Goal: Task Accomplishment & Management: Complete application form

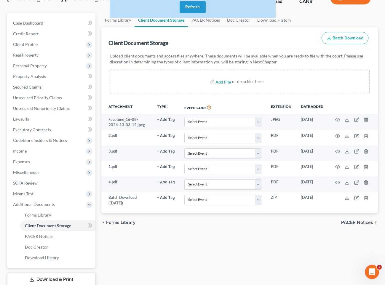
click at [200, 5] on button "Refresh" at bounding box center [193, 7] width 26 height 12
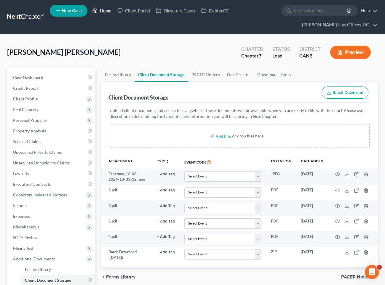
click at [110, 10] on link "Home" at bounding box center [101, 10] width 25 height 11
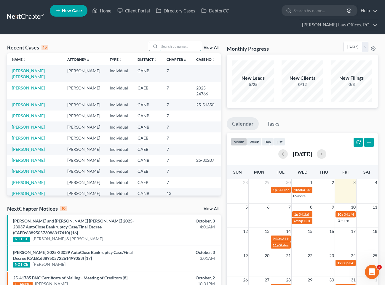
click at [167, 49] on input "search" at bounding box center [179, 46] width 41 height 9
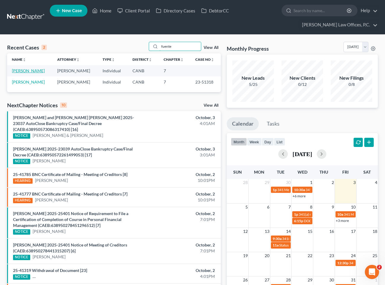
type input "fuente"
click at [45, 69] on link "[PERSON_NAME]" at bounding box center [28, 70] width 33 height 5
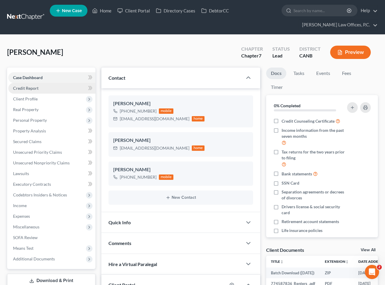
click at [61, 86] on link "Credit Report" at bounding box center [51, 88] width 87 height 11
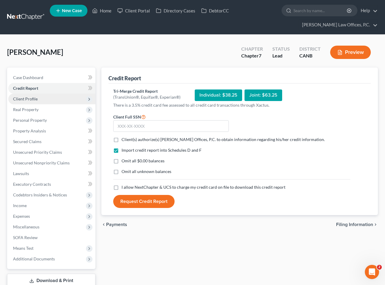
click at [66, 96] on span "Client Profile" at bounding box center [51, 99] width 87 height 11
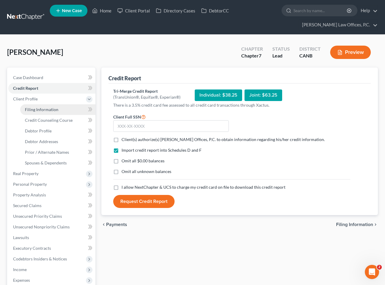
click at [63, 105] on link "Filing Information" at bounding box center [57, 109] width 75 height 11
select select "1"
select select "0"
select select "4"
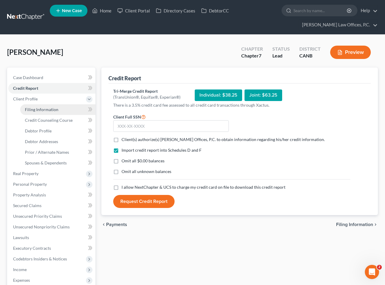
select select "0"
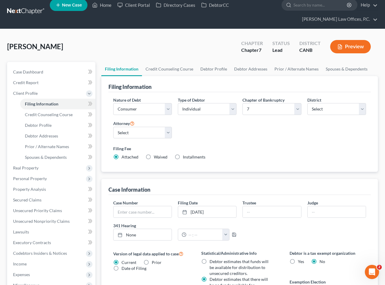
scroll to position [8, 0]
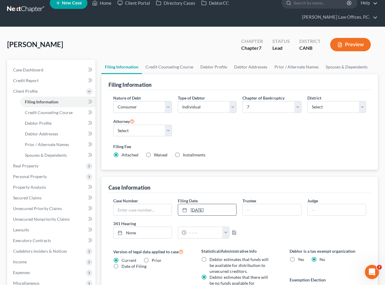
click at [217, 205] on link "10/1/2025" at bounding box center [207, 209] width 58 height 11
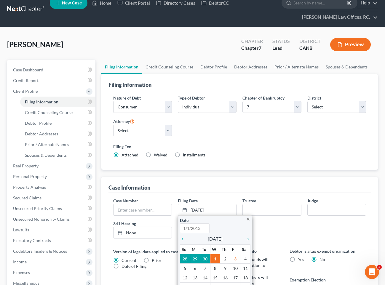
click at [226, 185] on div "Case Information" at bounding box center [239, 185] width 262 height 16
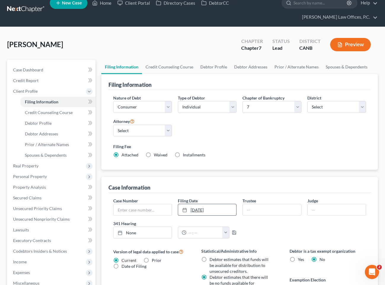
click at [206, 212] on link "10/1/2025" at bounding box center [207, 209] width 58 height 11
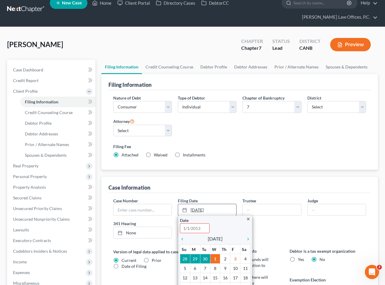
click at [216, 212] on link "10/1/2025" at bounding box center [207, 209] width 58 height 11
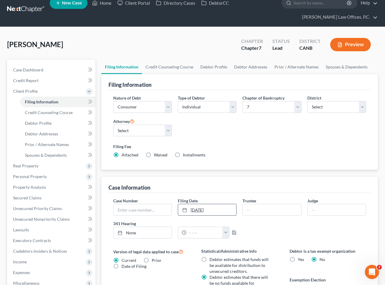
drag, startPoint x: 217, startPoint y: 210, endPoint x: 205, endPoint y: 210, distance: 12.2
click at [205, 210] on link "10/1/2025" at bounding box center [207, 209] width 58 height 11
click at [239, 191] on div "Case Information" at bounding box center [239, 185] width 262 height 16
click at [175, 64] on link "Credit Counseling Course" at bounding box center [169, 67] width 55 height 14
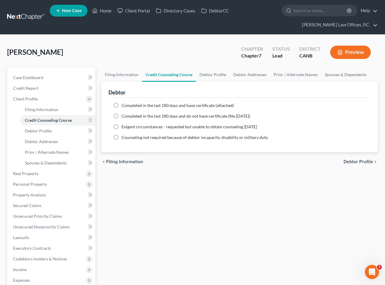
click at [146, 104] on span "Completed in the last 180 days and have certificate (attached)" at bounding box center [178, 105] width 112 height 5
click at [128, 104] on input "Completed in the last 180 days and have certificate (attached)" at bounding box center [126, 105] width 4 height 4
radio input "true"
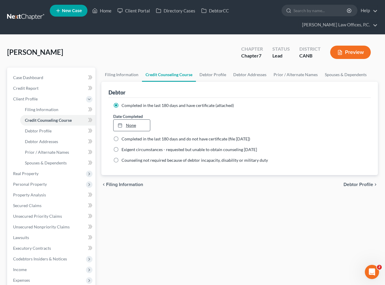
click at [139, 122] on link "None" at bounding box center [132, 125] width 37 height 11
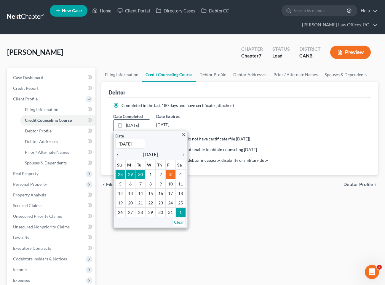
click at [119, 154] on icon "chevron_left" at bounding box center [119, 154] width 8 height 5
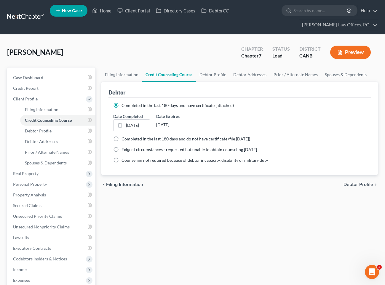
click at [356, 182] on span "Debtor Profile" at bounding box center [359, 184] width 30 height 5
select select "0"
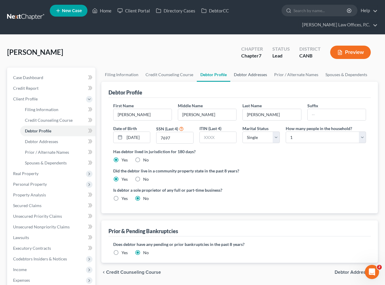
click at [252, 80] on link "Debtor Addresses" at bounding box center [250, 75] width 40 height 14
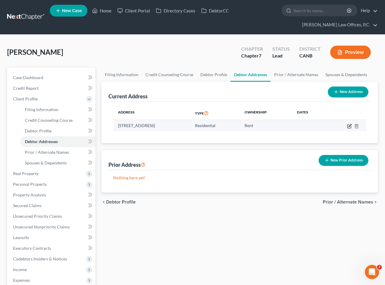
click at [348, 126] on icon "button" at bounding box center [349, 126] width 5 height 5
select select "4"
select select "0"
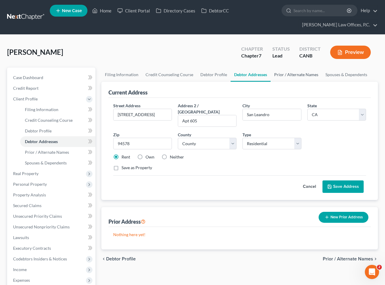
click at [286, 76] on link "Prior / Alternate Names" at bounding box center [296, 75] width 51 height 14
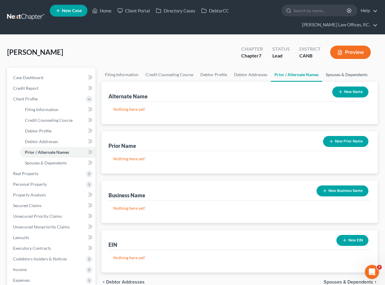
click at [330, 76] on link "Spouses & Dependents" at bounding box center [346, 75] width 49 height 14
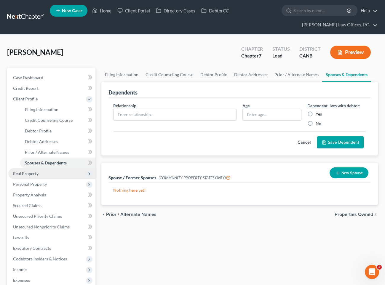
click at [47, 171] on span "Real Property" at bounding box center [51, 173] width 87 height 11
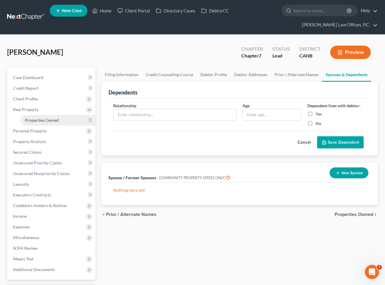
click at [66, 123] on link "Properties Owned" at bounding box center [57, 120] width 75 height 11
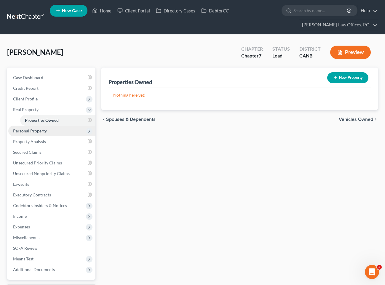
click at [55, 132] on span "Personal Property" at bounding box center [51, 131] width 87 height 11
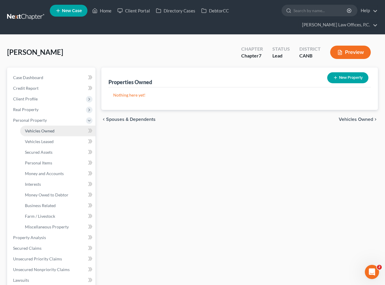
click at [55, 133] on link "Vehicles Owned" at bounding box center [57, 131] width 75 height 11
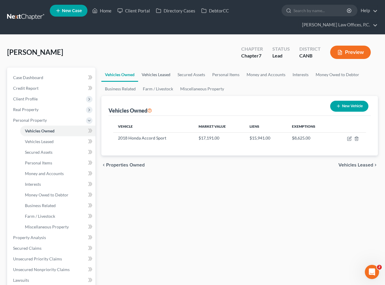
click at [160, 79] on link "Vehicles Leased" at bounding box center [156, 75] width 36 height 14
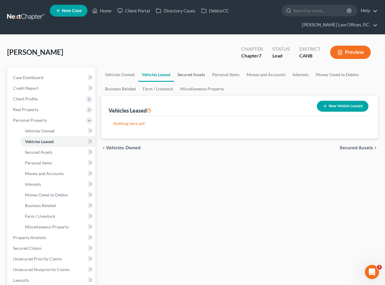
click at [189, 74] on link "Secured Assets" at bounding box center [191, 75] width 35 height 14
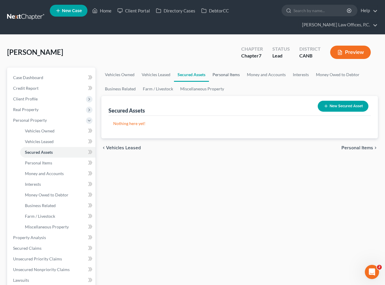
click at [225, 75] on link "Personal Items" at bounding box center [226, 75] width 34 height 14
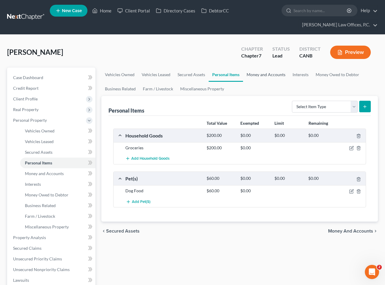
click at [257, 72] on link "Money and Accounts" at bounding box center [266, 75] width 46 height 14
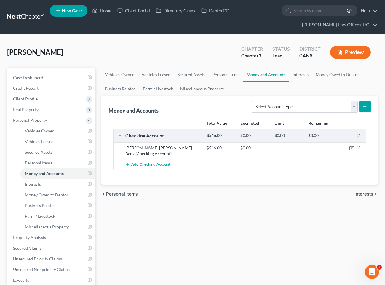
click at [300, 74] on link "Interests" at bounding box center [300, 75] width 23 height 14
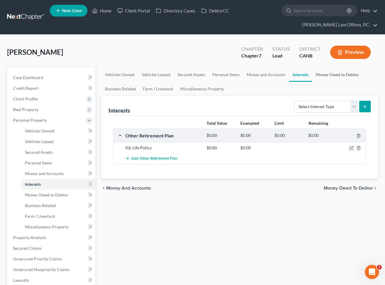
click at [326, 74] on link "Money Owed to Debtor" at bounding box center [337, 75] width 51 height 14
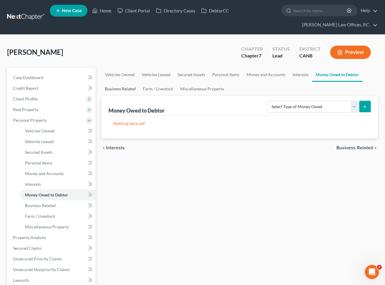
click at [111, 89] on link "Business Related" at bounding box center [120, 89] width 38 height 14
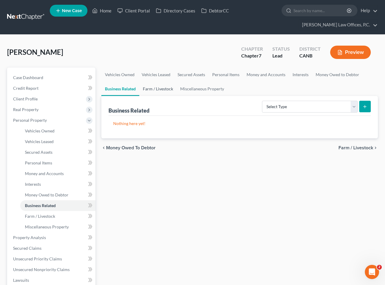
click at [141, 91] on link "Farm / Livestock" at bounding box center [157, 89] width 37 height 14
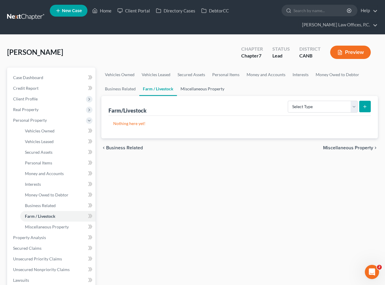
click at [208, 88] on link "Miscellaneous Property" at bounding box center [202, 89] width 51 height 14
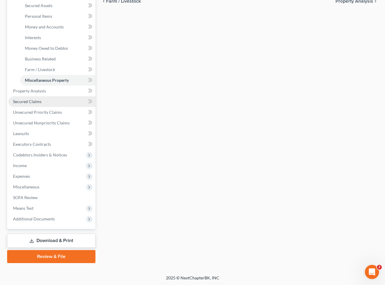
click at [53, 100] on link "Secured Claims" at bounding box center [51, 101] width 87 height 11
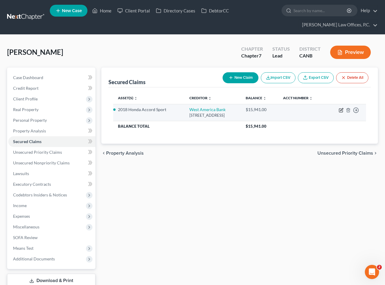
click at [339, 109] on icon "button" at bounding box center [341, 111] width 4 height 4
select select "4"
select select "2"
select select "0"
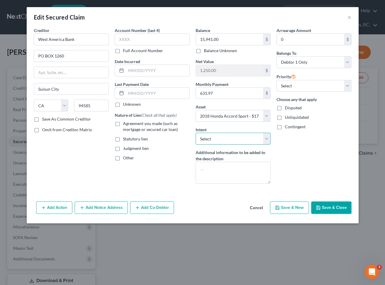
click at [240, 135] on select "Select Surrender Redeem Reaffirm Avoid Other" at bounding box center [233, 139] width 75 height 12
select select "2"
click at [196, 133] on select "Select Surrender Redeem Reaffirm Avoid Other" at bounding box center [233, 139] width 75 height 12
click at [164, 128] on span "Agreement you made (such as mortgage or secured car loan)" at bounding box center [150, 126] width 55 height 11
click at [129, 124] on input "Agreement you made (such as mortgage or secured car loan)" at bounding box center [127, 123] width 4 height 4
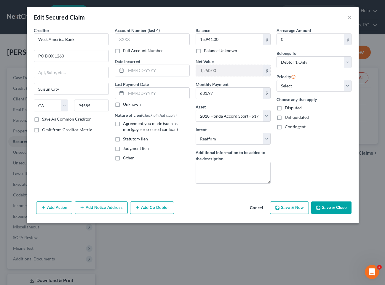
checkbox input "true"
click at [331, 208] on button "Save & Close" at bounding box center [331, 208] width 40 height 12
select select
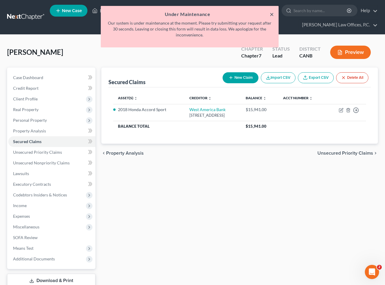
click at [270, 13] on button "×" at bounding box center [272, 14] width 4 height 7
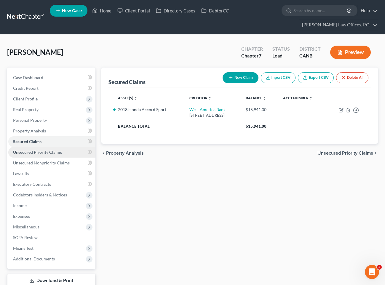
click at [44, 153] on span "Unsecured Priority Claims" at bounding box center [37, 152] width 49 height 5
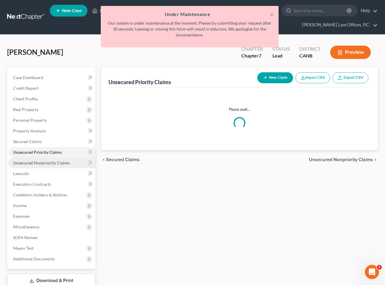
click at [44, 159] on link "Unsecured Nonpriority Claims" at bounding box center [51, 163] width 87 height 11
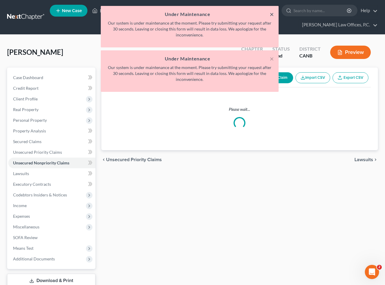
click at [270, 16] on button "×" at bounding box center [272, 14] width 4 height 7
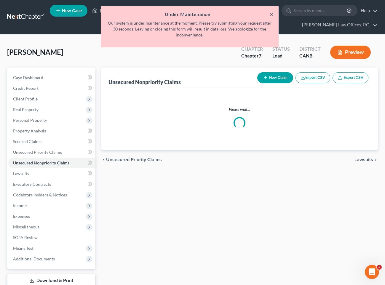
click at [270, 17] on button "×" at bounding box center [272, 14] width 4 height 7
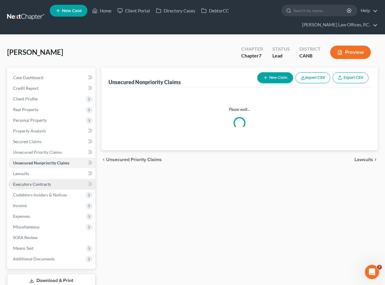
click at [52, 181] on link "Executory Contracts" at bounding box center [51, 184] width 87 height 11
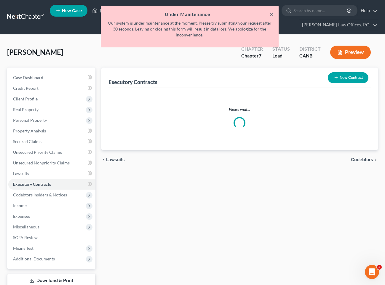
click at [272, 15] on button "×" at bounding box center [272, 14] width 4 height 7
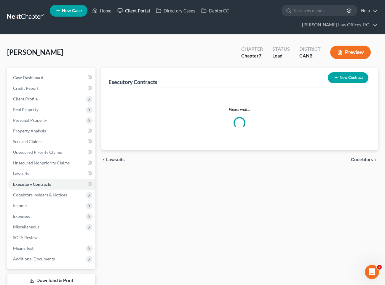
click at [118, 10] on rect at bounding box center [120, 10] width 4 height 3
click at [106, 12] on link "Home" at bounding box center [101, 10] width 25 height 11
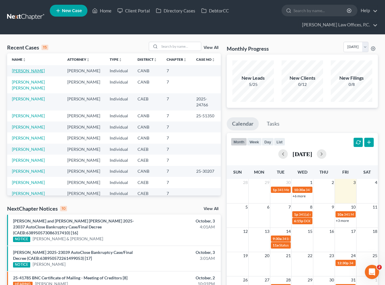
click at [33, 72] on link "[PERSON_NAME]" at bounding box center [28, 70] width 33 height 5
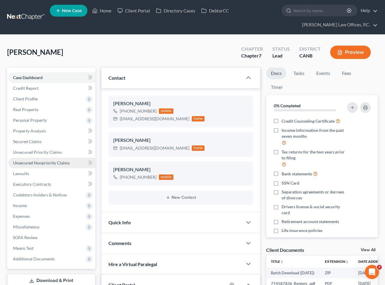
click at [49, 162] on span "Unsecured Nonpriority Claims" at bounding box center [41, 162] width 57 height 5
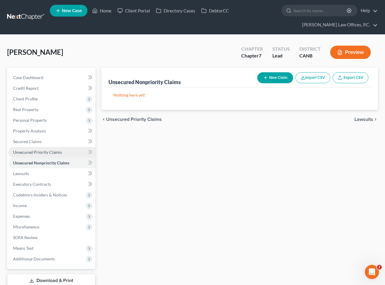
click at [50, 148] on link "Unsecured Priority Claims" at bounding box center [51, 152] width 87 height 11
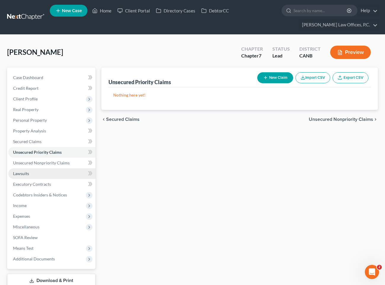
click at [37, 176] on link "Lawsuits" at bounding box center [51, 173] width 87 height 11
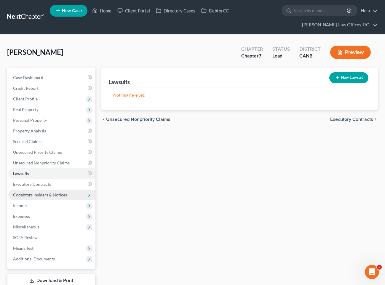
click at [36, 194] on span "Codebtors Insiders & Notices" at bounding box center [40, 194] width 54 height 5
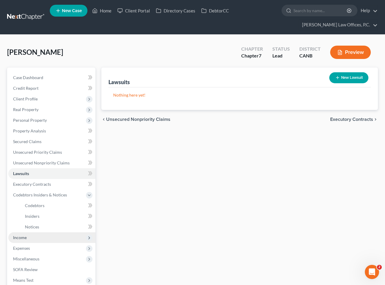
click at [31, 236] on span "Income" at bounding box center [51, 237] width 87 height 11
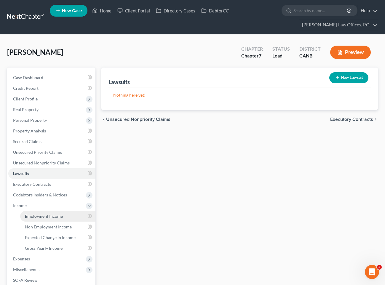
click at [44, 218] on span "Employment Income" at bounding box center [44, 216] width 38 height 5
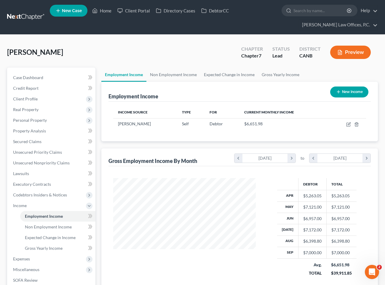
scroll to position [106, 154]
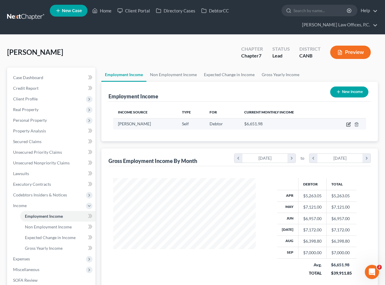
click at [349, 123] on icon "button" at bounding box center [348, 124] width 5 height 5
select select "1"
select select "0"
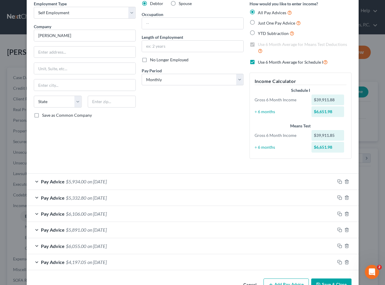
scroll to position [0, 0]
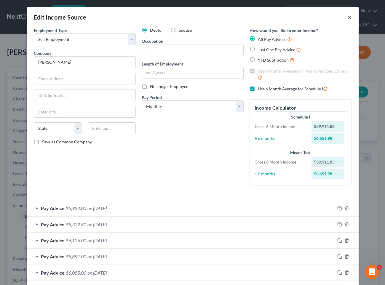
click at [348, 17] on button "×" at bounding box center [349, 17] width 4 height 7
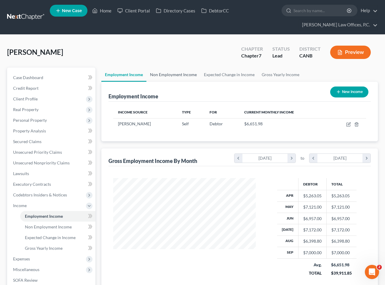
click at [183, 76] on link "Non Employment Income" at bounding box center [173, 75] width 54 height 14
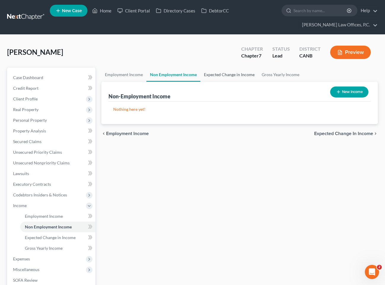
click at [215, 73] on link "Expected Change in Income" at bounding box center [229, 75] width 58 height 14
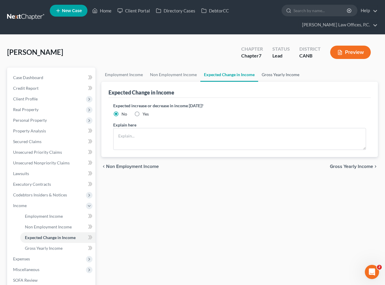
click at [277, 72] on link "Gross Yearly Income" at bounding box center [280, 75] width 45 height 14
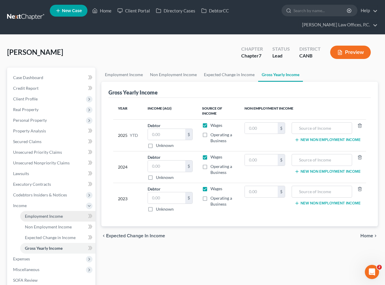
click at [65, 215] on link "Employment Income" at bounding box center [57, 216] width 75 height 11
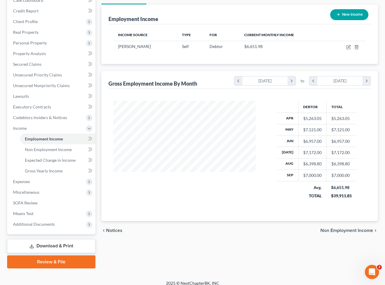
scroll to position [83, 0]
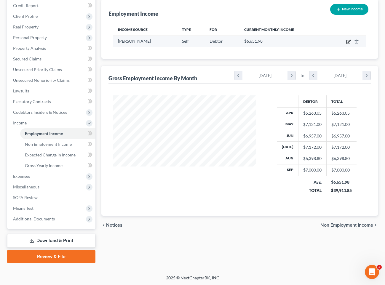
click at [347, 40] on icon "button" at bounding box center [348, 41] width 5 height 5
select select "1"
select select "0"
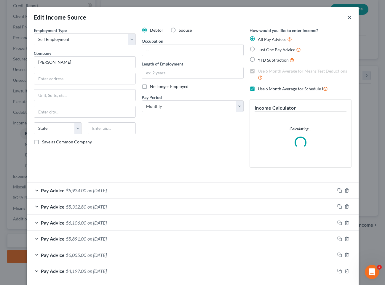
click at [348, 17] on button "×" at bounding box center [349, 17] width 4 height 7
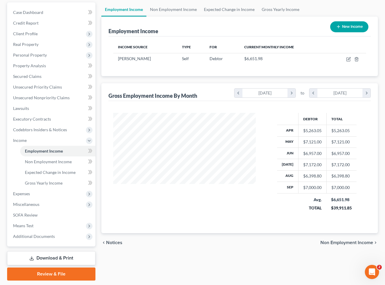
scroll to position [51, 0]
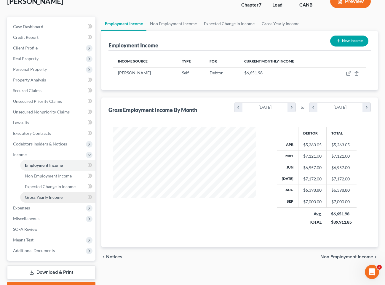
click at [56, 196] on span "Gross Yearly Income" at bounding box center [44, 197] width 38 height 5
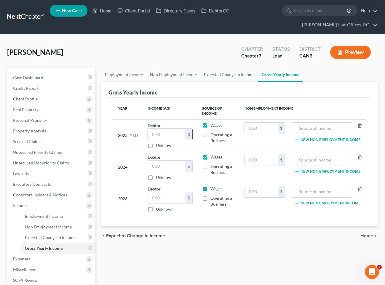
click at [156, 132] on input "text" at bounding box center [166, 134] width 37 height 11
type input "59,859"
click at [211, 141] on span "Operating a Business" at bounding box center [221, 137] width 22 height 11
click at [213, 136] on input "Operating a Business" at bounding box center [215, 134] width 4 height 4
checkbox input "true"
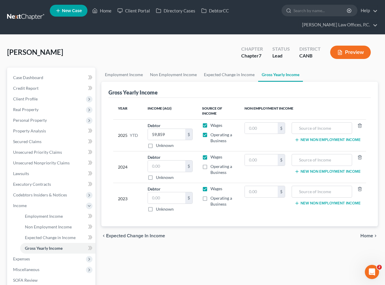
click at [208, 130] on td "Wages Operating a Business" at bounding box center [218, 135] width 42 height 32
click at [210, 126] on label "Wages" at bounding box center [216, 125] width 12 height 6
click at [213, 126] on input "Wages" at bounding box center [215, 124] width 4 height 4
checkbox input "false"
click at [365, 237] on span "Home" at bounding box center [366, 236] width 13 height 5
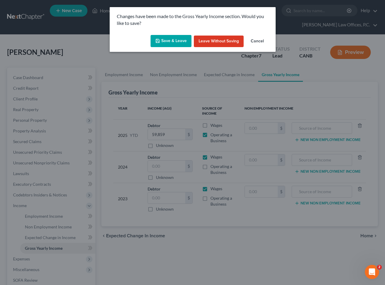
click at [168, 44] on button "Save & Leave" at bounding box center [171, 41] width 41 height 12
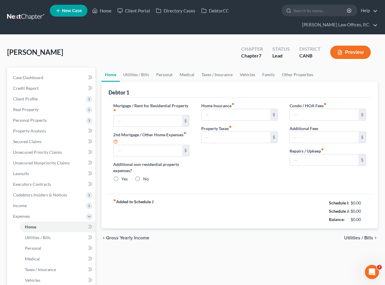
type input "1,130.50"
type input "0.00"
radio input "true"
type input "0.00"
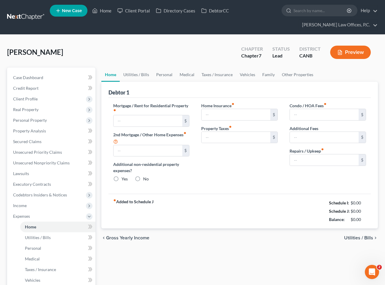
type input "0.00"
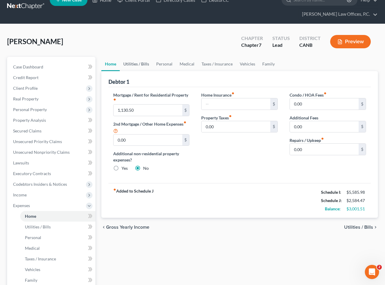
click at [137, 66] on link "Utilities / Bills" at bounding box center [136, 64] width 33 height 14
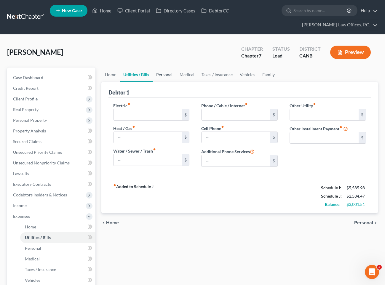
click at [167, 75] on link "Personal" at bounding box center [164, 75] width 23 height 14
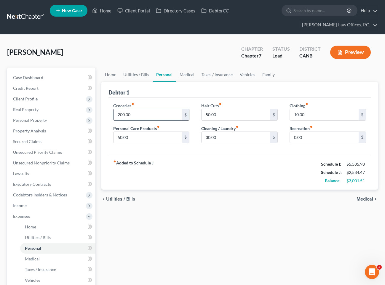
click at [169, 113] on input "200.00" at bounding box center [148, 114] width 69 height 11
type input "650"
click at [306, 113] on input "10.00" at bounding box center [324, 114] width 69 height 11
type input "150"
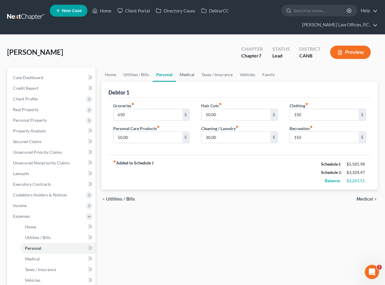
click at [179, 76] on link "Medical" at bounding box center [187, 75] width 22 height 14
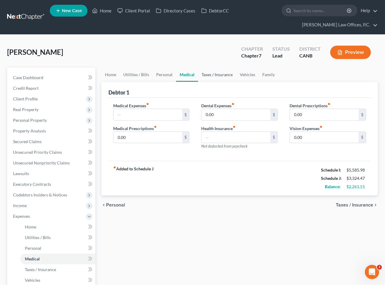
click at [212, 77] on link "Taxes / Insurance" at bounding box center [217, 75] width 38 height 14
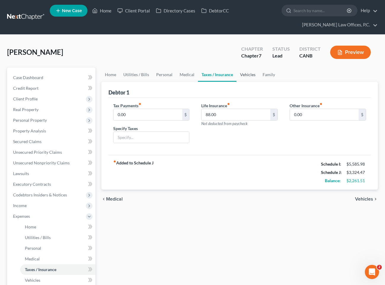
click at [245, 76] on link "Vehicles" at bounding box center [248, 75] width 23 height 14
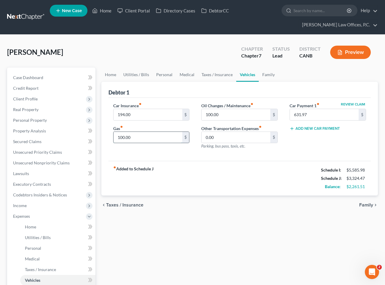
click at [173, 138] on input "100.00" at bounding box center [148, 137] width 69 height 11
type input "350"
click at [272, 73] on link "Family" at bounding box center [269, 75] width 20 height 14
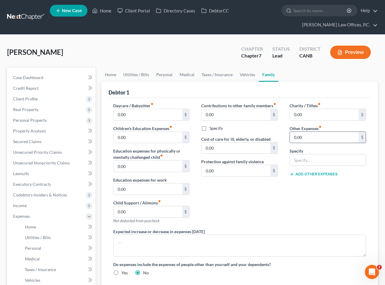
click at [315, 141] on input "0.00" at bounding box center [324, 137] width 69 height 11
type input "150"
type input "General sundries"
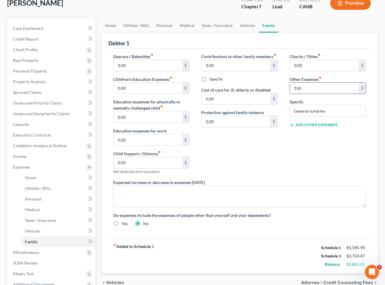
scroll to position [70, 0]
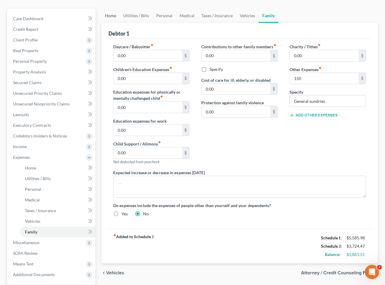
click at [111, 15] on link "Home" at bounding box center [110, 16] width 18 height 14
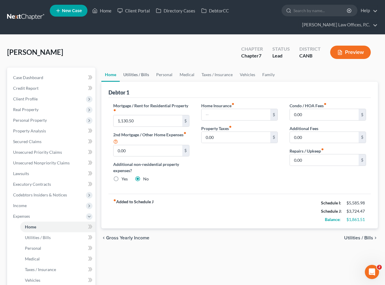
click at [142, 76] on link "Utilities / Bills" at bounding box center [136, 75] width 33 height 14
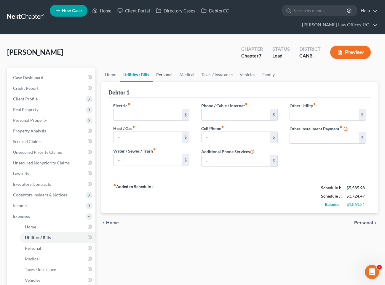
click at [169, 76] on link "Personal" at bounding box center [164, 75] width 23 height 14
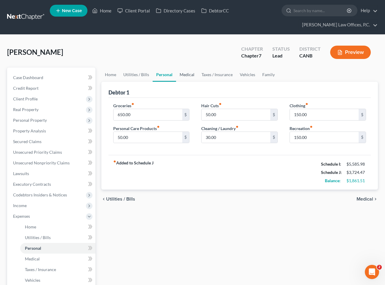
click at [187, 76] on link "Medical" at bounding box center [187, 75] width 22 height 14
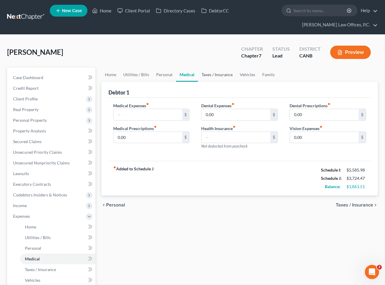
click at [210, 74] on link "Taxes / Insurance" at bounding box center [217, 75] width 38 height 14
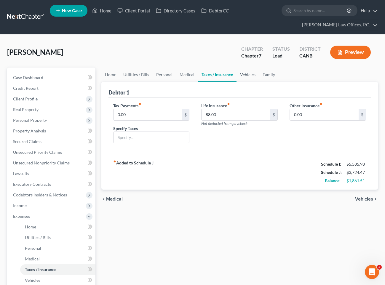
click at [244, 74] on link "Vehicles" at bounding box center [248, 75] width 23 height 14
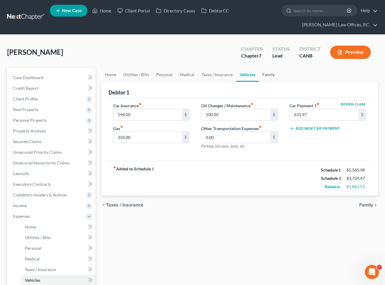
click at [265, 77] on link "Family" at bounding box center [269, 75] width 20 height 14
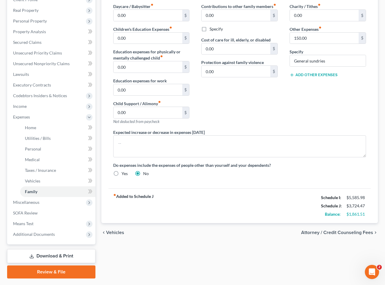
scroll to position [115, 0]
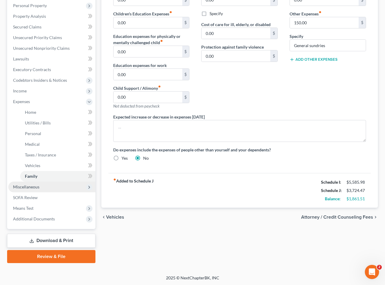
click at [66, 182] on span "Miscellaneous" at bounding box center [51, 187] width 87 height 11
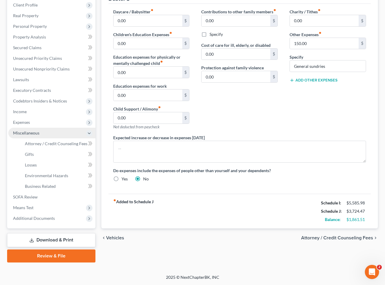
scroll to position [93, 0]
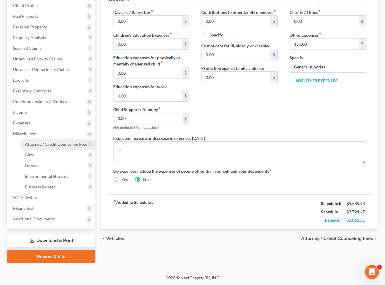
click at [61, 147] on link "Attorney / Credit Counseling Fees" at bounding box center [57, 144] width 75 height 11
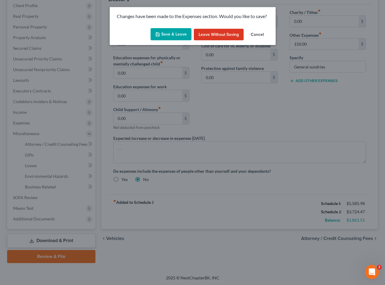
click at [172, 39] on button "Save & Leave" at bounding box center [171, 34] width 41 height 12
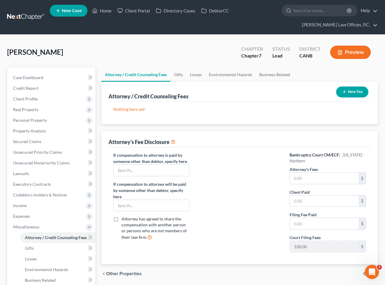
click at [353, 91] on button "New Fee" at bounding box center [352, 92] width 32 height 11
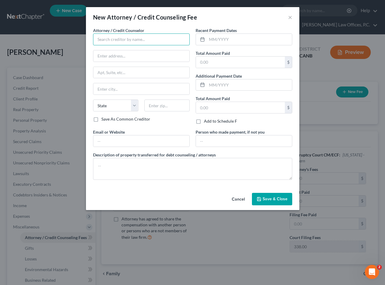
click at [138, 36] on input "text" at bounding box center [141, 39] width 97 height 12
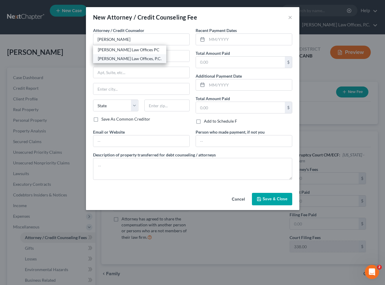
click at [132, 57] on div "[PERSON_NAME] Law Offices, P.C." at bounding box center [130, 59] width 64 height 6
type input "[PERSON_NAME] Law Offices, P.C."
type input "1057 MacArthur Blvd"
type input "Suite 202"
type input "San Leandro"
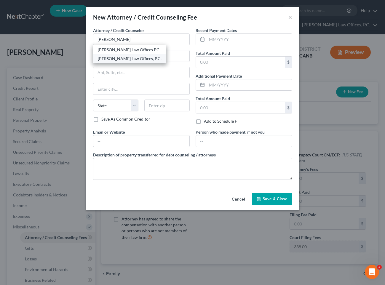
select select "4"
type input "94577"
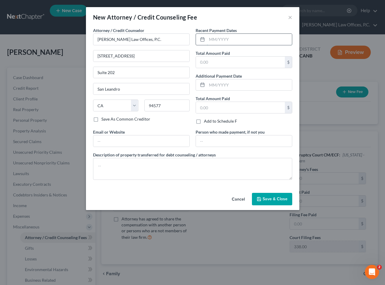
click at [224, 39] on input "text" at bounding box center [249, 39] width 85 height 11
type input "09/2025"
type input "1,938"
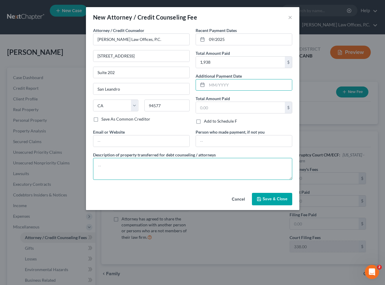
click at [146, 165] on textarea at bounding box center [192, 169] width 199 height 22
type textarea "$1,600 paid toward the attorney fee and $338 paid toward the filing fee."
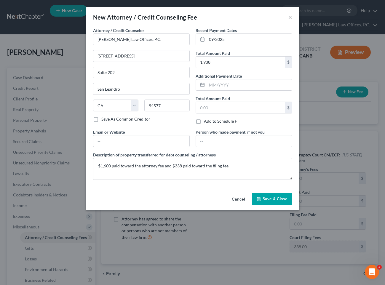
click at [276, 190] on div "Attorney / Credit Counselor * Keenan Law Offices, P.C. 1057 MacArthur Blvd Suit…" at bounding box center [192, 108] width 213 height 163
click at [272, 199] on span "Save & Close" at bounding box center [275, 199] width 25 height 5
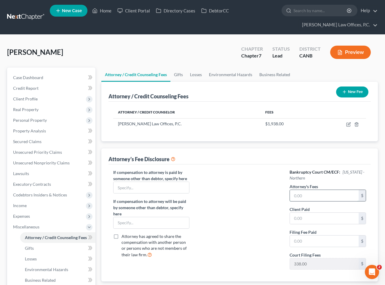
click at [312, 191] on input "text" at bounding box center [324, 195] width 69 height 11
type input "1600"
type input "338"
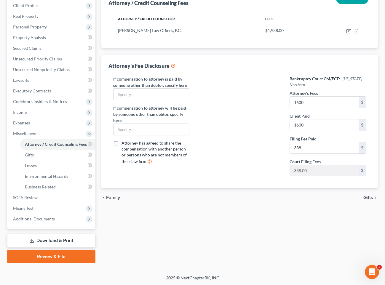
click at [368, 198] on span "Gifts" at bounding box center [368, 197] width 10 height 5
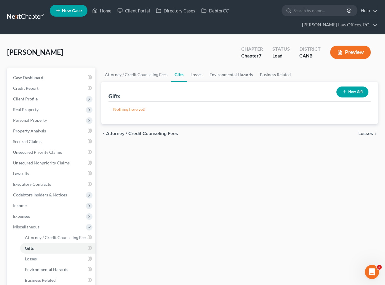
click at [368, 135] on span "Losses" at bounding box center [365, 133] width 15 height 5
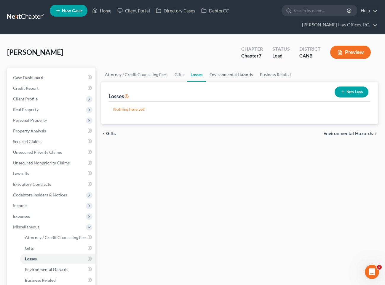
click at [363, 132] on span "Environmental Hazards" at bounding box center [348, 133] width 50 height 5
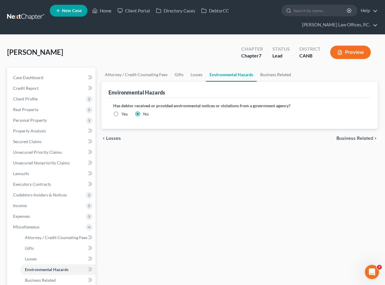
click at [353, 138] on span "Business Related" at bounding box center [354, 138] width 37 height 5
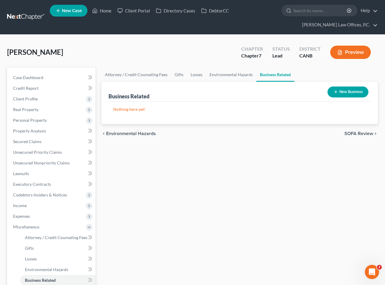
click at [354, 134] on span "SOFA Review" at bounding box center [358, 133] width 29 height 5
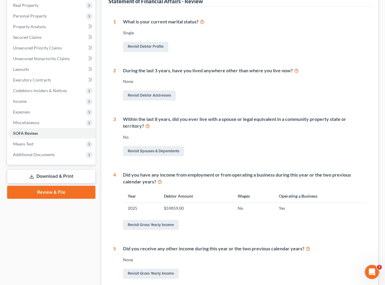
scroll to position [111, 0]
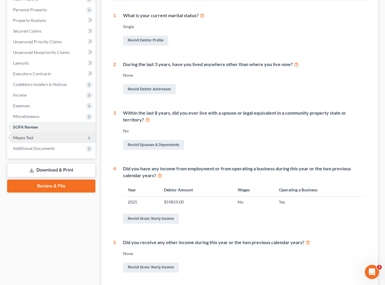
click at [45, 134] on span "Means Test" at bounding box center [51, 137] width 87 height 11
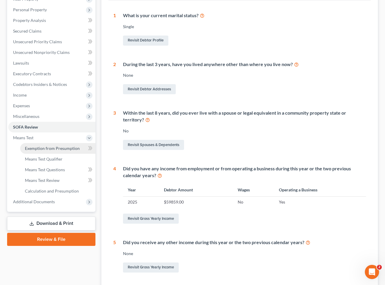
click at [47, 146] on span "Exemption from Presumption" at bounding box center [52, 148] width 55 height 5
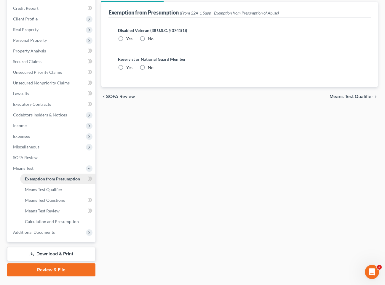
radio input "true"
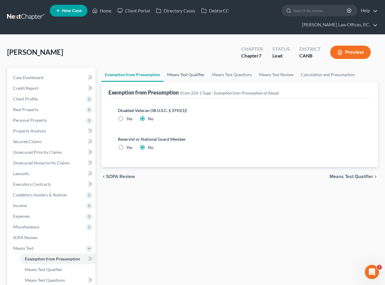
click at [173, 76] on link "Means Test Qualifier" at bounding box center [186, 75] width 45 height 14
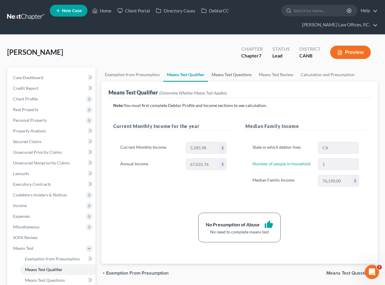
click at [228, 77] on link "Means Test Questions" at bounding box center [231, 75] width 47 height 14
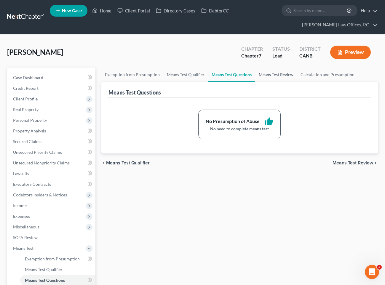
click at [261, 75] on link "Means Test Review" at bounding box center [276, 75] width 42 height 14
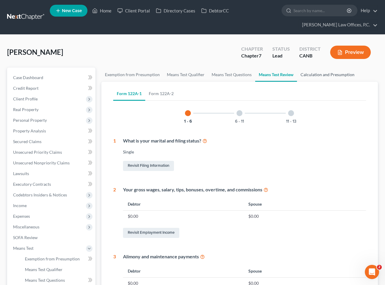
click at [313, 76] on link "Calculation and Presumption" at bounding box center [327, 75] width 61 height 14
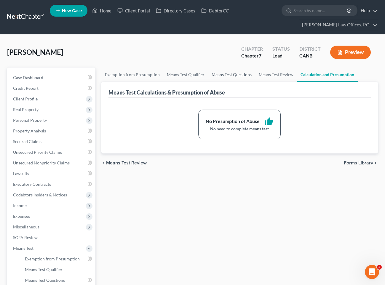
click at [229, 73] on link "Means Test Questions" at bounding box center [231, 75] width 47 height 14
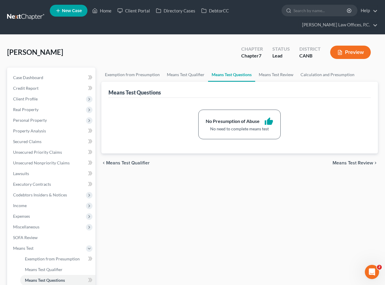
click at [225, 74] on link "Means Test Questions" at bounding box center [231, 75] width 47 height 14
click at [279, 79] on link "Means Test Review" at bounding box center [276, 75] width 42 height 14
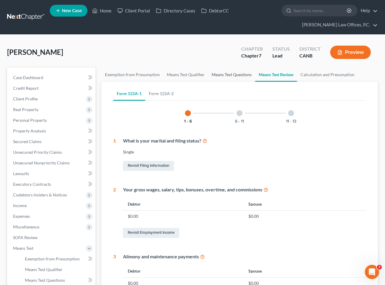
click at [241, 78] on link "Means Test Questions" at bounding box center [231, 75] width 47 height 14
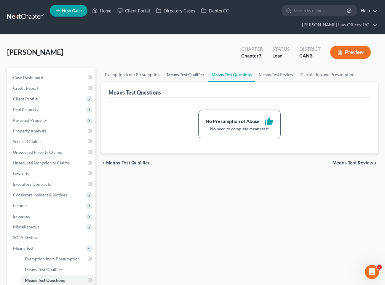
click at [186, 81] on link "Means Test Qualifier" at bounding box center [185, 75] width 45 height 14
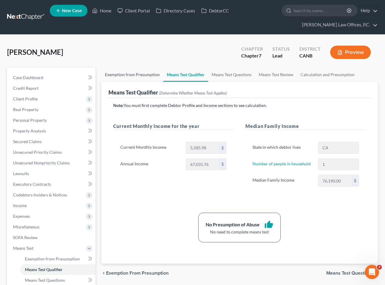
click at [127, 69] on link "Exemption from Presumption" at bounding box center [132, 75] width 62 height 14
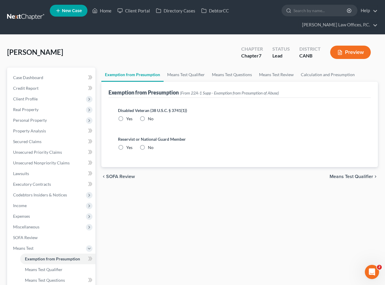
radio input "true"
click at [175, 73] on link "Means Test Qualifier" at bounding box center [186, 75] width 45 height 14
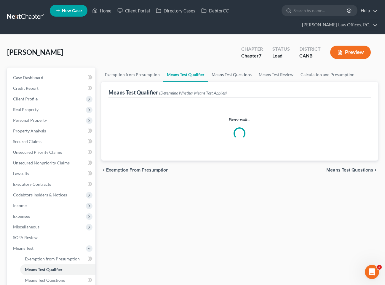
click at [224, 77] on link "Means Test Questions" at bounding box center [231, 75] width 47 height 14
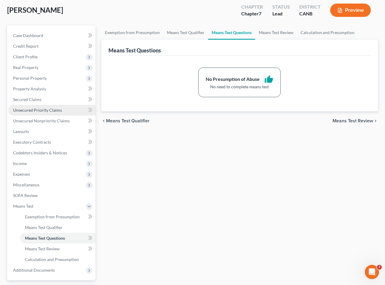
scroll to position [51, 0]
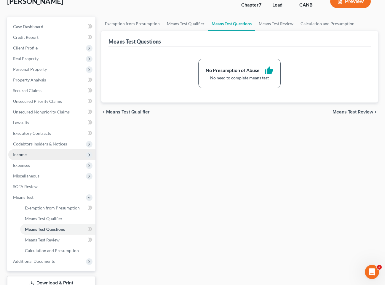
click at [44, 156] on span "Income" at bounding box center [51, 154] width 87 height 11
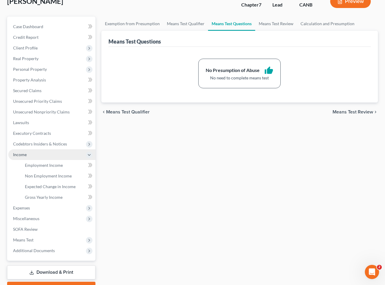
click at [39, 156] on span "Income" at bounding box center [51, 154] width 87 height 11
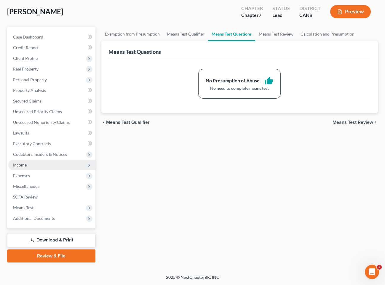
scroll to position [40, 0]
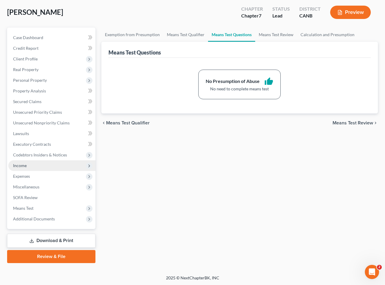
click at [44, 170] on span "Income" at bounding box center [51, 165] width 87 height 11
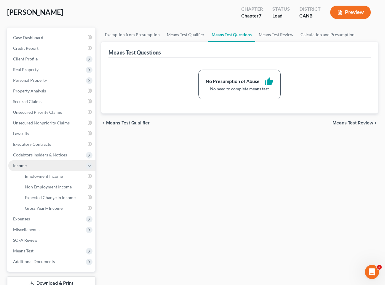
scroll to position [51, 0]
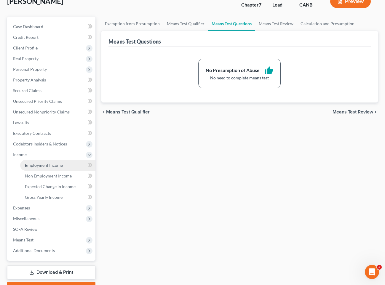
click at [41, 167] on span "Employment Income" at bounding box center [44, 165] width 38 height 5
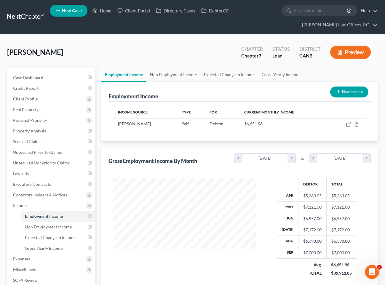
scroll to position [106, 154]
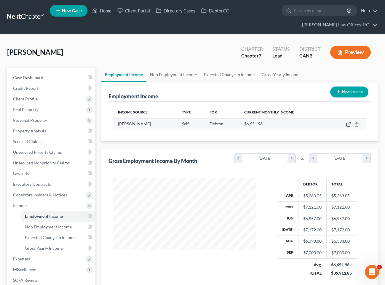
click at [349, 124] on icon "button" at bounding box center [349, 123] width 3 height 3
select select "1"
select select "0"
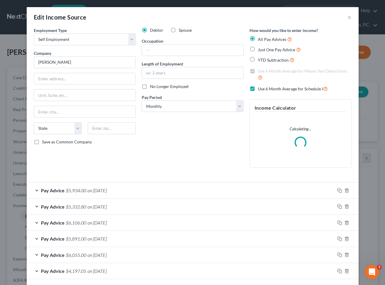
scroll to position [27, 0]
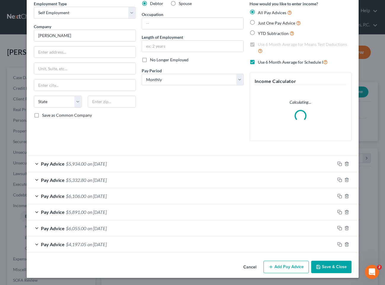
click at [197, 161] on div "Pay Advice $5,934.00 on 09/30/2025" at bounding box center [181, 164] width 308 height 16
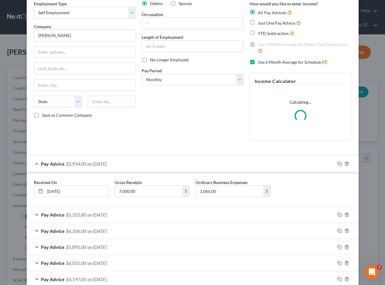
click at [197, 161] on div "Pay Advice $5,934.00 on 09/30/2025" at bounding box center [181, 164] width 308 height 16
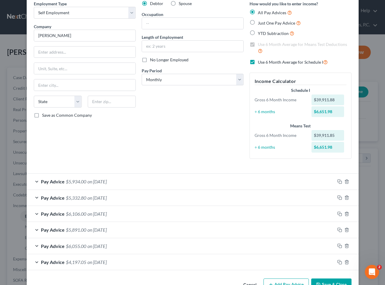
click at [137, 180] on div "Pay Advice $5,934.00 on 09/30/2025" at bounding box center [181, 182] width 308 height 16
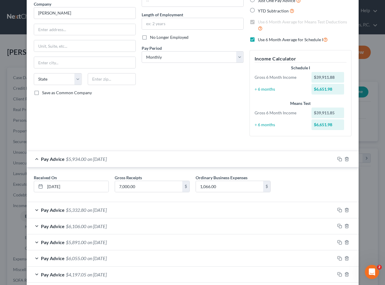
scroll to position [49, 0]
click at [244, 215] on div "Pay Advice $5,332.80 on 08/31/2025" at bounding box center [181, 210] width 308 height 16
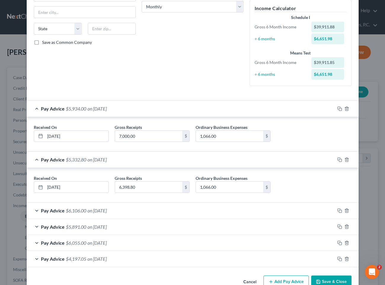
scroll to position [103, 0]
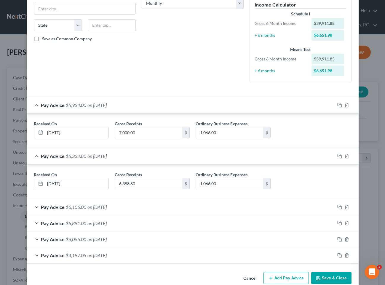
click at [335, 274] on button "Save & Close" at bounding box center [331, 278] width 40 height 12
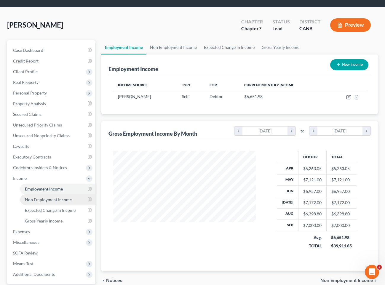
scroll to position [41, 0]
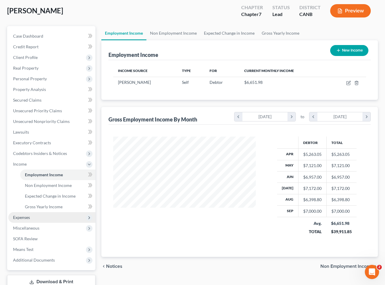
click at [42, 215] on span "Expenses" at bounding box center [51, 217] width 87 height 11
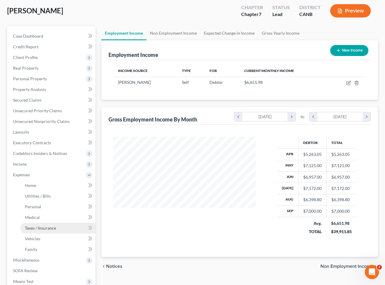
click at [46, 228] on span "Taxes / Insurance" at bounding box center [40, 228] width 31 height 5
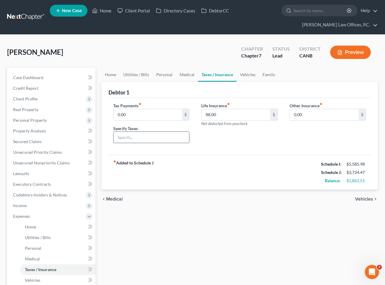
click at [143, 136] on input "text" at bounding box center [152, 137] width 76 height 11
type input "Estimated Tax"
click at [39, 206] on span "Income" at bounding box center [51, 205] width 87 height 11
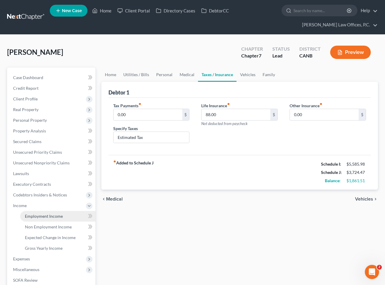
click at [45, 214] on span "Employment Income" at bounding box center [44, 216] width 38 height 5
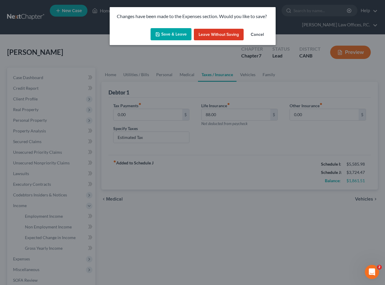
click at [176, 38] on button "Save & Leave" at bounding box center [171, 34] width 41 height 12
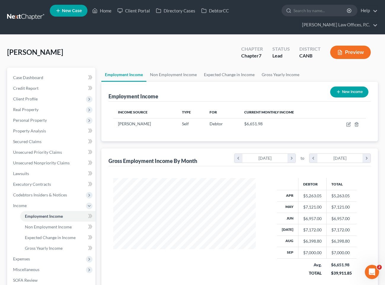
scroll to position [106, 154]
click at [352, 55] on button "Preview" at bounding box center [350, 52] width 41 height 13
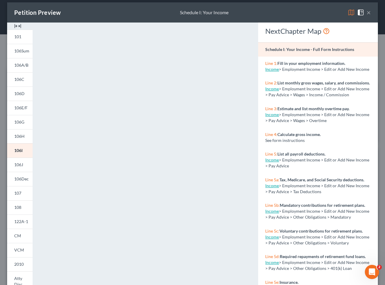
scroll to position [5, 0]
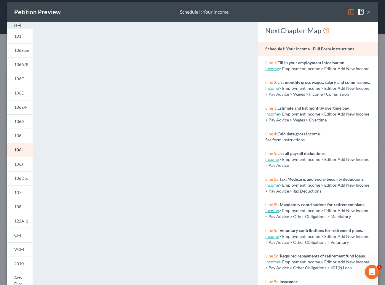
click at [369, 10] on button "×" at bounding box center [369, 11] width 4 height 7
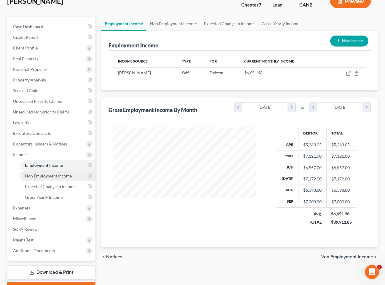
scroll to position [79, 0]
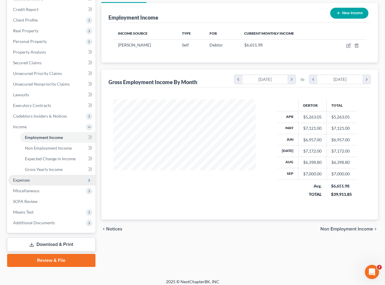
click at [61, 180] on span "Expenses" at bounding box center [51, 180] width 87 height 11
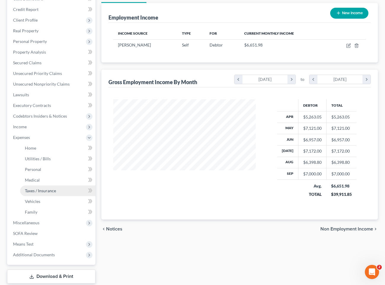
click at [52, 192] on span "Taxes / Insurance" at bounding box center [40, 190] width 31 height 5
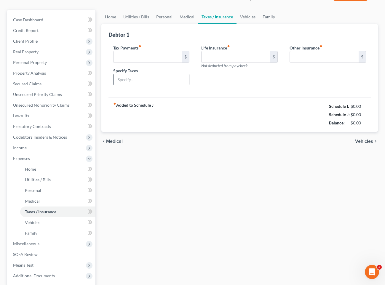
type input "0.00"
type input "Estimated Tax"
type input "88.00"
type input "0.00"
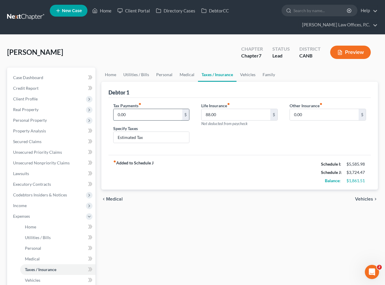
click at [141, 118] on input "0.00" at bounding box center [148, 114] width 69 height 11
type input "1,200"
click at [181, 76] on link "Medical" at bounding box center [187, 75] width 22 height 14
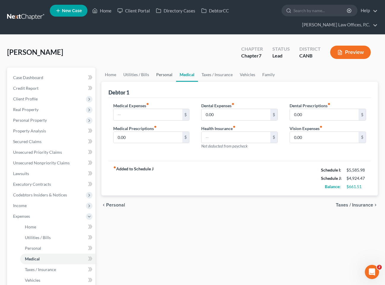
click at [165, 76] on link "Personal" at bounding box center [164, 75] width 23 height 14
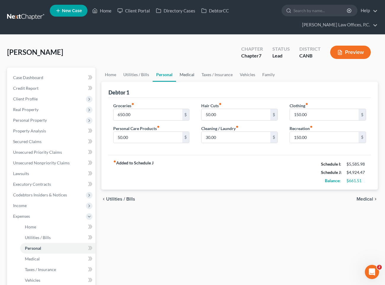
click at [193, 74] on link "Medical" at bounding box center [187, 75] width 22 height 14
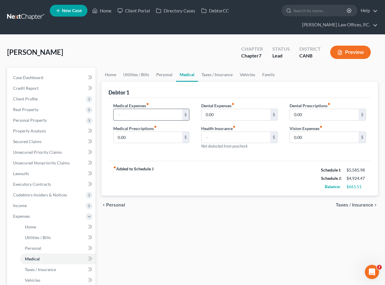
click at [159, 112] on input "text" at bounding box center [148, 114] width 69 height 11
type input "80"
click at [162, 77] on link "Personal" at bounding box center [164, 75] width 23 height 14
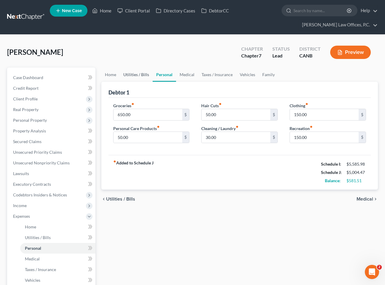
click at [135, 77] on link "Utilities / Bills" at bounding box center [136, 75] width 33 height 14
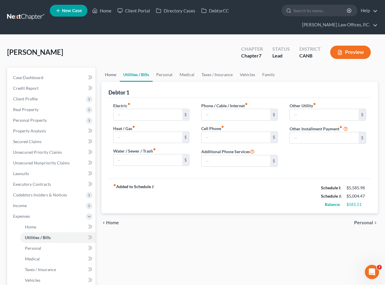
click at [116, 76] on link "Home" at bounding box center [110, 75] width 18 height 14
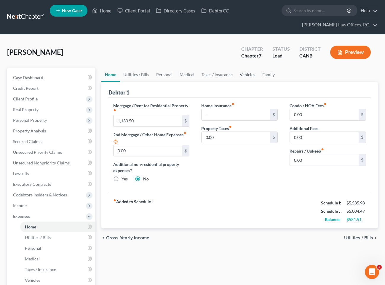
click at [243, 73] on link "Vehicles" at bounding box center [247, 75] width 23 height 14
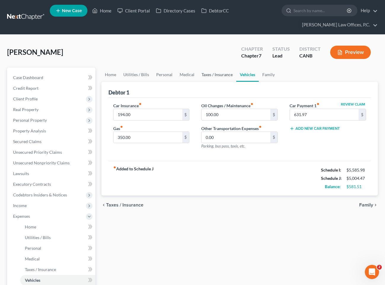
click at [211, 78] on link "Taxes / Insurance" at bounding box center [217, 75] width 38 height 14
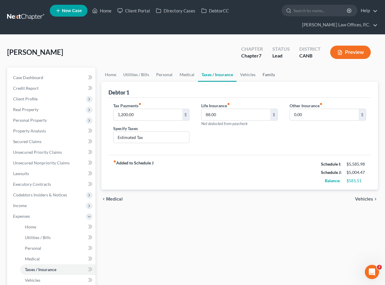
click at [276, 68] on link "Family" at bounding box center [269, 75] width 20 height 14
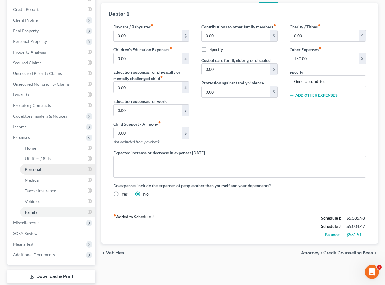
scroll to position [91, 0]
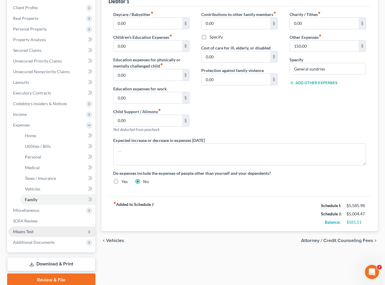
click at [47, 232] on span "Means Test" at bounding box center [51, 231] width 87 height 11
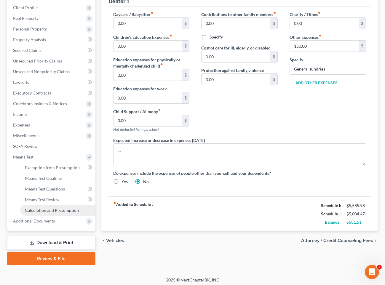
click at [54, 206] on link "Calculation and Presumption" at bounding box center [57, 210] width 75 height 11
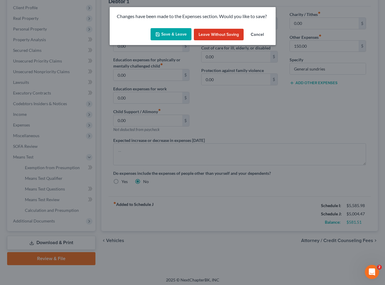
click at [170, 32] on button "Save & Leave" at bounding box center [171, 34] width 41 height 12
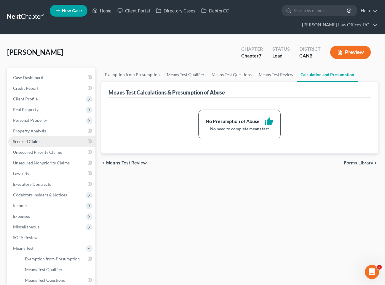
click at [55, 143] on link "Secured Claims" at bounding box center [51, 141] width 87 height 11
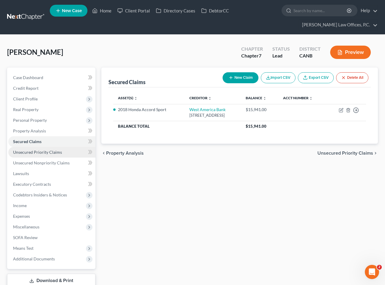
click at [55, 151] on span "Unsecured Priority Claims" at bounding box center [37, 152] width 49 height 5
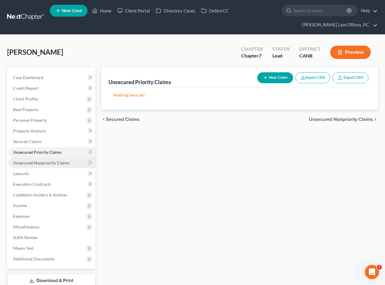
click at [53, 161] on span "Unsecured Nonpriority Claims" at bounding box center [41, 162] width 57 height 5
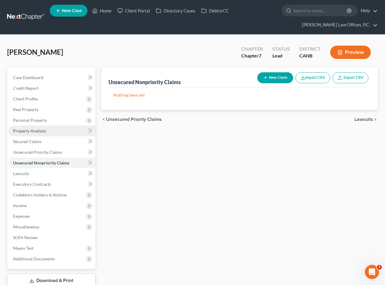
click at [46, 134] on link "Property Analysis" at bounding box center [51, 131] width 87 height 11
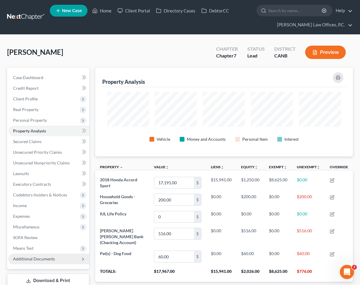
click at [65, 258] on span "Additional Documents" at bounding box center [48, 259] width 81 height 11
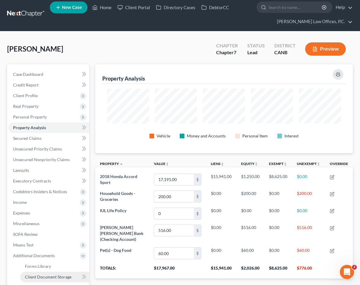
click at [64, 277] on span "Client Document Storage" at bounding box center [48, 276] width 47 height 5
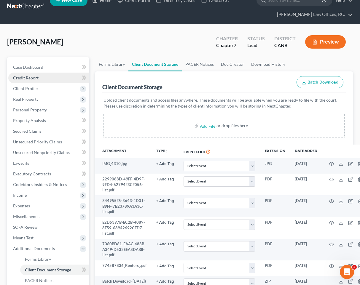
click at [51, 80] on link "Credit Report" at bounding box center [48, 78] width 81 height 11
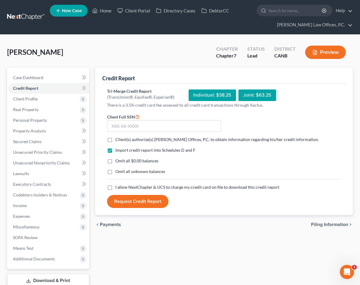
click at [115, 140] on label "Client(s) authorize(s) Keenan Law Offices, P.C. to obtain information regarding…" at bounding box center [216, 140] width 203 height 6
click at [118, 140] on input "Client(s) authorize(s) Keenan Law Offices, P.C. to obtain information regarding…" at bounding box center [120, 139] width 4 height 4
checkbox input "true"
click at [115, 162] on label "Omit all $0.00 balances" at bounding box center [136, 161] width 43 height 6
click at [118, 162] on input "Omit all $0.00 balances" at bounding box center [120, 160] width 4 height 4
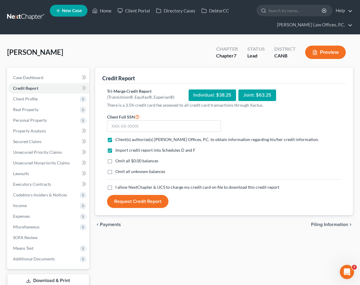
checkbox input "true"
click at [115, 185] on label "I allow NextChapter & UCS to charge my credit card on file to download this cre…" at bounding box center [197, 187] width 164 height 6
click at [118, 185] on input "I allow NextChapter & UCS to charge my credit card on file to download this cre…" at bounding box center [120, 186] width 4 height 4
checkbox input "true"
click at [167, 129] on input "text" at bounding box center [164, 126] width 114 height 12
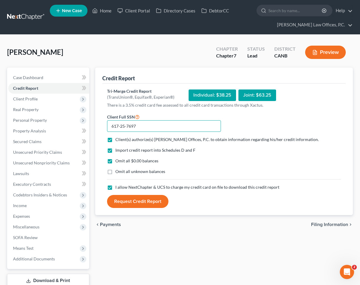
type input "617-25-7697"
click at [143, 204] on button "Request Credit Report" at bounding box center [137, 201] width 61 height 13
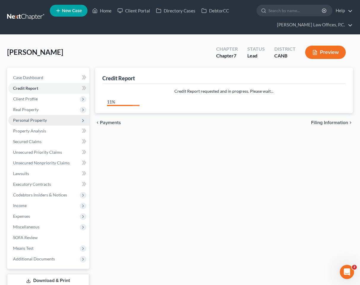
click at [59, 117] on span "Personal Property" at bounding box center [48, 120] width 81 height 11
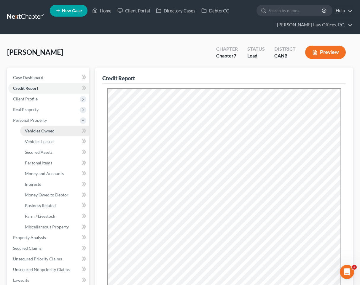
click at [55, 128] on link "Vehicles Owned" at bounding box center [54, 131] width 69 height 11
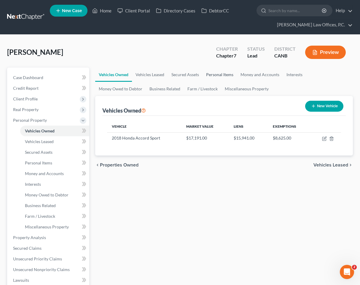
click at [211, 71] on link "Personal Items" at bounding box center [219, 75] width 34 height 14
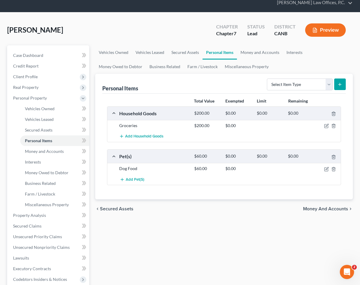
scroll to position [29, 0]
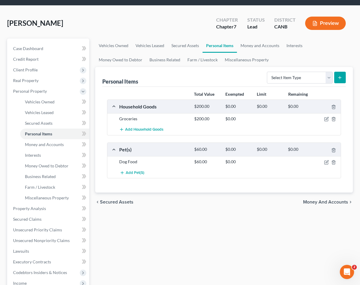
click at [161, 17] on div "Fuentes-Calderon, Andrew Upgraded Chapter Chapter 7 Status Lead District CANB P…" at bounding box center [180, 26] width 346 height 26
click at [288, 82] on select "Select Item Type Clothing Collectibles Of Value Electronics Firearms Household …" at bounding box center [300, 78] width 66 height 12
select select "clothing"
click at [267, 72] on select "Select Item Type Clothing Collectibles Of Value Electronics Firearms Household …" at bounding box center [300, 78] width 66 height 12
click at [340, 74] on button "submit" at bounding box center [340, 78] width 12 height 12
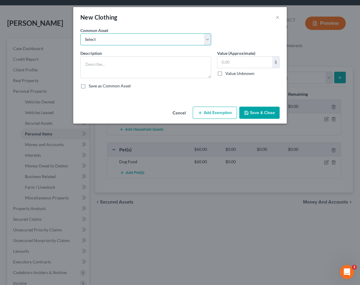
click at [143, 35] on select "Select Clothing" at bounding box center [145, 39] width 131 height 12
select select "0"
click at [80, 33] on select "Select Clothing" at bounding box center [145, 39] width 131 height 12
type textarea "Clothing"
click at [236, 63] on input "text" at bounding box center [244, 62] width 55 height 11
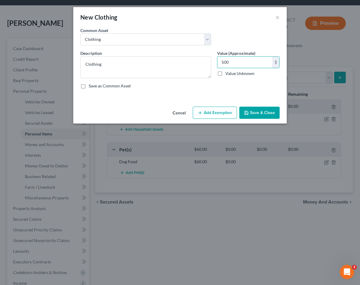
type input "500"
click at [226, 106] on div "Cancel Add Exemption Save & Close" at bounding box center [179, 114] width 213 height 20
click at [219, 111] on button "Add Exemption" at bounding box center [215, 113] width 44 height 12
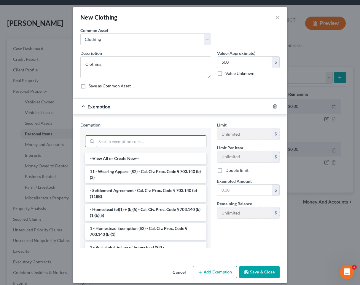
click at [153, 138] on input "search" at bounding box center [151, 141] width 110 height 11
click at [145, 173] on li "11 - Wearing Apparel (S2) - Cal. Civ. Proc. Code § 703.140 (b)(3)" at bounding box center [145, 174] width 121 height 17
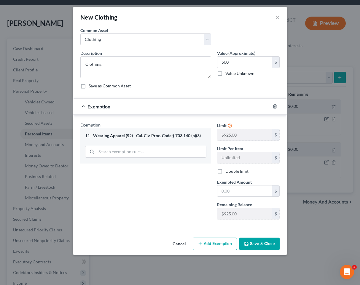
click at [236, 198] on div "Limit $925.00 $ Limit Per Item Unlimited $ Double limit Exempted Amount * $ Rem…" at bounding box center [248, 173] width 68 height 103
click at [239, 193] on input "text" at bounding box center [244, 191] width 55 height 11
type input "500"
click at [256, 239] on button "Save & Close" at bounding box center [259, 244] width 40 height 12
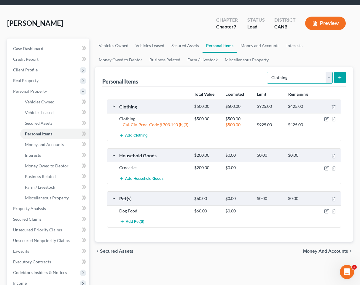
click at [293, 78] on select "Select Item Type Clothing Collectibles Of Value Electronics Firearms Household …" at bounding box center [300, 78] width 66 height 12
select select "electronics"
click at [267, 72] on select "Select Item Type Clothing Collectibles Of Value Electronics Firearms Household …" at bounding box center [300, 78] width 66 height 12
click at [342, 76] on icon "submit" at bounding box center [339, 77] width 5 height 5
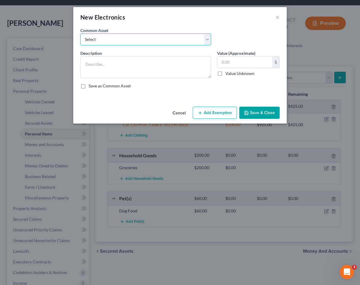
click at [199, 38] on select "Select Electronics" at bounding box center [145, 39] width 131 height 12
select select "0"
click at [80, 33] on select "Select Electronics" at bounding box center [145, 39] width 131 height 12
type textarea "Electronics"
click at [249, 64] on input "text" at bounding box center [244, 62] width 55 height 11
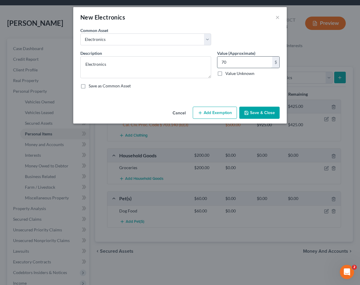
type input "7"
type input "1,400"
click at [225, 115] on button "Add Exemption" at bounding box center [215, 113] width 44 height 12
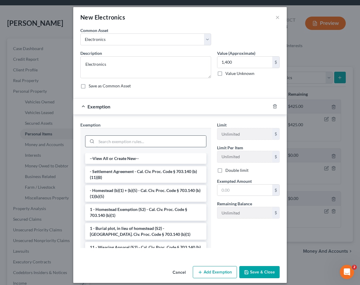
click at [148, 138] on input "search" at bounding box center [151, 141] width 110 height 11
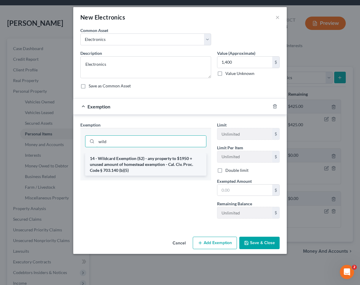
type input "wild"
click at [149, 165] on li "14 - Wildcard Exemption (S2) - any property to $1950 + unused amount of homeste…" at bounding box center [145, 164] width 121 height 23
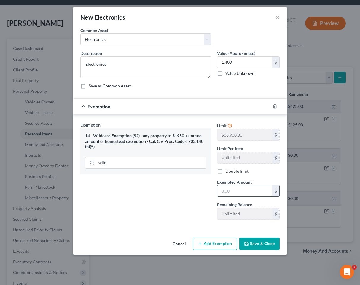
click at [233, 187] on input "text" at bounding box center [244, 191] width 55 height 11
type input "1,400"
click at [268, 241] on button "Save & Close" at bounding box center [259, 244] width 40 height 12
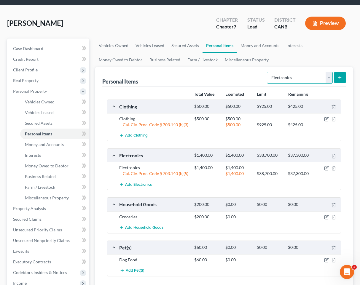
click at [297, 76] on select "Select Item Type Clothing Collectibles Of Value Electronics Firearms Household …" at bounding box center [300, 78] width 66 height 12
click at [325, 218] on icon "button" at bounding box center [326, 216] width 3 height 3
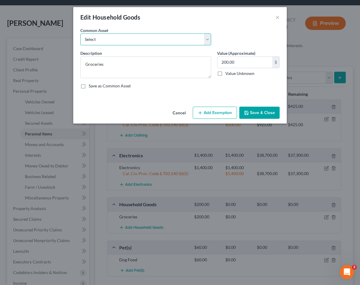
click at [135, 44] on select "Select Household Goods and Furniture" at bounding box center [145, 39] width 131 height 12
select select "0"
click at [80, 33] on select "Select Household Goods and Furniture" at bounding box center [145, 39] width 131 height 12
type textarea "Household Goods and Furniture"
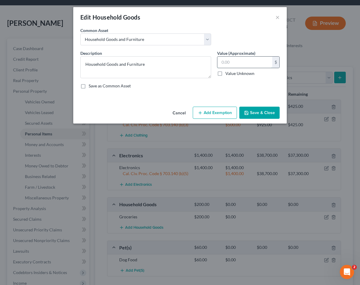
click at [235, 63] on input "text" at bounding box center [244, 62] width 55 height 11
click at [189, 66] on textarea "Household Goods and Furniture" at bounding box center [145, 67] width 131 height 22
type textarea "Household Goods and Furniture."
click at [245, 61] on input "text" at bounding box center [244, 62] width 55 height 11
type input "10,000"
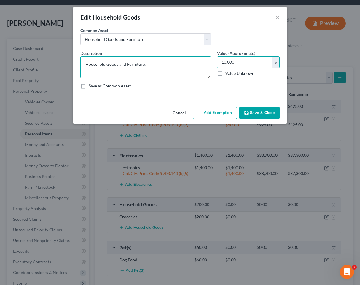
click at [186, 66] on textarea "Household Goods and Furniture." at bounding box center [145, 67] width 131 height 22
click at [237, 63] on input "10,000" at bounding box center [244, 62] width 55 height 11
click at [186, 65] on textarea "Household Goods and Furniture." at bounding box center [145, 67] width 131 height 22
type textarea "Household Goods and Furniture. No single item valued at more than $925"
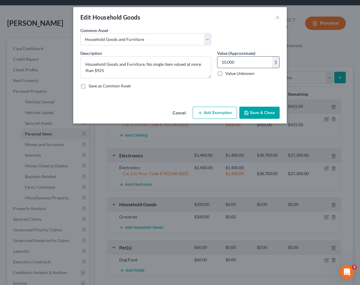
click at [253, 63] on input "10,000" at bounding box center [244, 62] width 55 height 11
type input "800"
click at [225, 114] on button "Add Exemption" at bounding box center [215, 113] width 44 height 12
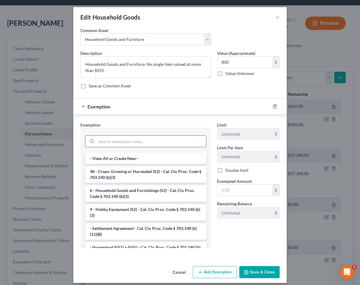
click at [183, 140] on input "search" at bounding box center [151, 141] width 110 height 11
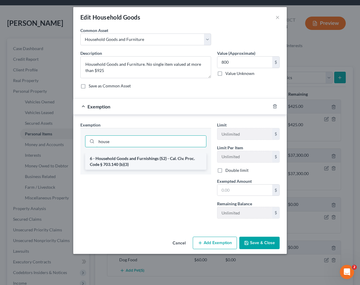
type input "house"
click at [167, 168] on li "6 - Household Goods and Furnishings (S2) - Cal. Civ. Proc. Code § 703.140 (b)(3)" at bounding box center [145, 161] width 121 height 17
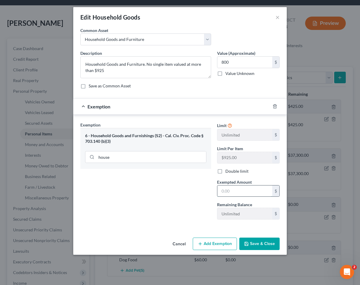
click at [248, 189] on input "text" at bounding box center [244, 191] width 55 height 11
click at [240, 60] on input "800" at bounding box center [244, 62] width 55 height 11
type input "0"
type input "8,000"
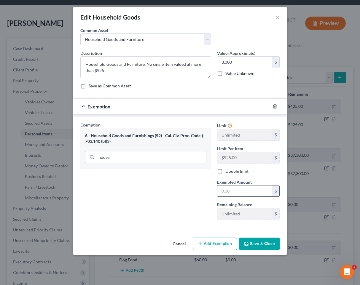
click at [241, 189] on input "text" at bounding box center [244, 191] width 55 height 11
type input "8,000"
click at [256, 243] on button "Save & Close" at bounding box center [259, 244] width 40 height 12
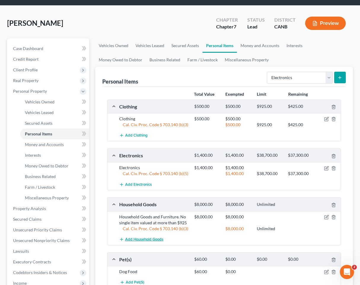
click at [153, 225] on div "Household Goods and Furniture. No single item valued at more than $925 $8,000.0…" at bounding box center [224, 228] width 234 height 34
click at [148, 242] on button "Add Household Goods" at bounding box center [141, 239] width 44 height 11
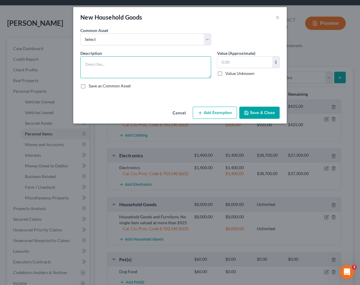
drag, startPoint x: 189, startPoint y: 72, endPoint x: 180, endPoint y: 72, distance: 8.9
click at [180, 71] on textarea at bounding box center [145, 67] width 131 height 22
type textarea "Couch"
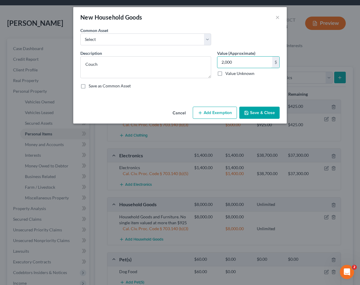
type input "2,000"
click at [206, 113] on button "Add Exemption" at bounding box center [215, 113] width 44 height 12
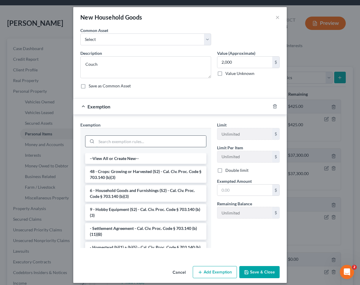
click at [158, 143] on input "search" at bounding box center [151, 141] width 110 height 11
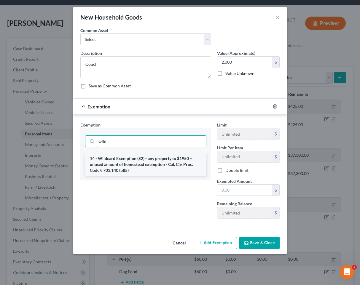
type input "wild"
click at [162, 159] on li "14 - Wildcard Exemption (S2) - any property to $1950 + unused amount of homeste…" at bounding box center [145, 164] width 121 height 23
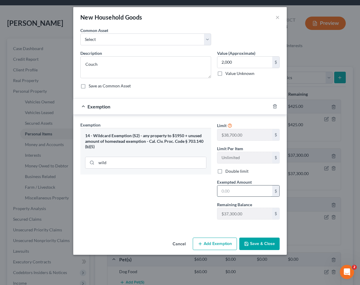
click at [226, 187] on input "text" at bounding box center [244, 191] width 55 height 11
type input "2,000"
click at [258, 243] on button "Save & Close" at bounding box center [259, 244] width 40 height 12
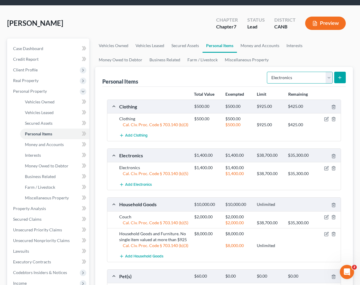
click at [276, 78] on select "Select Item Type Clothing Collectibles Of Value Electronics Firearms Household …" at bounding box center [300, 78] width 66 height 12
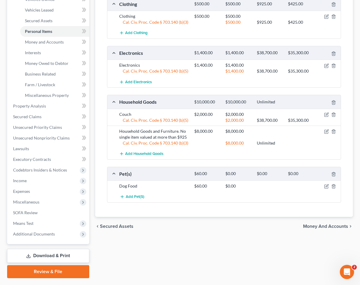
scroll to position [147, 0]
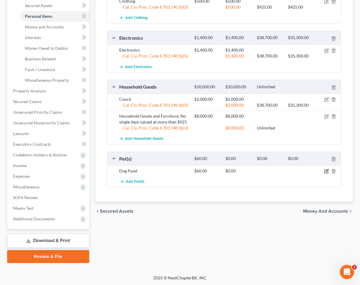
click at [326, 171] on icon "button" at bounding box center [326, 171] width 3 height 3
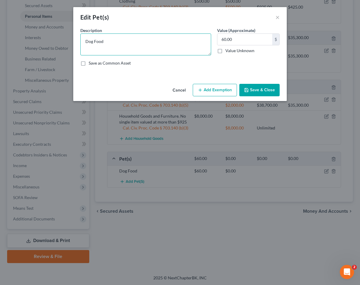
click at [133, 45] on textarea "Dog Food" at bounding box center [145, 44] width 131 height 22
type textarea "1 dog"
click at [251, 92] on button "Save & Close" at bounding box center [259, 90] width 40 height 12
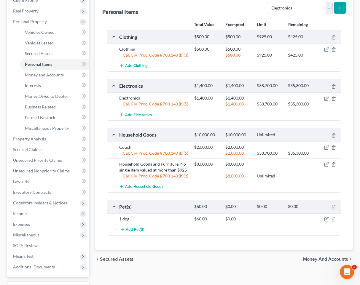
scroll to position [52, 0]
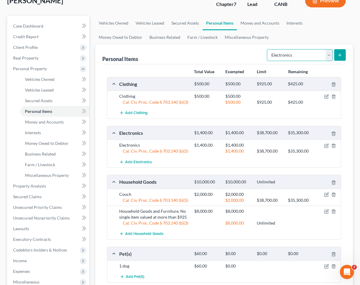
click at [313, 57] on select "Select Item Type Clothing Collectibles Of Value Electronics Firearms Household …" at bounding box center [300, 55] width 66 height 12
select select "sports_and_hobby_equipment"
click at [267, 49] on select "Select Item Type Clothing Collectibles Of Value Electronics Firearms Household …" at bounding box center [300, 55] width 66 height 12
click at [345, 51] on button "submit" at bounding box center [340, 55] width 12 height 12
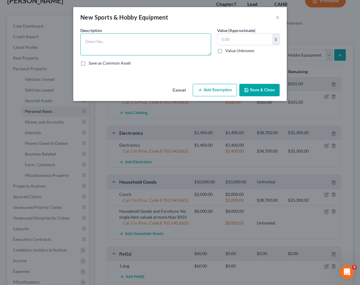
click at [175, 44] on textarea at bounding box center [145, 44] width 131 height 22
type textarea "M"
type textarea "S"
type textarea "Sweetwater Music Equipment"
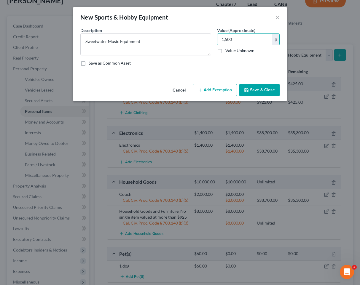
type input "1,500"
click at [220, 95] on button "Add Exemption" at bounding box center [215, 90] width 44 height 12
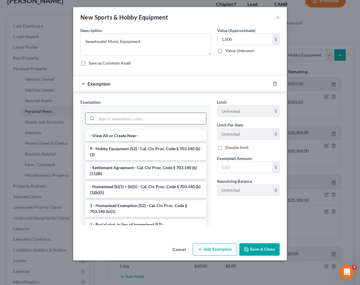
click at [171, 113] on div at bounding box center [145, 119] width 121 height 12
click at [170, 119] on input "search" at bounding box center [151, 118] width 110 height 11
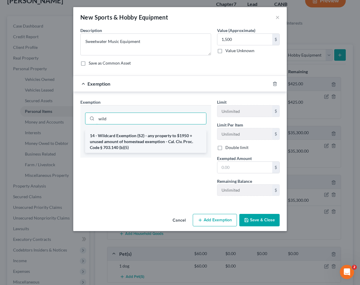
type input "wild"
click at [172, 137] on li "14 - Wildcard Exemption (S2) - any property to $1950 + unused amount of homeste…" at bounding box center [145, 141] width 121 height 23
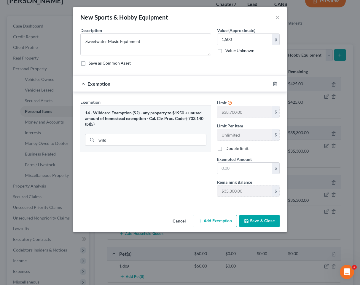
click at [231, 175] on div "Limit $38,700.00 $ Limit Per Item Unlimited $ Double limit Exempted Amount * $ …" at bounding box center [248, 150] width 68 height 103
click at [235, 168] on input "text" at bounding box center [244, 168] width 55 height 11
type input "1,500"
click at [254, 215] on button "Save & Close" at bounding box center [259, 221] width 40 height 12
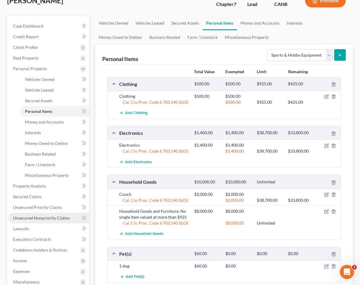
click at [48, 218] on span "Unsecured Nonpriority Claims" at bounding box center [41, 217] width 57 height 5
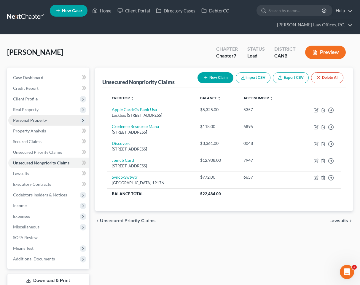
click at [52, 121] on span "Personal Property" at bounding box center [48, 120] width 81 height 11
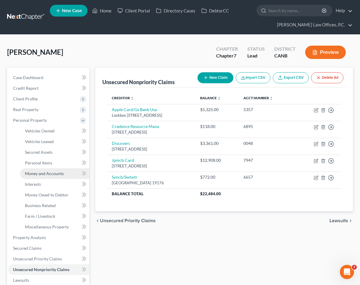
click at [55, 171] on span "Money and Accounts" at bounding box center [44, 173] width 39 height 5
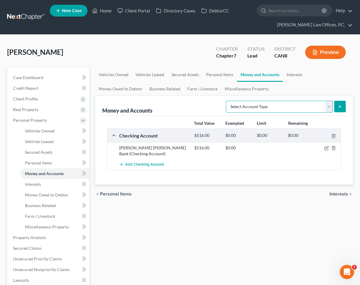
click at [282, 106] on select "Select Account Type Brokerage Cash on Hand Certificates of Deposit Checking Acc…" at bounding box center [279, 107] width 107 height 12
click at [298, 99] on div "Select Account Type Brokerage Cash on Hand Certificates of Deposit Checking Acc…" at bounding box center [284, 106] width 122 height 16
click at [293, 102] on select "Select Account Type Brokerage Cash on Hand Certificates of Deposit Checking Acc…" at bounding box center [279, 107] width 107 height 12
select select "security_deposits"
click at [227, 101] on select "Select Account Type Brokerage Cash on Hand Certificates of Deposit Checking Acc…" at bounding box center [279, 107] width 107 height 12
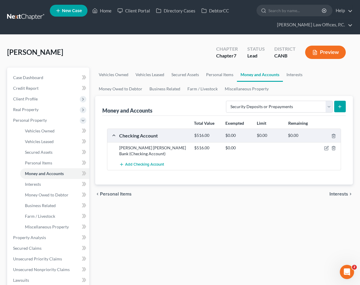
click at [342, 104] on icon "submit" at bounding box center [339, 106] width 5 height 5
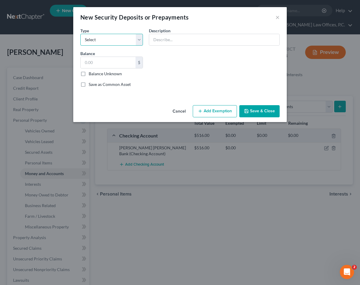
click at [128, 39] on select "Select Electric Gas Heating Oil Security Deposit On Rental Unit Prepaid Rent Te…" at bounding box center [111, 40] width 63 height 12
select select "3"
click at [80, 34] on select "Select Electric Gas Heating Oil Security Deposit On Rental Unit Prepaid Rent Te…" at bounding box center [111, 40] width 63 height 12
click at [180, 37] on input "text" at bounding box center [214, 39] width 130 height 11
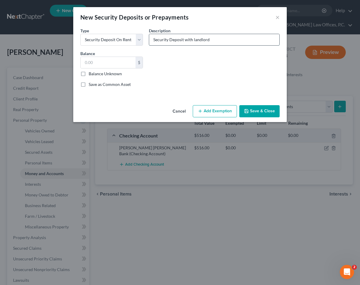
type input "Security Deposit with landlord"
type input "1,000"
click at [215, 104] on div "Cancel Add Exemption Save & Close" at bounding box center [179, 113] width 213 height 20
click at [213, 110] on button "Add Exemption" at bounding box center [215, 111] width 44 height 12
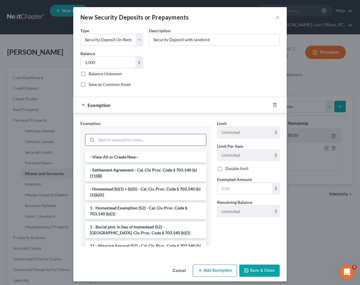
click at [157, 139] on input "search" at bounding box center [151, 139] width 110 height 11
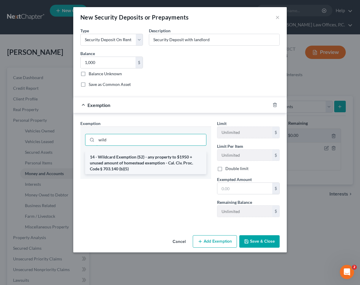
type input "wild"
click at [157, 160] on li "14 - Wildcard Exemption (S2) - any property to $1950 + unused amount of homeste…" at bounding box center [145, 163] width 121 height 23
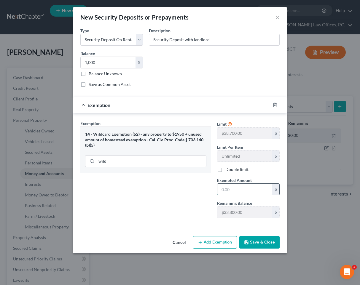
click at [219, 187] on input "text" at bounding box center [244, 189] width 55 height 11
type input "1,000"
click at [252, 244] on button "Save & Close" at bounding box center [259, 242] width 40 height 12
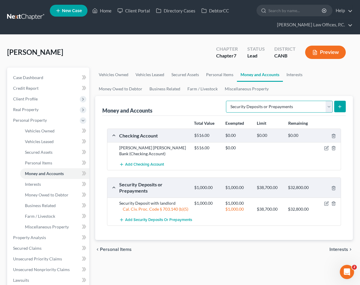
click at [247, 103] on select "Select Account Type Brokerage Cash on Hand Certificates of Deposit Checking Acc…" at bounding box center [279, 107] width 107 height 12
click at [288, 72] on link "Interests" at bounding box center [294, 75] width 23 height 14
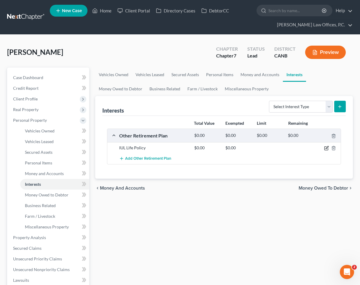
click at [325, 149] on icon "button" at bounding box center [326, 148] width 5 height 5
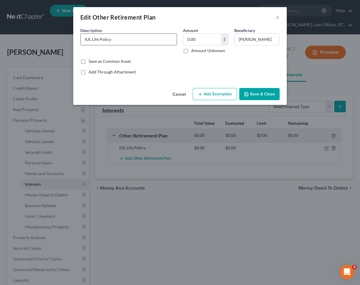
click at [122, 41] on input "IUL Life Policy" at bounding box center [129, 39] width 96 height 11
type input "IUL Life Policy with Farmers"
click at [222, 97] on button "Add Exemption" at bounding box center [215, 94] width 44 height 12
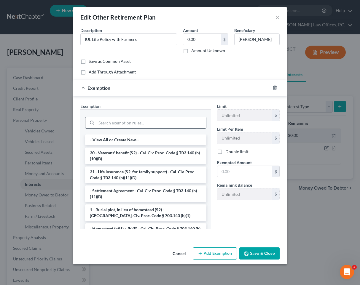
click at [143, 122] on input "search" at bounding box center [151, 122] width 110 height 11
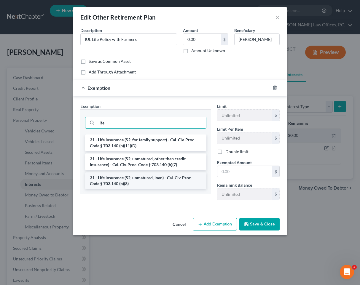
type input "life"
click at [143, 182] on li "31 - Life insurance (S2, unmatured, loan) - Cal. Civ. Proc. Code § 703.140 (b)(…" at bounding box center [145, 181] width 121 height 17
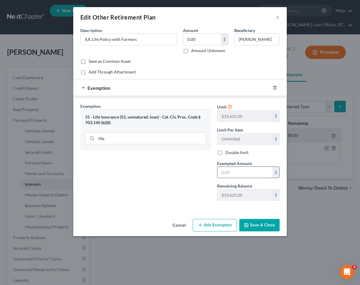
click at [238, 170] on input "text" at bounding box center [244, 172] width 55 height 11
type input "19,625"
click at [261, 224] on button "Save & Close" at bounding box center [259, 225] width 40 height 12
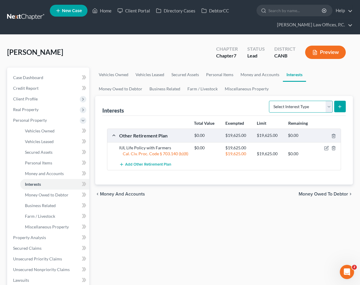
click at [287, 108] on select "Select Interest Type 401K Annuity Bond Education IRA Government Bond Government…" at bounding box center [301, 107] width 64 height 12
click at [129, 89] on link "Money Owed to Debtor" at bounding box center [120, 89] width 51 height 14
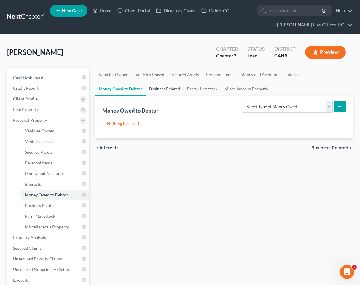
click at [158, 87] on link "Business Related" at bounding box center [165, 89] width 38 height 14
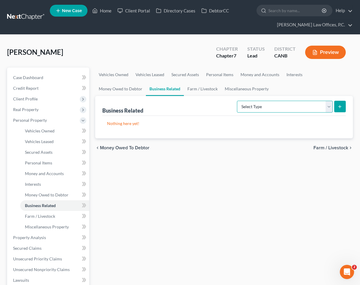
click at [264, 101] on select "Select Type Customer Lists Franchises Inventory Licenses Machinery Office Equip…" at bounding box center [285, 107] width 96 height 12
select select "other_business_related_property_not_listed"
click at [237, 101] on select "Select Type Customer Lists Franchises Inventory Licenses Machinery Office Equip…" at bounding box center [285, 107] width 96 height 12
click at [341, 107] on icon "submit" at bounding box center [339, 106] width 5 height 5
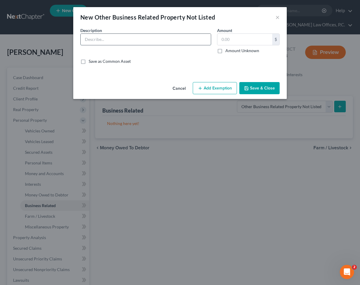
click at [175, 42] on input "text" at bounding box center [146, 39] width 130 height 11
click at [123, 41] on input "Clippers, scissors, barber" at bounding box center [146, 39] width 130 height 11
type input "Clippers, scissors, razor, blades, and other barbershop equipment"
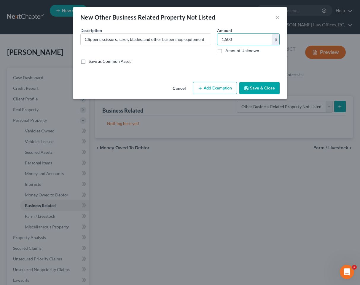
type input "1,500"
click at [206, 91] on button "Add Exemption" at bounding box center [215, 88] width 44 height 12
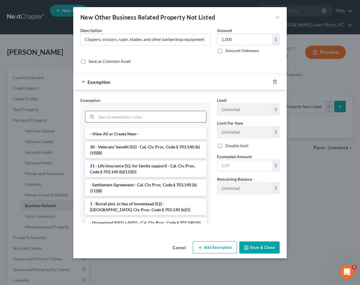
click at [151, 120] on input "search" at bounding box center [151, 116] width 110 height 11
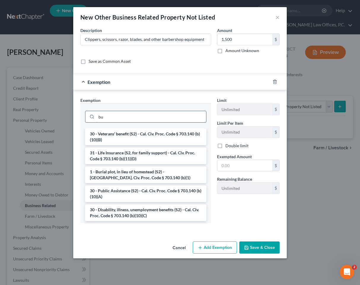
type input "b"
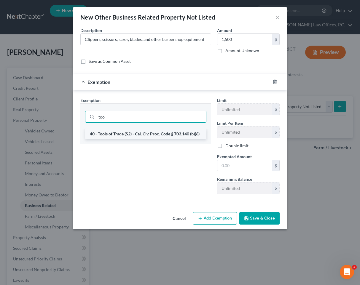
type input "too"
click at [146, 135] on li "40 - Tools of Trade (S2) - Cal. Civ. Proc. Code § 703.140 (b)(6)" at bounding box center [145, 134] width 121 height 11
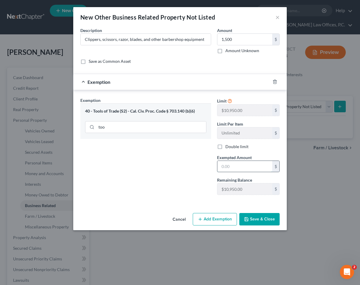
click at [233, 163] on input "text" at bounding box center [244, 166] width 55 height 11
type input "10,950"
click at [258, 216] on button "Save & Close" at bounding box center [259, 219] width 40 height 12
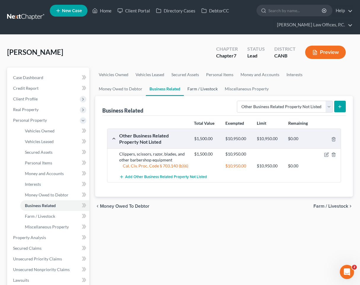
click at [196, 87] on link "Farm / Livestock" at bounding box center [202, 89] width 37 height 14
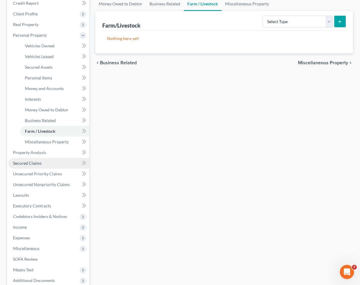
click at [47, 160] on link "Secured Claims" at bounding box center [48, 163] width 81 height 11
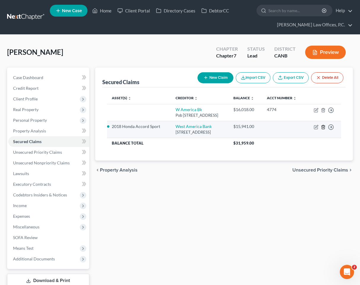
click at [324, 127] on icon "button" at bounding box center [323, 127] width 5 height 5
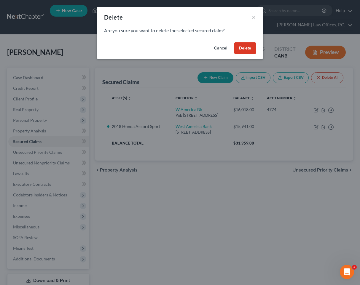
click at [245, 50] on button "Delete" at bounding box center [245, 48] width 22 height 12
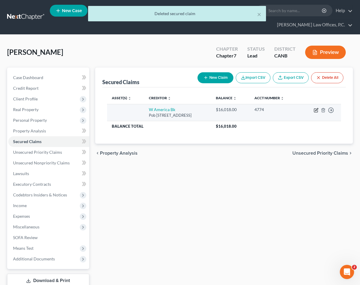
click at [315, 109] on icon "button" at bounding box center [316, 110] width 5 height 5
select select "4"
select select "0"
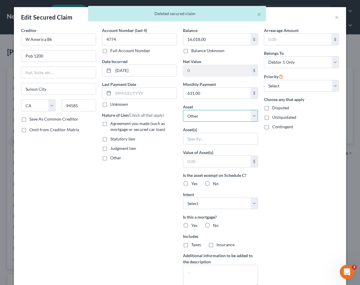
click at [229, 119] on select "Select Other Multiple Assets Household Goods - Couch - $2000.0 IUL Life Policy …" at bounding box center [220, 116] width 75 height 12
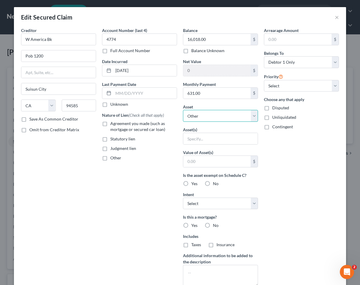
select select "9"
click at [183, 110] on select "Select Other Multiple Assets Household Goods - Couch - $2000.0 IUL Life Policy …" at bounding box center [220, 116] width 75 height 12
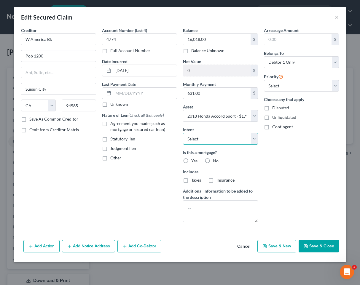
click at [212, 139] on select "Select Surrender Redeem Reaffirm Avoid Other" at bounding box center [220, 139] width 75 height 12
select select "2"
click at [183, 133] on select "Select Surrender Redeem Reaffirm Avoid Other" at bounding box center [220, 139] width 75 height 12
click at [152, 130] on span "Agreement you made (such as mortgage or secured car loan)" at bounding box center [137, 126] width 55 height 11
click at [116, 124] on input "Agreement you made (such as mortgage or secured car loan)" at bounding box center [115, 123] width 4 height 4
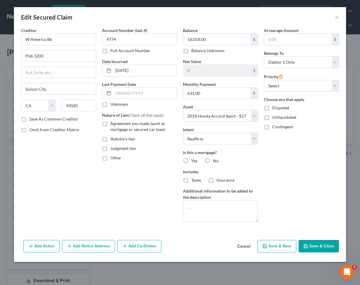
checkbox input "true"
click at [213, 160] on label "No" at bounding box center [216, 161] width 6 height 6
click at [215, 160] on input "No" at bounding box center [217, 160] width 4 height 4
radio input "true"
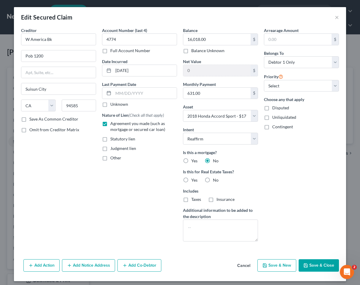
click at [213, 181] on label "No" at bounding box center [216, 180] width 6 height 6
click at [215, 181] on input "No" at bounding box center [217, 179] width 4 height 4
radio input "true"
click at [30, 40] on input "W America Bk" at bounding box center [58, 39] width 75 height 12
type input "West America Bk"
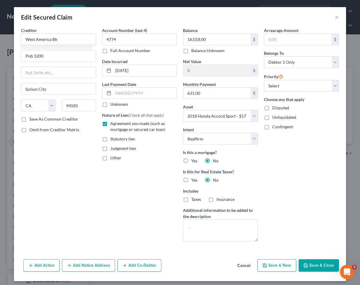
click at [309, 267] on button "Save & Close" at bounding box center [318, 265] width 40 height 12
select select
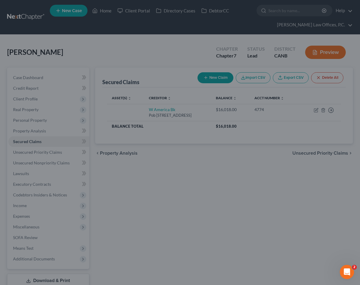
type input "1,173.00"
select select "9"
type input "0"
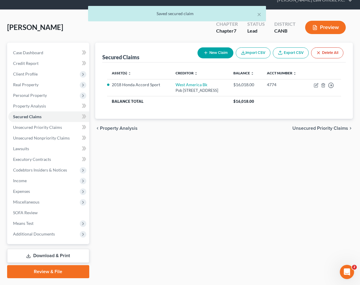
scroll to position [30, 0]
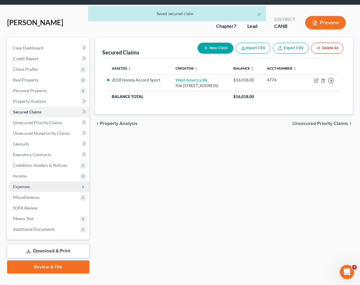
click at [58, 185] on span "Expenses" at bounding box center [48, 186] width 81 height 11
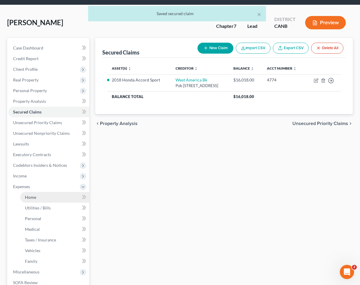
click at [52, 196] on link "Home" at bounding box center [54, 197] width 69 height 11
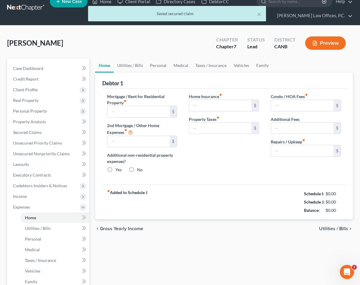
type input "1,130.50"
type input "0.00"
radio input "true"
type input "0.00"
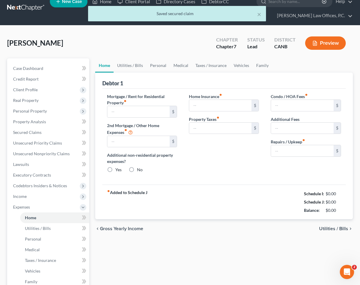
type input "0.00"
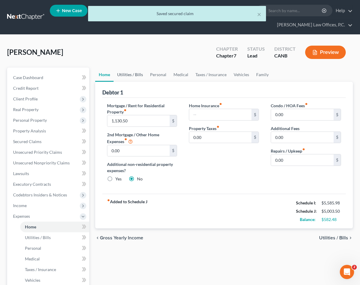
click at [135, 70] on link "Utilities / Bills" at bounding box center [130, 75] width 33 height 14
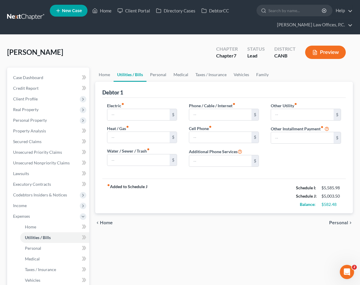
click at [176, 87] on div "Debtor 1" at bounding box center [224, 90] width 244 height 16
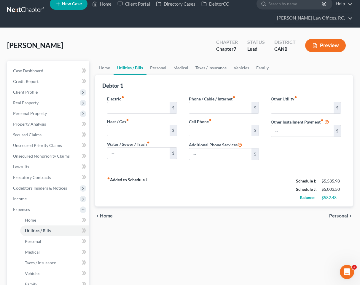
scroll to position [9, 0]
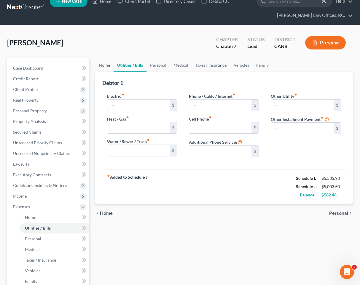
click at [100, 62] on link "Home" at bounding box center [104, 65] width 18 height 14
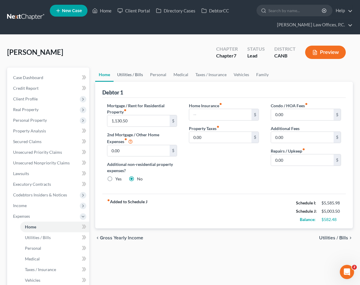
click at [133, 76] on link "Utilities / Bills" at bounding box center [130, 75] width 33 height 14
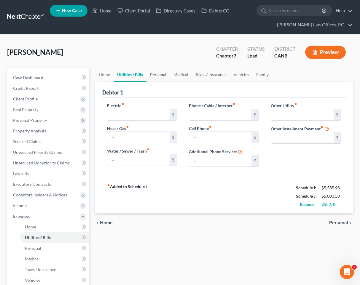
click at [159, 75] on link "Personal" at bounding box center [157, 75] width 23 height 14
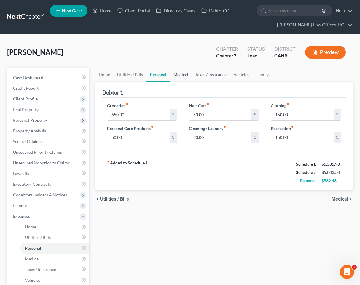
click at [187, 73] on link "Medical" at bounding box center [181, 75] width 22 height 14
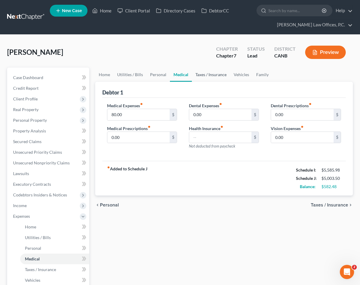
click at [210, 73] on link "Taxes / Insurance" at bounding box center [211, 75] width 38 height 14
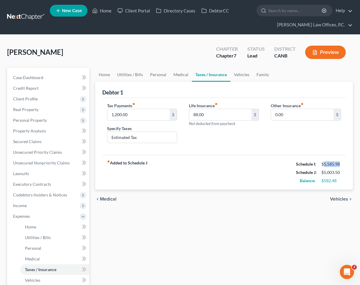
drag, startPoint x: 323, startPoint y: 162, endPoint x: 344, endPoint y: 162, distance: 20.5
click at [344, 162] on div "fiber_manual_record Added to Schedule J Schedule I: $5,585.98 Schedule J: $5,00…" at bounding box center [224, 172] width 244 height 35
click at [339, 163] on div "$5,585.98" at bounding box center [331, 164] width 20 height 6
drag, startPoint x: 340, startPoint y: 163, endPoint x: 323, endPoint y: 164, distance: 16.6
click at [323, 164] on div "$5,585.98" at bounding box center [331, 164] width 20 height 6
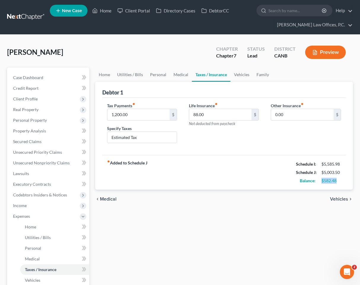
drag, startPoint x: 322, startPoint y: 180, endPoint x: 337, endPoint y: 180, distance: 15.7
click at [337, 180] on div "$582.48" at bounding box center [331, 181] width 20 height 6
click at [242, 73] on link "Vehicles" at bounding box center [241, 75] width 23 height 14
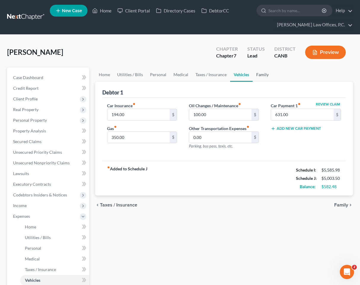
click at [262, 73] on link "Family" at bounding box center [263, 75] width 20 height 14
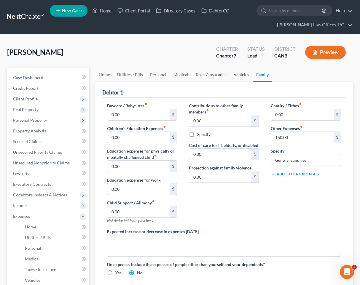
click at [230, 74] on link "Vehicles" at bounding box center [241, 75] width 23 height 14
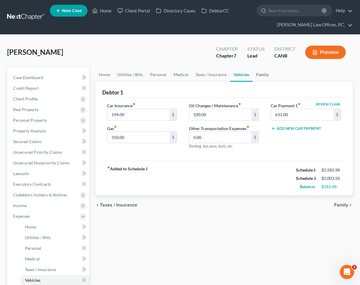
click at [254, 73] on link "Family" at bounding box center [263, 75] width 20 height 14
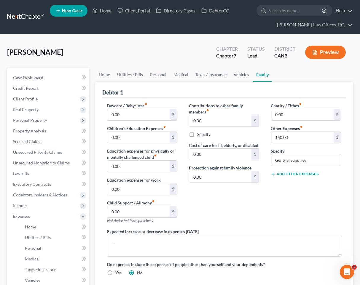
click at [236, 75] on link "Vehicles" at bounding box center [241, 75] width 23 height 14
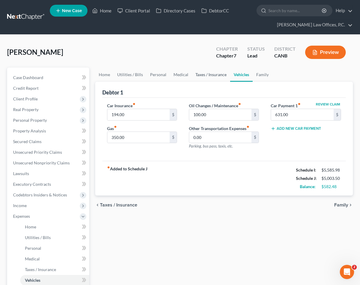
click at [205, 75] on link "Taxes / Insurance" at bounding box center [211, 75] width 38 height 14
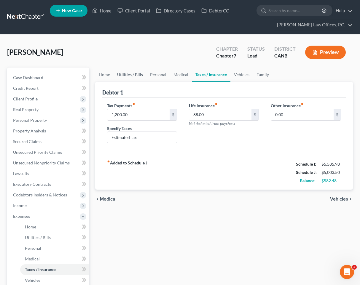
click at [114, 74] on link "Utilities / Bills" at bounding box center [130, 75] width 33 height 14
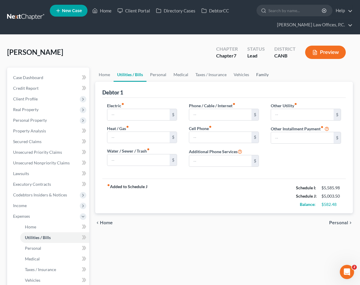
click at [263, 76] on link "Family" at bounding box center [263, 75] width 20 height 14
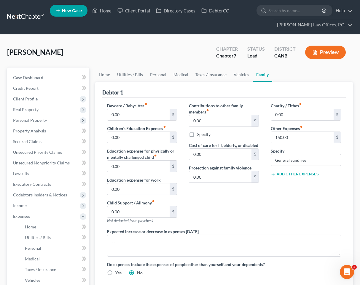
click at [293, 172] on button "Add Other Expenses" at bounding box center [295, 174] width 48 height 5
click at [281, 182] on input "text" at bounding box center [302, 182] width 63 height 11
type input "100"
type input "Pet expenses"
click at [236, 75] on link "Vehicles" at bounding box center [241, 75] width 23 height 14
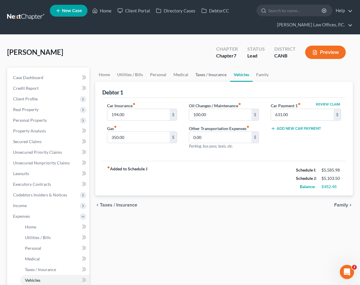
click at [211, 74] on link "Taxes / Insurance" at bounding box center [211, 75] width 38 height 14
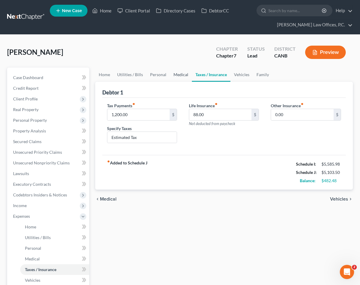
click at [182, 73] on link "Medical" at bounding box center [181, 75] width 22 height 14
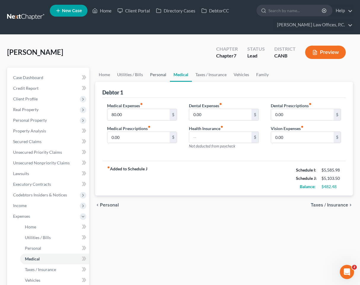
click at [154, 76] on link "Personal" at bounding box center [157, 75] width 23 height 14
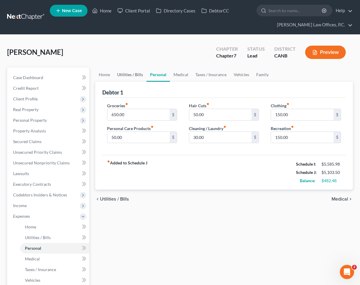
click at [133, 74] on link "Utilities / Bills" at bounding box center [130, 75] width 33 height 14
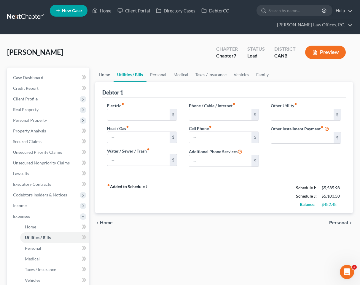
click at [110, 72] on link "Home" at bounding box center [104, 75] width 18 height 14
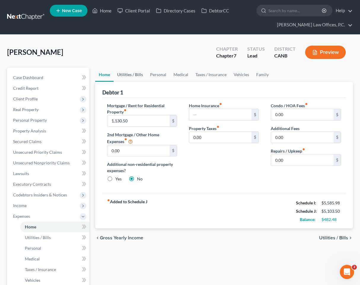
click at [128, 73] on link "Utilities / Bills" at bounding box center [130, 75] width 33 height 14
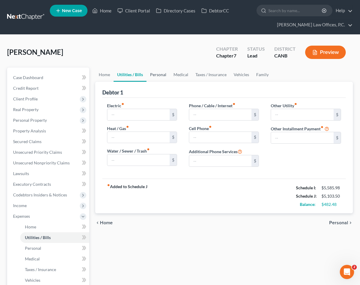
click at [155, 74] on link "Personal" at bounding box center [157, 75] width 23 height 14
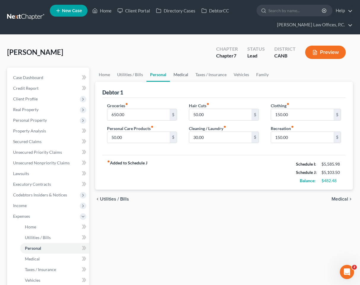
click at [175, 75] on link "Medical" at bounding box center [181, 75] width 22 height 14
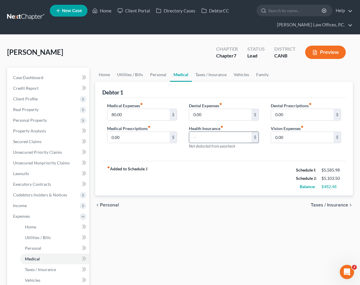
click at [210, 135] on input "text" at bounding box center [220, 137] width 63 height 11
click at [209, 76] on link "Taxes / Insurance" at bounding box center [211, 75] width 38 height 14
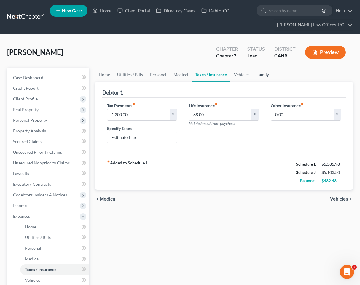
click at [261, 74] on link "Family" at bounding box center [263, 75] width 20 height 14
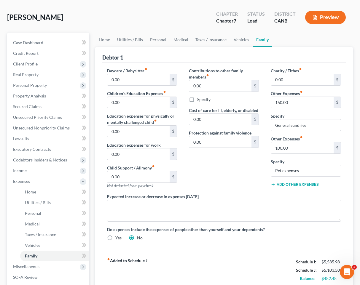
scroll to position [39, 0]
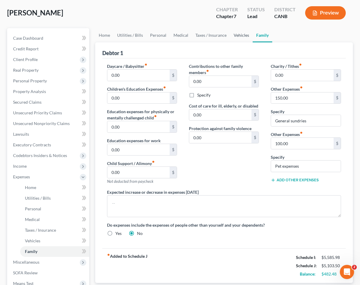
click at [239, 34] on link "Vehicles" at bounding box center [241, 35] width 23 height 14
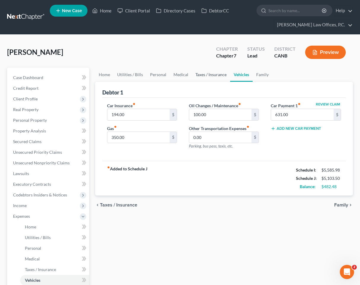
click at [205, 74] on link "Taxes / Insurance" at bounding box center [211, 75] width 38 height 14
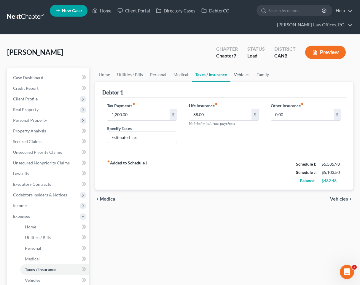
click at [246, 76] on link "Vehicles" at bounding box center [241, 75] width 23 height 14
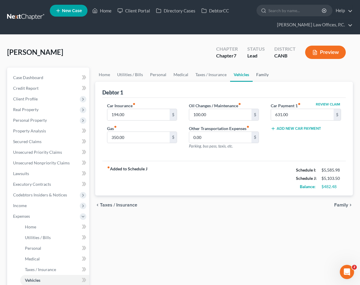
click at [254, 74] on link "Family" at bounding box center [263, 75] width 20 height 14
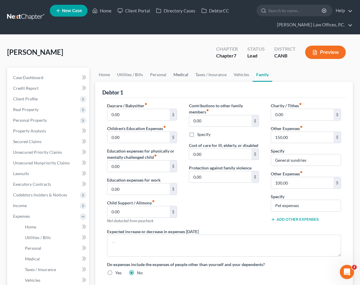
click at [173, 75] on link "Medical" at bounding box center [181, 75] width 22 height 14
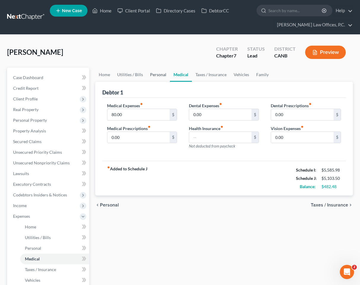
click at [158, 74] on link "Personal" at bounding box center [157, 75] width 23 height 14
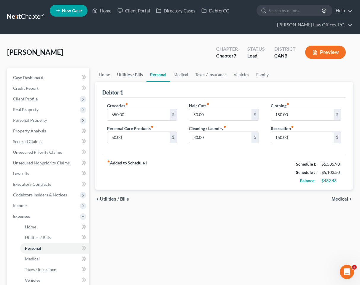
click at [133, 73] on link "Utilities / Bills" at bounding box center [130, 75] width 33 height 14
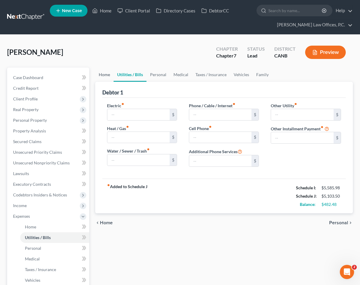
click at [105, 72] on link "Home" at bounding box center [104, 75] width 18 height 14
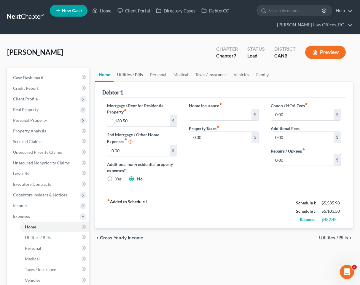
click at [140, 71] on link "Utilities / Bills" at bounding box center [130, 75] width 33 height 14
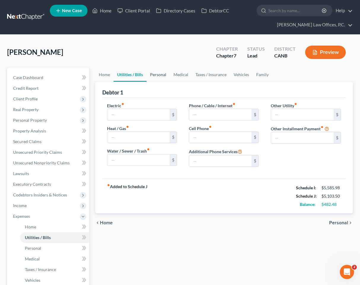
click at [160, 74] on link "Personal" at bounding box center [157, 75] width 23 height 14
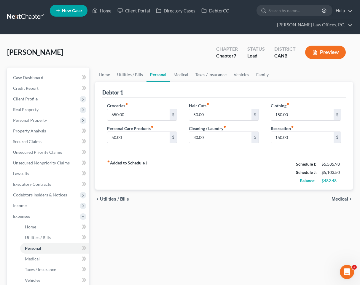
click at [161, 74] on link "Personal" at bounding box center [157, 75] width 23 height 14
click at [178, 73] on link "Medical" at bounding box center [181, 75] width 22 height 14
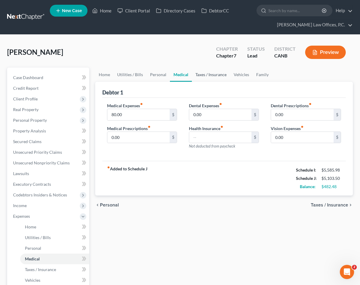
click at [197, 72] on link "Taxes / Insurance" at bounding box center [211, 75] width 38 height 14
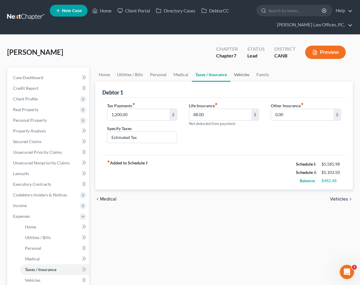
click at [235, 73] on link "Vehicles" at bounding box center [241, 75] width 23 height 14
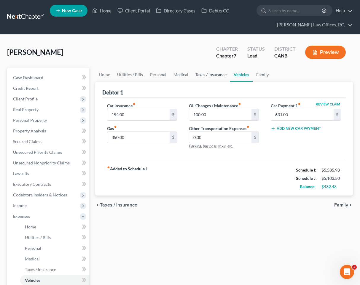
click at [213, 75] on link "Taxes / Insurance" at bounding box center [211, 75] width 38 height 14
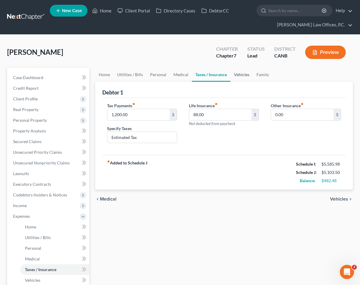
click at [240, 70] on link "Vehicles" at bounding box center [241, 75] width 23 height 14
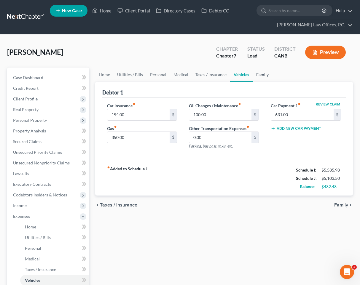
click at [263, 72] on link "Family" at bounding box center [263, 75] width 20 height 14
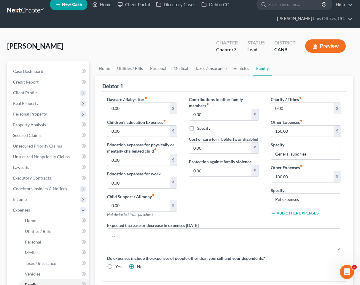
scroll to position [11, 0]
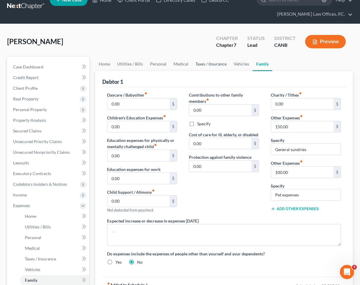
click at [197, 63] on link "Taxes / Insurance" at bounding box center [211, 64] width 38 height 14
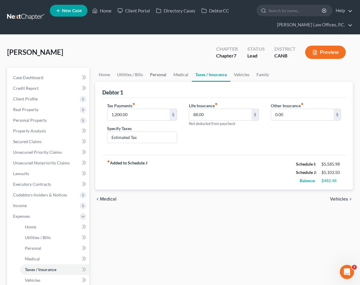
click at [161, 73] on link "Personal" at bounding box center [157, 75] width 23 height 14
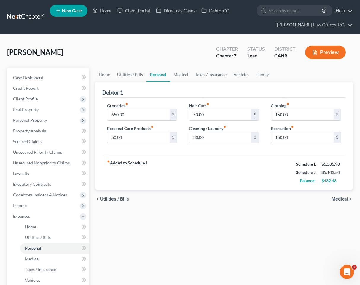
click at [156, 108] on div "Groceries fiber_manual_record 650.00 $" at bounding box center [142, 112] width 70 height 18
click at [154, 112] on input "650.00" at bounding box center [138, 114] width 63 height 11
type input "750"
click at [280, 132] on input "150.00" at bounding box center [302, 137] width 63 height 11
type input "200"
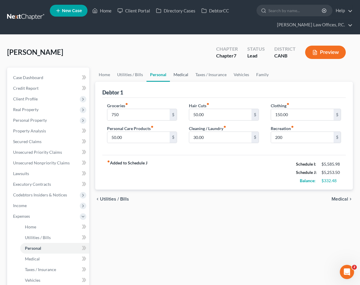
click at [184, 73] on link "Medical" at bounding box center [181, 75] width 22 height 14
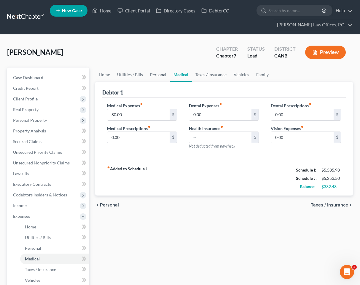
click at [152, 73] on link "Personal" at bounding box center [157, 75] width 23 height 14
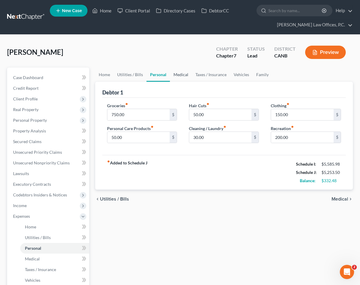
click at [176, 73] on link "Medical" at bounding box center [181, 75] width 22 height 14
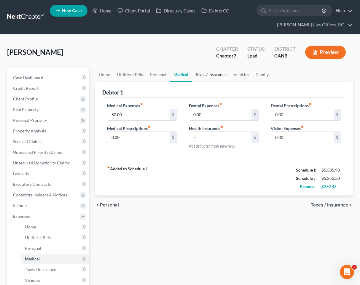
click at [208, 77] on link "Taxes / Insurance" at bounding box center [211, 75] width 38 height 14
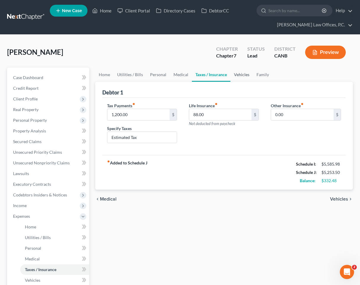
click at [239, 74] on link "Vehicles" at bounding box center [241, 75] width 23 height 14
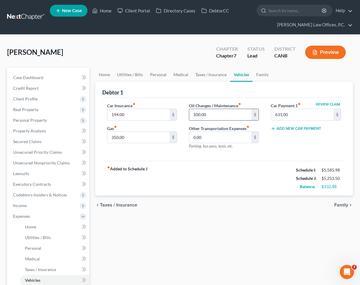
click at [207, 115] on input "100.00" at bounding box center [220, 114] width 63 height 11
type input "150"
click at [214, 76] on link "Taxes / Insurance" at bounding box center [211, 75] width 38 height 14
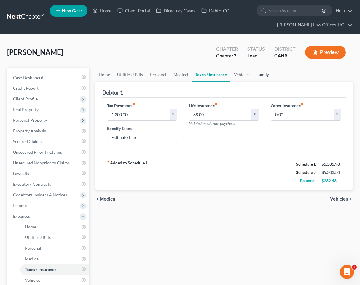
click at [266, 72] on link "Family" at bounding box center [263, 75] width 20 height 14
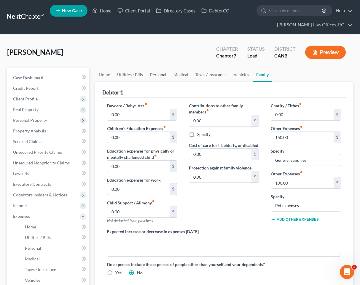
click at [146, 75] on link "Personal" at bounding box center [157, 75] width 23 height 14
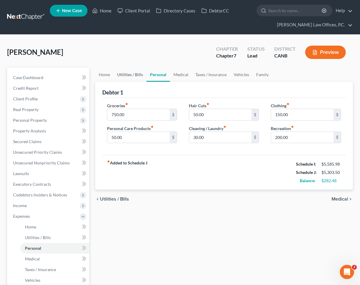
click at [137, 75] on link "Utilities / Bills" at bounding box center [130, 75] width 33 height 14
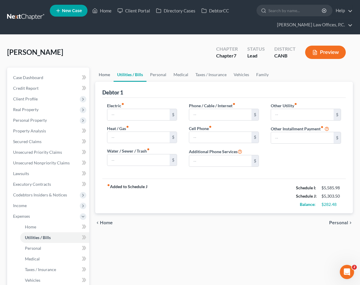
click at [103, 75] on link "Home" at bounding box center [104, 75] width 18 height 14
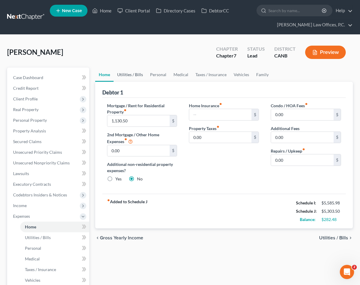
click at [122, 75] on link "Utilities / Bills" at bounding box center [130, 75] width 33 height 14
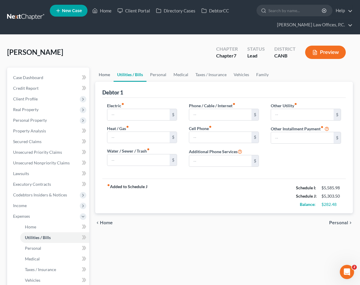
click at [102, 76] on link "Home" at bounding box center [104, 75] width 18 height 14
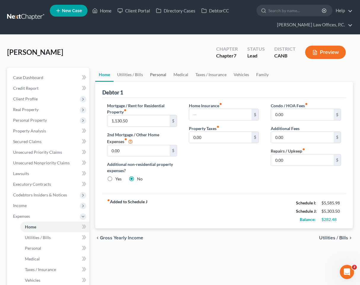
click at [154, 74] on link "Personal" at bounding box center [157, 75] width 23 height 14
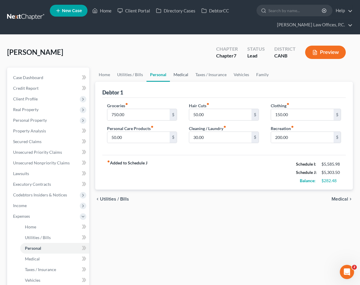
click at [175, 75] on link "Medical" at bounding box center [181, 75] width 22 height 14
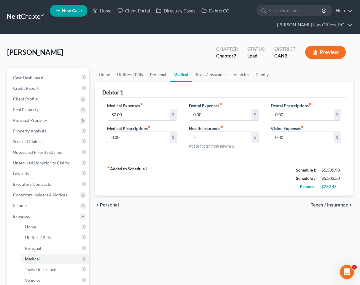
click at [158, 75] on link "Personal" at bounding box center [157, 75] width 23 height 14
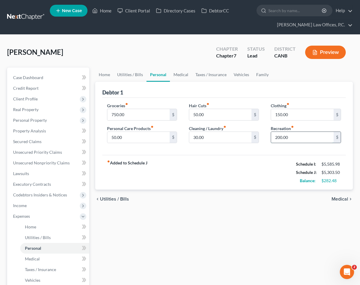
click at [289, 134] on input "200.00" at bounding box center [302, 137] width 63 height 11
type input "250"
click at [105, 76] on link "Home" at bounding box center [104, 75] width 18 height 14
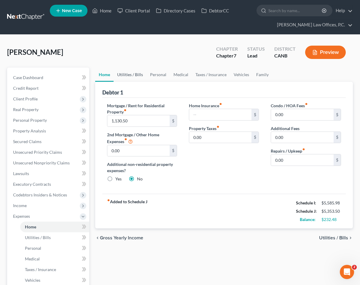
click at [135, 73] on link "Utilities / Bills" at bounding box center [130, 75] width 33 height 14
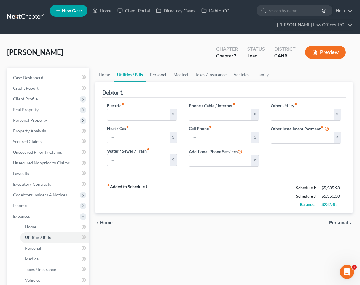
click at [162, 71] on link "Personal" at bounding box center [157, 75] width 23 height 14
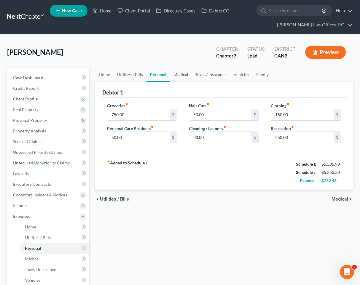
click at [183, 74] on link "Medical" at bounding box center [181, 75] width 22 height 14
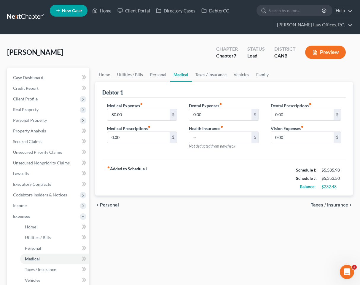
click at [318, 203] on span "Taxes / Insurance" at bounding box center [329, 205] width 37 height 5
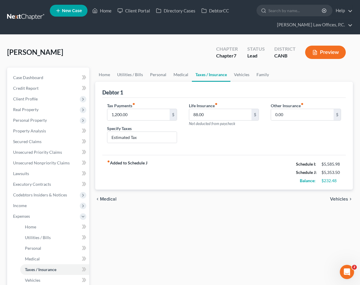
click at [336, 197] on span "Vehicles" at bounding box center [339, 199] width 18 height 5
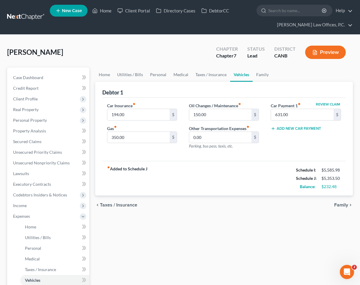
click at [341, 203] on span "Family" at bounding box center [341, 205] width 14 height 5
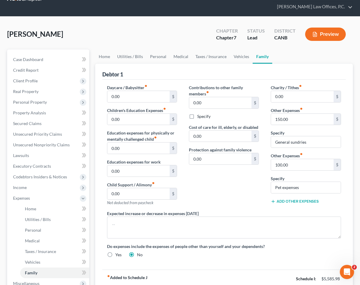
scroll to position [115, 0]
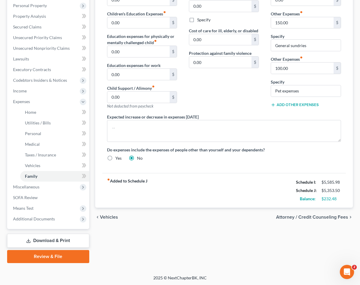
click at [323, 218] on span "Attorney / Credit Counseling Fees" at bounding box center [312, 217] width 72 height 5
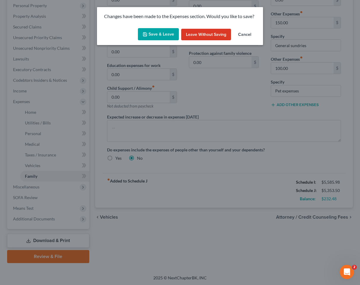
click at [164, 32] on button "Save & Leave" at bounding box center [158, 34] width 41 height 12
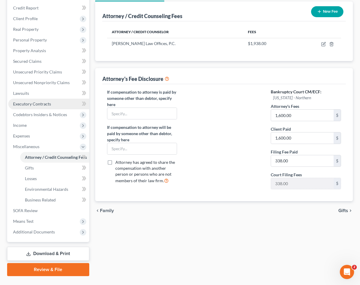
scroll to position [93, 0]
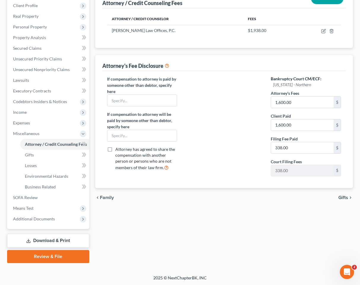
click at [58, 242] on link "Download & Print" at bounding box center [48, 241] width 82 height 14
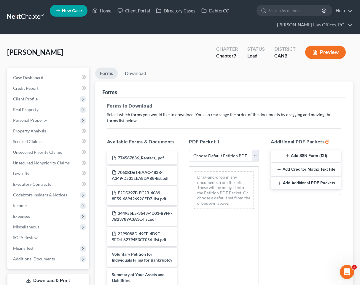
click at [211, 157] on select "Choose Default Petition PDF Packet Complete Bankruptcy Petition (all forms and …" at bounding box center [224, 156] width 70 height 12
select select "0"
click at [189, 150] on select "Choose Default Petition PDF Packet Complete Bankruptcy Petition (all forms and …" at bounding box center [224, 156] width 70 height 12
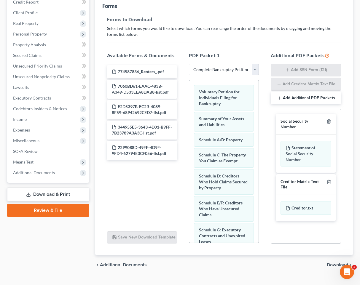
scroll to position [98, 0]
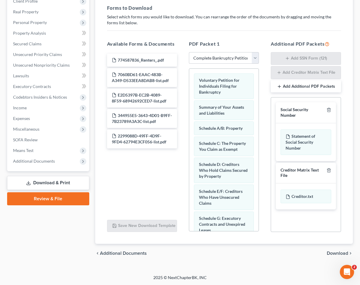
click at [330, 253] on span "Download" at bounding box center [337, 253] width 21 height 5
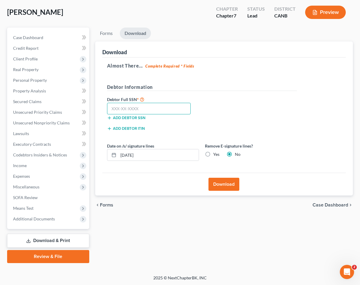
click at [167, 112] on input "text" at bounding box center [149, 109] width 84 height 12
type input "617-25-7697"
click at [187, 156] on input "10/03/2025" at bounding box center [158, 154] width 80 height 11
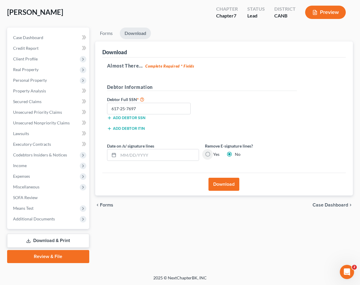
click at [213, 154] on label "Yes" at bounding box center [216, 154] width 6 height 6
click at [215, 154] on input "Yes" at bounding box center [217, 153] width 4 height 4
radio input "true"
radio input "false"
click at [223, 180] on button "Download" at bounding box center [223, 184] width 31 height 13
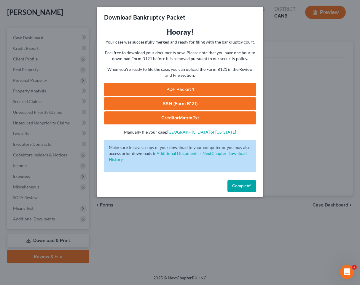
click at [180, 88] on link "PDF Packet 1" at bounding box center [180, 89] width 152 height 13
click at [157, 104] on link "SSN (Form B121)" at bounding box center [180, 103] width 152 height 13
click at [242, 193] on div "Complete!" at bounding box center [180, 187] width 166 height 19
click at [243, 190] on button "Complete!" at bounding box center [241, 186] width 28 height 12
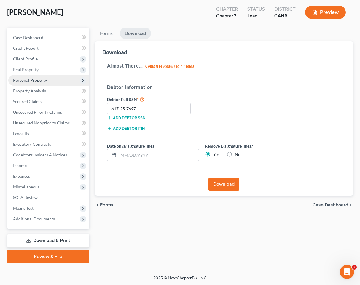
click at [57, 78] on span "Personal Property" at bounding box center [48, 80] width 81 height 11
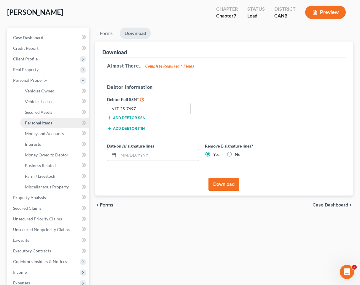
click at [60, 126] on link "Personal Items" at bounding box center [54, 123] width 69 height 11
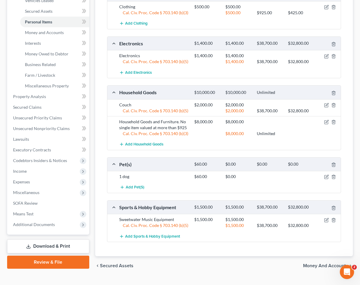
scroll to position [154, 0]
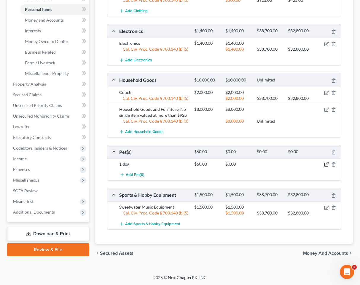
click at [326, 162] on icon "button" at bounding box center [326, 164] width 5 height 5
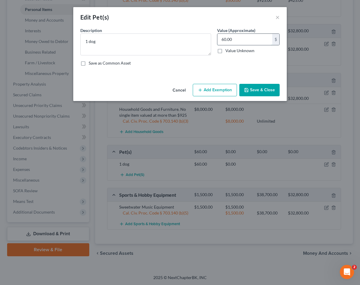
click at [234, 41] on input "60.00" at bounding box center [244, 39] width 55 height 11
type input "0"
click at [267, 98] on div "Cancel Add Exemption Save & Close" at bounding box center [179, 92] width 213 height 20
click at [267, 94] on button "Save & Close" at bounding box center [259, 90] width 40 height 12
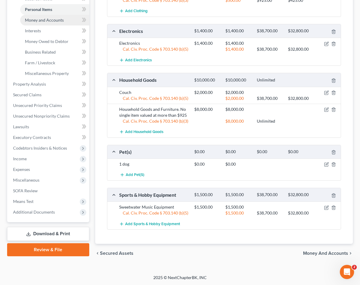
click at [45, 21] on span "Money and Accounts" at bounding box center [44, 19] width 39 height 5
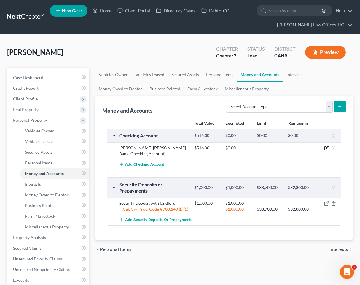
click at [325, 148] on icon "button" at bounding box center [326, 148] width 5 height 5
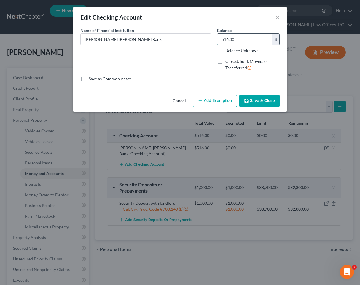
click at [242, 39] on input "516.00" at bounding box center [244, 39] width 55 height 11
type input "2,102.6"
click at [215, 103] on button "Add Exemption" at bounding box center [215, 101] width 44 height 12
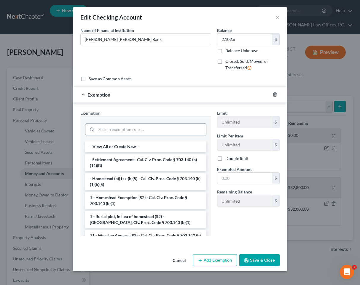
click at [148, 127] on input "search" at bounding box center [151, 129] width 110 height 11
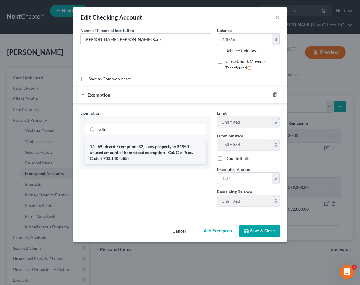
type input "wild"
click at [143, 151] on li "14 - Wildcard Exemption (S2) - any property to $1950 + unused amount of homeste…" at bounding box center [145, 152] width 121 height 23
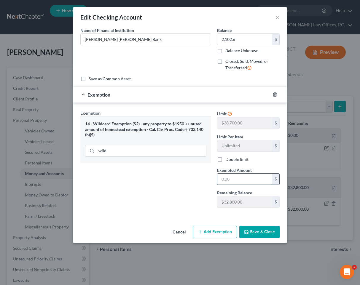
click at [225, 177] on input "text" at bounding box center [244, 179] width 55 height 11
type input "2,102.60"
click at [260, 234] on button "Save & Close" at bounding box center [259, 232] width 40 height 12
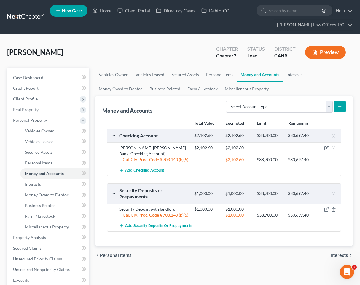
click at [283, 76] on link "Interests" at bounding box center [294, 75] width 23 height 14
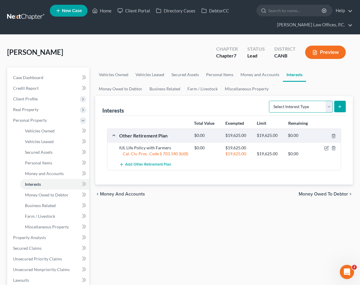
click at [306, 110] on select "Select Interest Type 401K Annuity Bond Education IRA Government Bond Government…" at bounding box center [301, 107] width 64 height 12
drag, startPoint x: 171, startPoint y: 146, endPoint x: 110, endPoint y: 146, distance: 61.4
click at [110, 146] on div "IUL Life Policy with Farmers $0.00 $19,625.00 Cal. Civ. Proc. Code § 703.140 (b…" at bounding box center [224, 150] width 234 height 17
copy div "IUL Life Policy with Farmers"
click at [320, 108] on select "Select Interest Type 401K Annuity Bond Education IRA Government Bond Government…" at bounding box center [301, 107] width 64 height 12
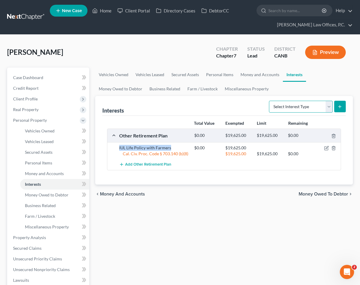
select select "whole_life_insurance"
click at [269, 101] on select "Select Interest Type 401K Annuity Bond Education IRA Government Bond Government…" at bounding box center [301, 107] width 64 height 12
click at [341, 108] on icon "submit" at bounding box center [339, 106] width 5 height 5
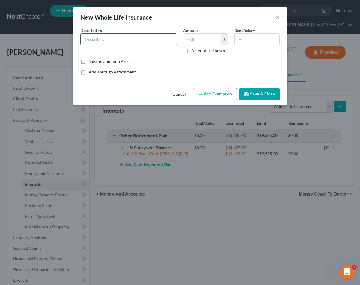
click at [142, 37] on input "text" at bounding box center [129, 39] width 96 height 11
paste input "IUL Life Policy with Farmers"
type input "IUL Life Policy with Farmers"
click at [210, 37] on input "text" at bounding box center [202, 39] width 38 height 11
click at [225, 90] on button "Add Exemption" at bounding box center [215, 94] width 44 height 12
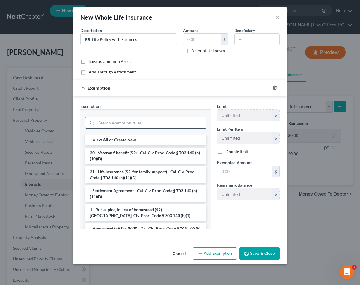
click at [172, 126] on input "search" at bounding box center [151, 122] width 110 height 11
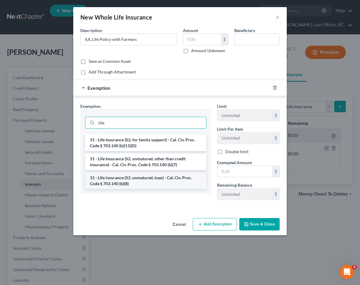
type input "life"
click at [157, 180] on li "31 - Life insurance (S2, unmatured, loan) - Cal. Civ. Proc. Code § 703.140 (b)(…" at bounding box center [145, 181] width 121 height 17
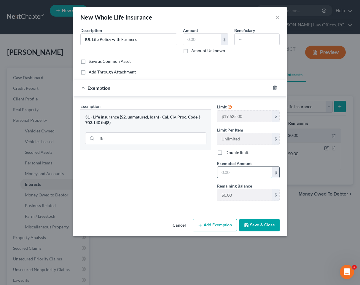
click at [250, 170] on input "text" at bounding box center [244, 172] width 55 height 11
type input "19,625"
click at [269, 221] on button "Save & Close" at bounding box center [259, 225] width 40 height 12
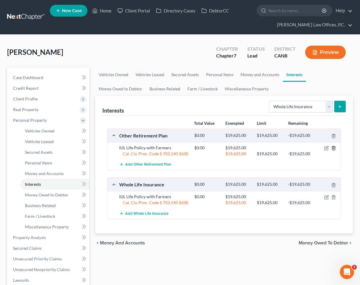
click at [334, 146] on icon "button" at bounding box center [333, 148] width 3 height 4
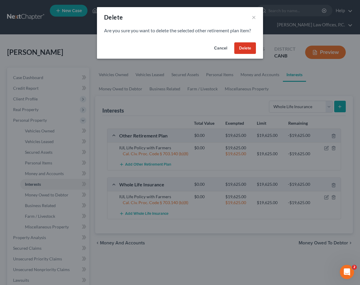
click at [246, 49] on button "Delete" at bounding box center [245, 48] width 22 height 12
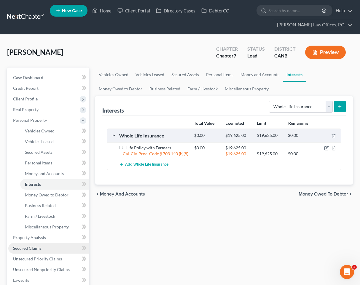
click at [45, 244] on link "Secured Claims" at bounding box center [48, 248] width 81 height 11
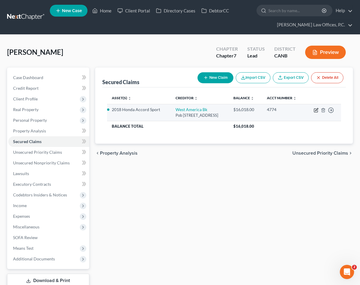
click at [314, 109] on icon "button" at bounding box center [316, 111] width 4 height 4
select select "4"
select select "9"
select select "2"
select select "0"
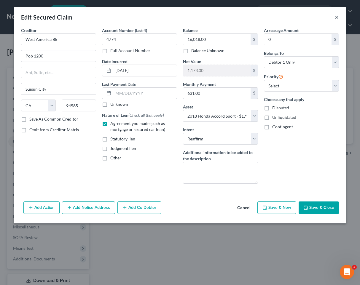
click at [337, 17] on button "×" at bounding box center [337, 17] width 4 height 7
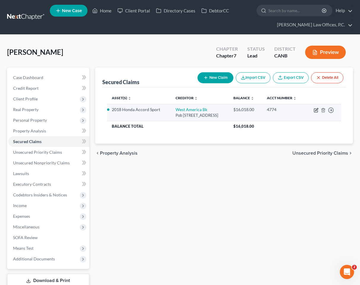
click at [316, 111] on icon "button" at bounding box center [316, 109] width 3 height 3
select select "4"
select select "9"
select select "2"
select select "0"
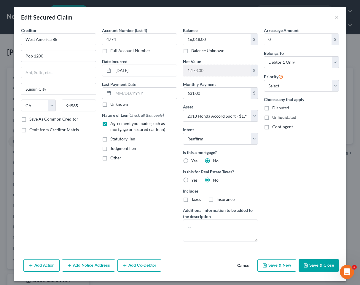
click at [134, 261] on button "Add Co-Debtor" at bounding box center [139, 265] width 44 height 12
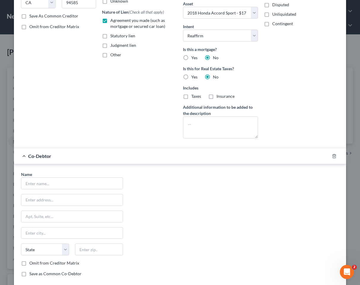
scroll to position [142, 0]
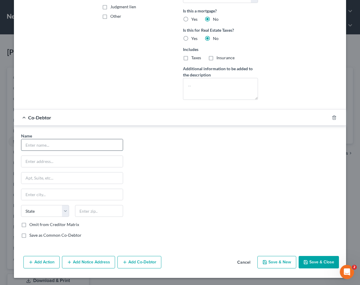
click at [60, 144] on input "text" at bounding box center [71, 144] width 101 height 11
click at [68, 143] on input "Lisbet" at bounding box center [71, 144] width 101 height 11
type input "Lisbet Aguilar"
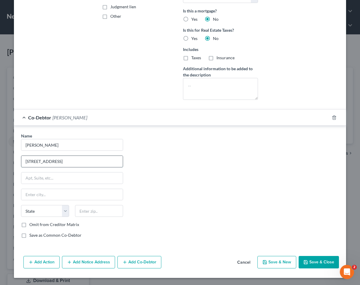
type input "2600 San Leandro Blvd"
type input "S"
type input "Apt. 605"
type input "94578"
type input "San Leandro"
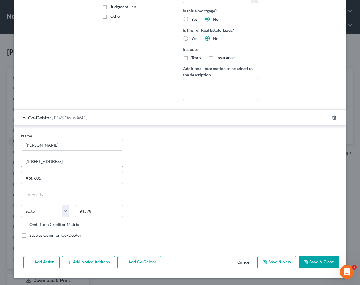
select select "4"
click at [310, 258] on button "Save & Close" at bounding box center [318, 262] width 40 height 12
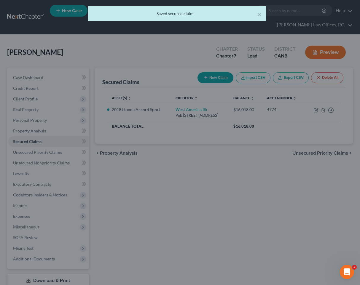
scroll to position [0, 0]
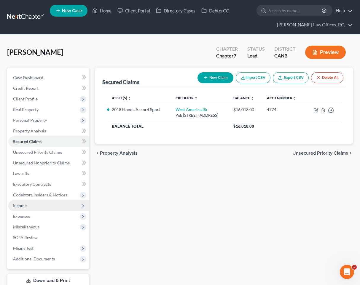
click at [53, 206] on span "Income" at bounding box center [48, 205] width 81 height 11
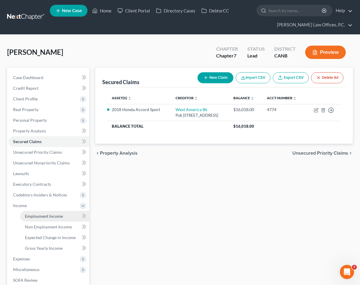
click at [52, 216] on span "Employment Income" at bounding box center [44, 216] width 38 height 5
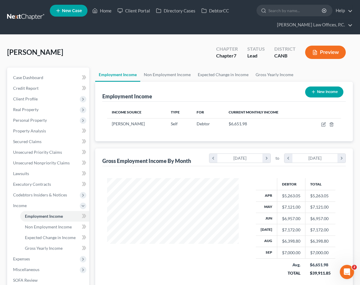
scroll to position [106, 143]
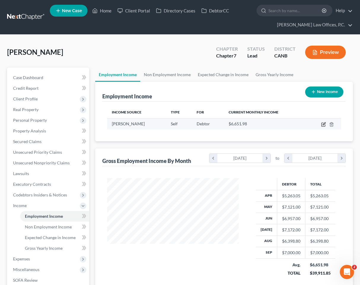
click at [325, 124] on icon "button" at bounding box center [323, 124] width 5 height 5
select select "1"
select select "0"
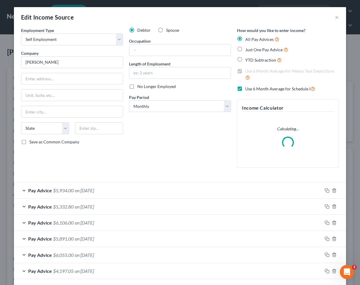
click at [322, 124] on div "Income Calculator Calculating..." at bounding box center [288, 133] width 102 height 68
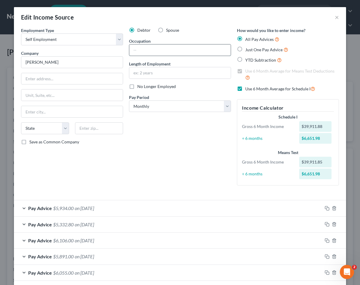
click at [135, 49] on input "text" at bounding box center [179, 49] width 101 height 11
type input "Barber"
click at [81, 59] on input "Barber" at bounding box center [72, 62] width 102 height 12
type input "S"
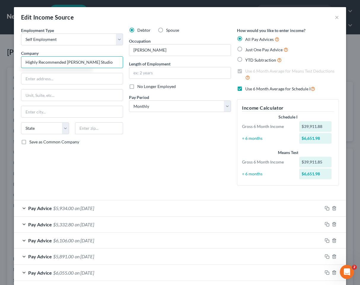
type input "Highly Recommended Barber Studio"
click at [62, 82] on input "text" at bounding box center [71, 78] width 101 height 11
paste input "5099 Hesperian Blvd B"
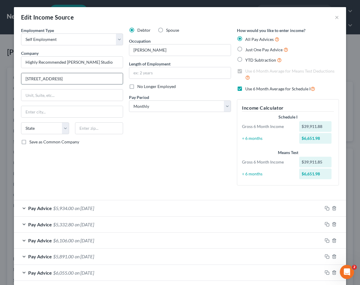
type input "15099 Hesperian Blvd"
type input "Suite B"
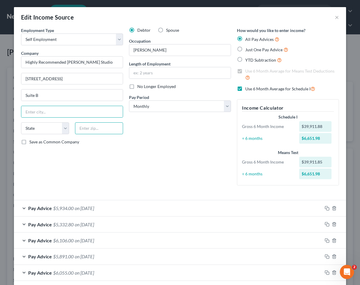
click at [91, 132] on input "text" at bounding box center [99, 128] width 48 height 12
paste input "94578"
type input "94578"
type input "San Leandro"
select select "4"
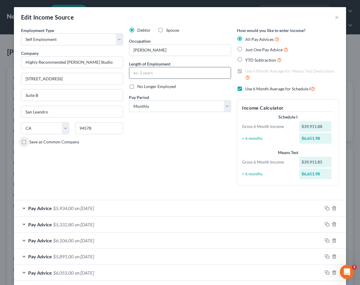
click at [163, 69] on input "text" at bounding box center [179, 72] width 101 height 11
type input "Since 2023"
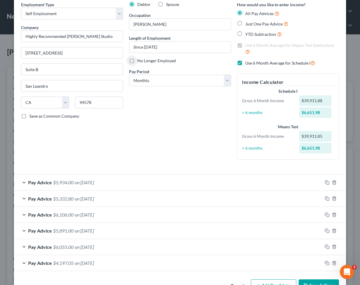
scroll to position [44, 0]
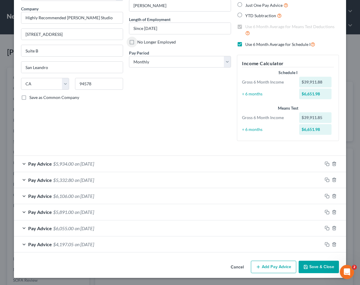
click at [321, 267] on button "Save & Close" at bounding box center [318, 267] width 40 height 12
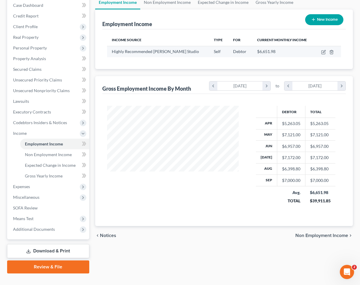
scroll to position [77, 0]
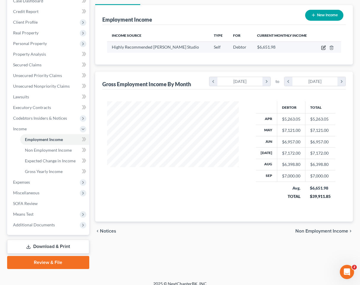
click at [323, 48] on icon "button" at bounding box center [323, 47] width 3 height 3
select select "1"
select select "4"
select select "0"
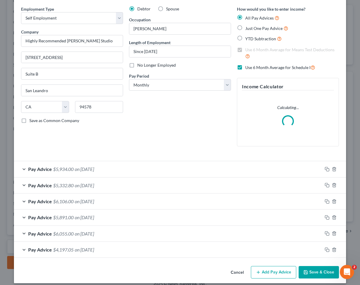
scroll to position [27, 0]
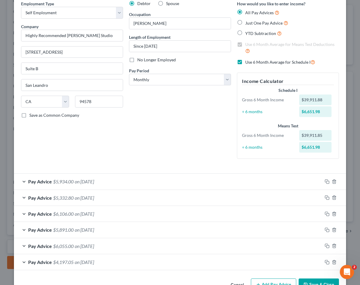
click at [87, 157] on div "Employment Type * Select Full or Part Time Employment Self Employment Company *…" at bounding box center [72, 82] width 108 height 163
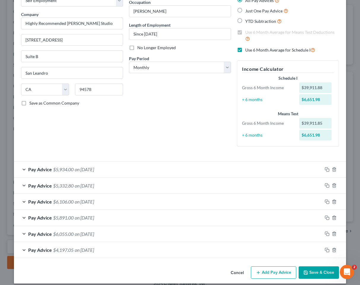
scroll to position [44, 0]
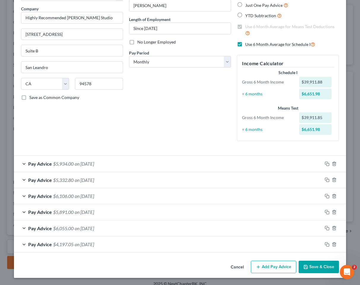
drag, startPoint x: 121, startPoint y: 248, endPoint x: 206, endPoint y: 110, distance: 161.9
click at [121, 248] on div "Pay Advice $4,197.05 on 04/30/2025" at bounding box center [168, 245] width 308 height 16
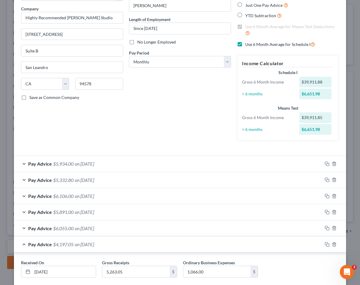
scroll to position [79, 0]
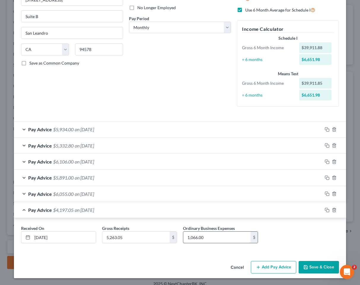
drag, startPoint x: 213, startPoint y: 237, endPoint x: 202, endPoint y: 237, distance: 10.4
click at [202, 237] on input "1,066.00" at bounding box center [216, 237] width 67 height 11
click at [183, 194] on div "Pay Advice $6,055.00 on 05/30/2025" at bounding box center [168, 194] width 308 height 16
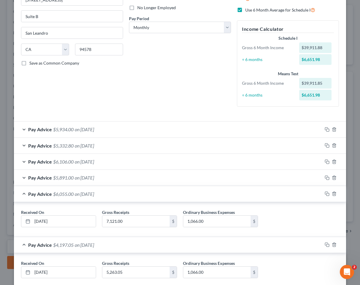
click at [146, 177] on div "Pay Advice $5,891.00 on 06/30/2025" at bounding box center [168, 178] width 308 height 16
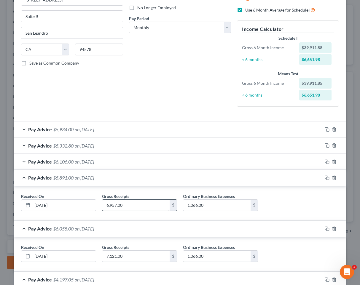
scroll to position [89, 0]
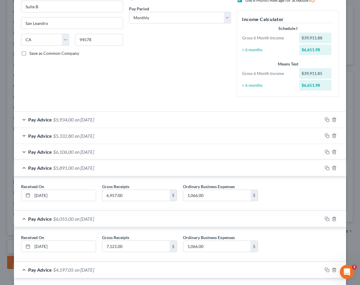
click at [152, 155] on div "Pay Advice $6,106.00 on 07/31/2025" at bounding box center [168, 152] width 308 height 16
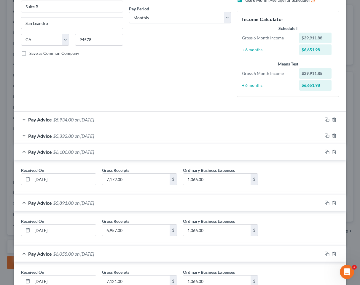
click at [165, 136] on div "Pay Advice $5,332.80 on 08/31/2025" at bounding box center [168, 136] width 308 height 16
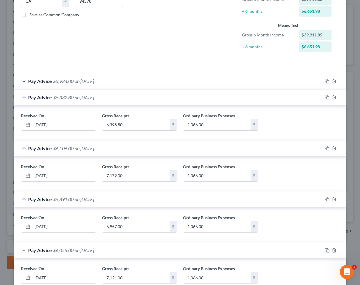
scroll to position [219, 0]
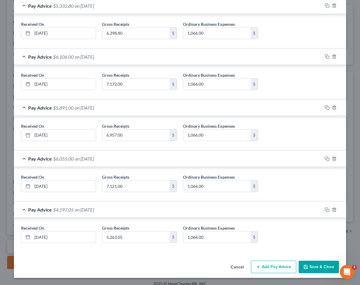
click at [324, 269] on button "Save & Close" at bounding box center [318, 267] width 40 height 12
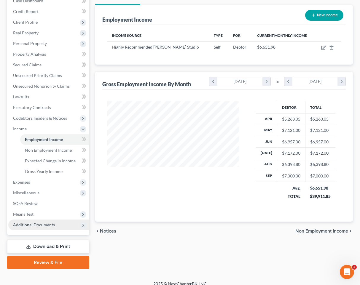
click at [69, 224] on span "Additional Documents" at bounding box center [48, 225] width 81 height 11
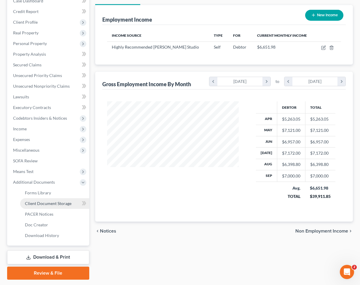
click at [58, 205] on span "Client Document Storage" at bounding box center [48, 203] width 47 height 5
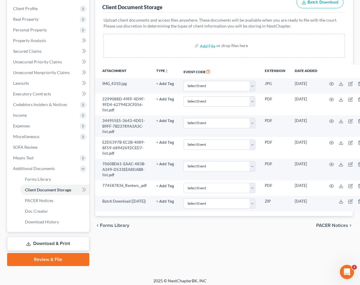
scroll to position [93, 0]
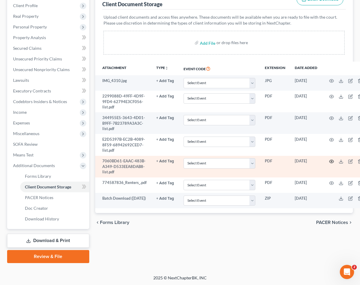
click at [331, 162] on circle "button" at bounding box center [331, 161] width 1 height 1
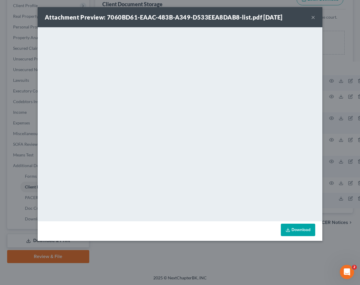
click at [314, 15] on button "×" at bounding box center [313, 17] width 4 height 7
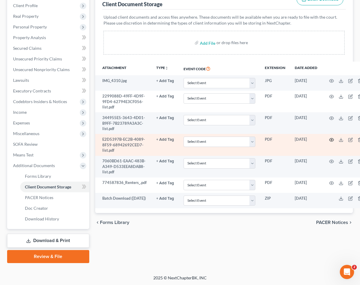
click at [329, 138] on icon "button" at bounding box center [331, 140] width 5 height 5
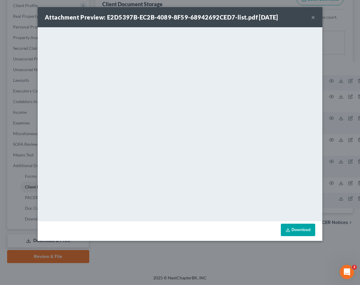
click at [312, 17] on button "×" at bounding box center [313, 17] width 4 height 7
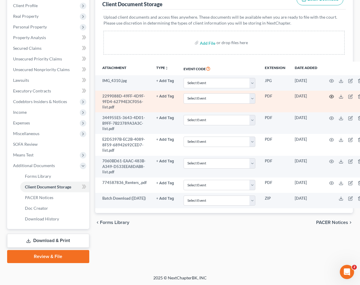
click at [329, 97] on icon "button" at bounding box center [331, 96] width 4 height 3
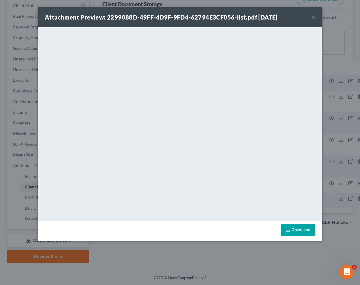
click at [311, 18] on button "×" at bounding box center [313, 17] width 4 height 7
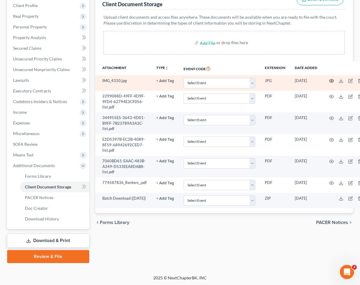
click at [329, 82] on icon "button" at bounding box center [331, 81] width 5 height 5
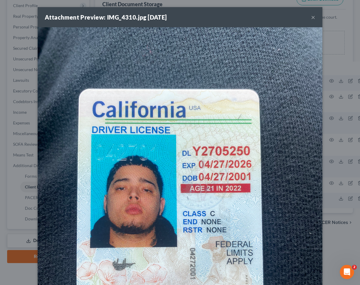
click at [312, 19] on button "×" at bounding box center [313, 17] width 4 height 7
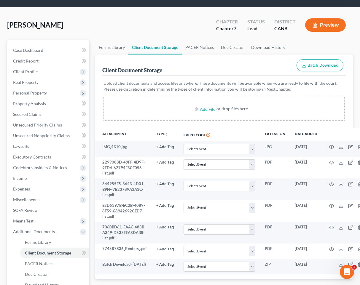
scroll to position [0, 0]
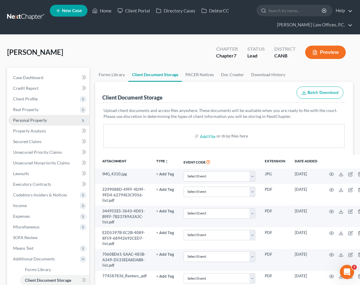
click at [32, 120] on span "Personal Property" at bounding box center [30, 120] width 34 height 5
click at [41, 122] on span "Personal Property" at bounding box center [30, 120] width 34 height 5
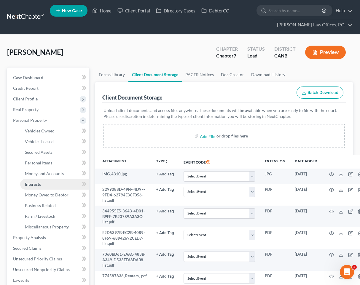
click at [41, 181] on link "Interests" at bounding box center [54, 184] width 69 height 11
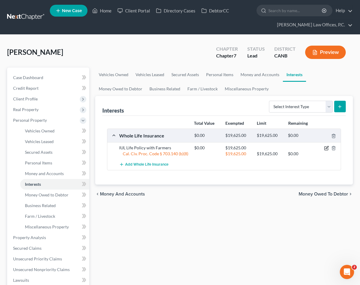
click at [326, 146] on icon "button" at bounding box center [326, 148] width 5 height 5
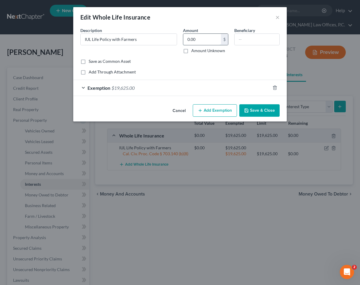
click at [201, 41] on input "0.00" at bounding box center [202, 39] width 38 height 11
type input "70"
click at [262, 106] on button "Save & Close" at bounding box center [259, 110] width 40 height 12
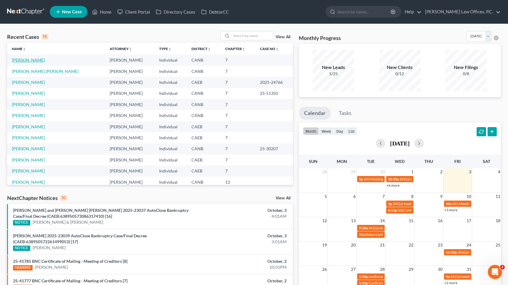
click at [38, 59] on link "[PERSON_NAME]" at bounding box center [28, 60] width 33 height 5
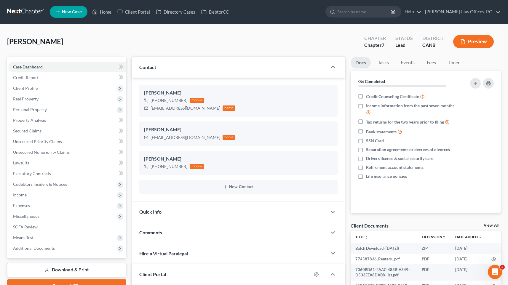
drag, startPoint x: 65, startPoint y: 43, endPoint x: 7, endPoint y: 39, distance: 57.9
click at [7, 39] on span "[PERSON_NAME]" at bounding box center [35, 41] width 56 height 9
copy span "Fuentes-Calderon"
click at [49, 164] on link "Lawsuits" at bounding box center [67, 163] width 118 height 11
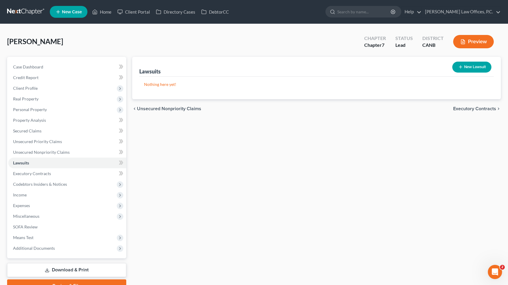
click at [460, 63] on button "New Lawsuit" at bounding box center [471, 67] width 39 height 11
select select "0"
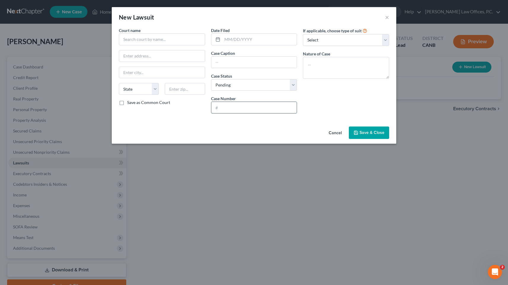
click at [275, 112] on input "text" at bounding box center [254, 107] width 86 height 11
paste input "25CV138718"
type input "25CV138718"
click at [329, 67] on textarea at bounding box center [346, 68] width 86 height 22
type textarea "collection"
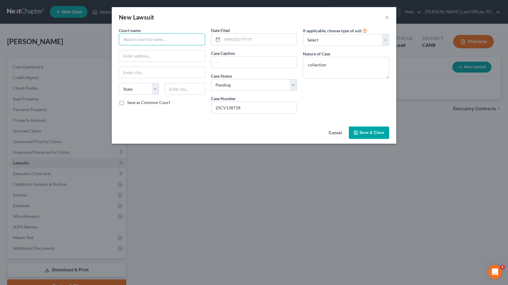
click at [158, 39] on input "text" at bounding box center [162, 39] width 86 height 12
click at [152, 50] on div "Superior Court of Alameda County" at bounding box center [162, 50] width 76 height 6
type input "Superior Court of Alameda County"
type input "24405 Amador St"
type input "Hayward"
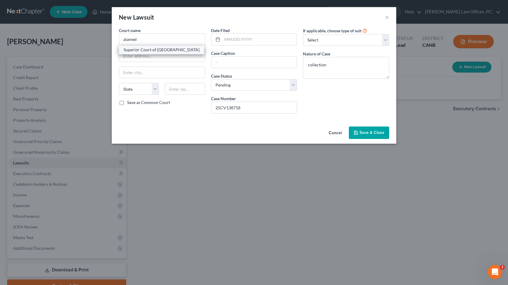
select select "4"
type input "94544"
click at [236, 43] on input "text" at bounding box center [259, 39] width 75 height 11
click at [247, 42] on input "09" at bounding box center [259, 39] width 75 height 11
type input "08/22/2025"
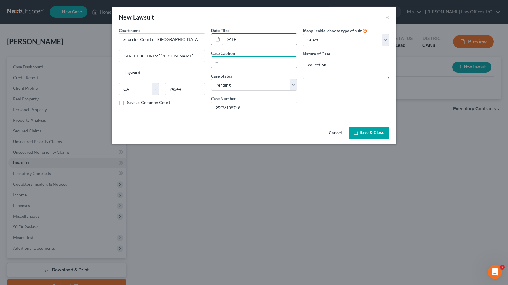
paste input "25CV138718 CAPITAL ONE, N.A., SUCCESSOR BY MERGER TO DISCOVER BANK vs FU..."
type input "25CV138718 CAPITAL ONE, N.A., SUCCESSOR BY MERGER TO DISCOVER BANK vs FUENTES, …"
click at [375, 134] on span "Save & Close" at bounding box center [372, 132] width 25 height 5
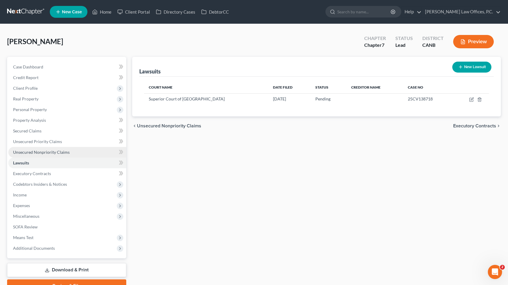
click at [53, 149] on link "Unsecured Nonpriority Claims" at bounding box center [67, 152] width 118 height 11
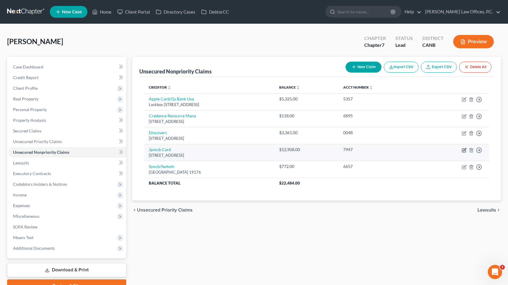
click at [464, 148] on icon "button" at bounding box center [464, 150] width 5 height 5
select select "7"
select select "0"
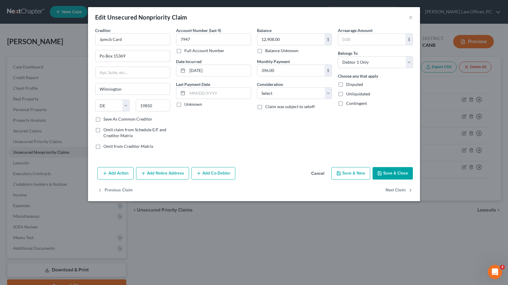
click at [167, 170] on button "Add Notice Address" at bounding box center [162, 173] width 53 height 12
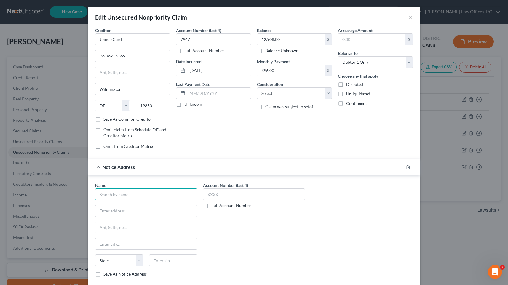
click at [146, 197] on input "text" at bounding box center [146, 195] width 102 height 12
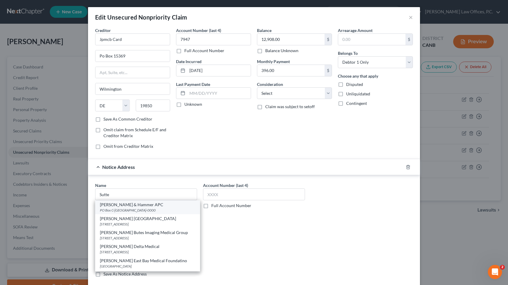
click at [150, 206] on div "Suttell & Hammer APC" at bounding box center [147, 205] width 95 height 6
type input "Suttell & Hammer APC"
type input "PO Box C-90006"
type input "Bellevue"
select select "50"
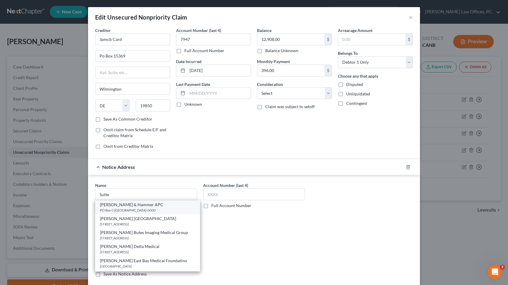
type input "98009-0000"
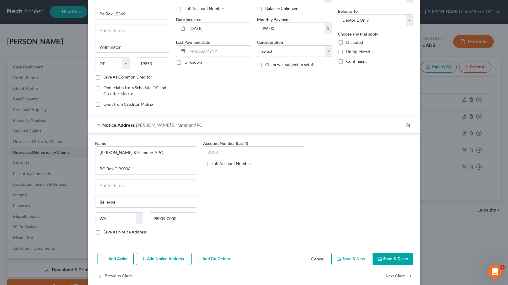
scroll to position [51, 0]
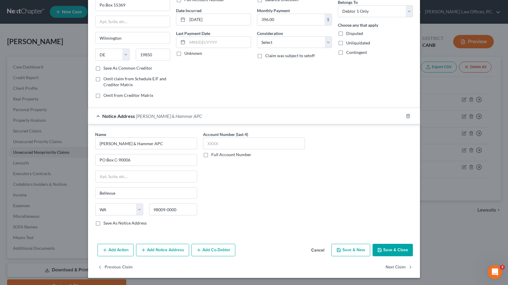
click at [398, 255] on button "Save & Close" at bounding box center [393, 250] width 40 height 12
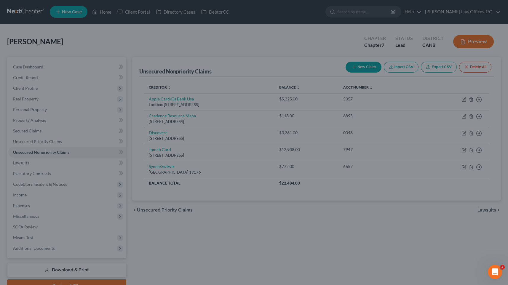
scroll to position [0, 0]
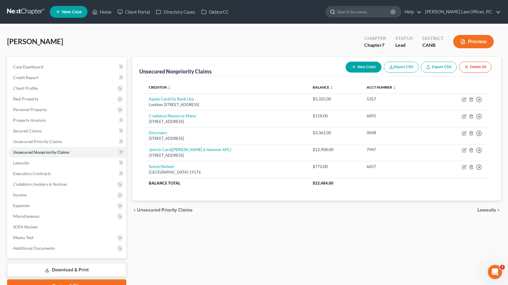
click at [386, 11] on input "search" at bounding box center [364, 11] width 54 height 11
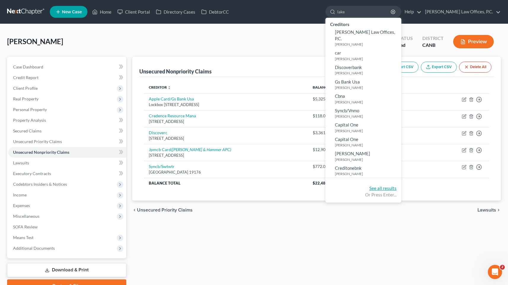
type input "lake"
click at [397, 186] on link "See all results" at bounding box center [382, 188] width 27 height 5
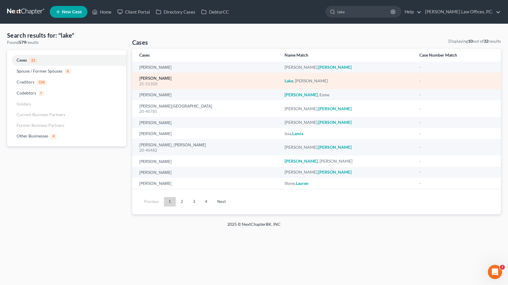
click at [159, 80] on link "Lake, Kathleen" at bounding box center [155, 78] width 32 height 4
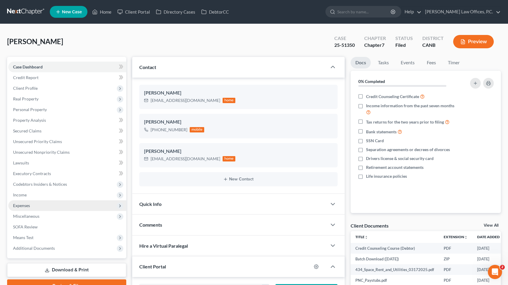
click at [48, 205] on span "Expenses" at bounding box center [67, 205] width 118 height 11
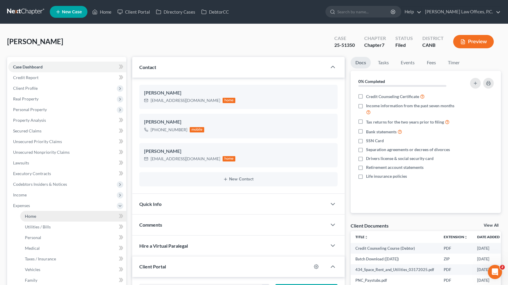
click at [61, 213] on link "Home" at bounding box center [73, 216] width 106 height 11
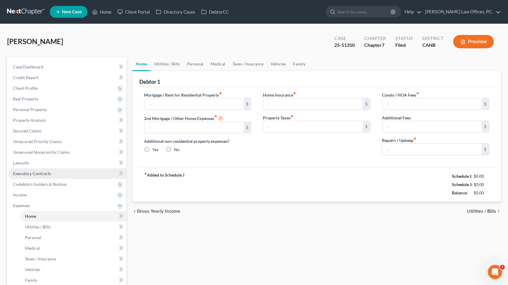
type input "3,062.00"
type input "0.00"
radio input "true"
type input "0.00"
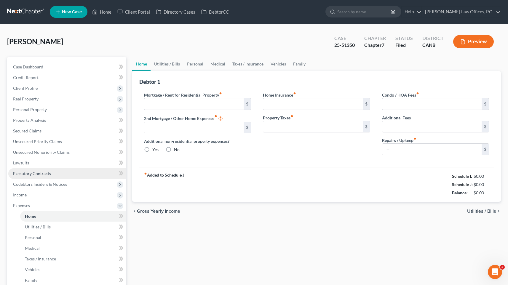
type input "1,339.00"
type input "0.00"
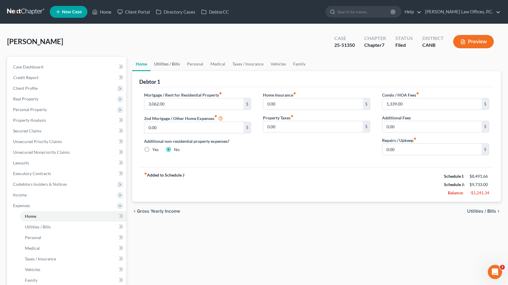
click at [165, 68] on link "Utilities / Bills" at bounding box center [167, 64] width 33 height 14
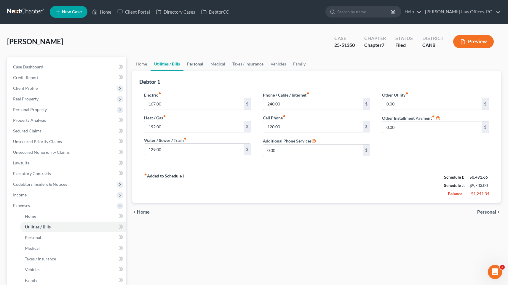
click at [196, 67] on link "Personal" at bounding box center [194, 64] width 23 height 14
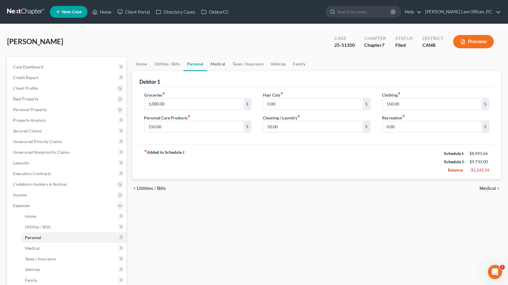
click at [210, 63] on link "Medical" at bounding box center [218, 64] width 22 height 14
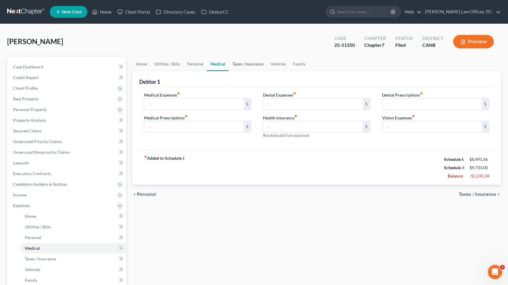
click at [241, 62] on link "Taxes / Insurance" at bounding box center [248, 64] width 38 height 14
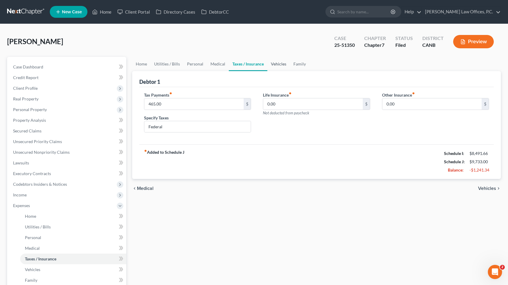
click at [278, 58] on link "Vehicles" at bounding box center [278, 64] width 23 height 14
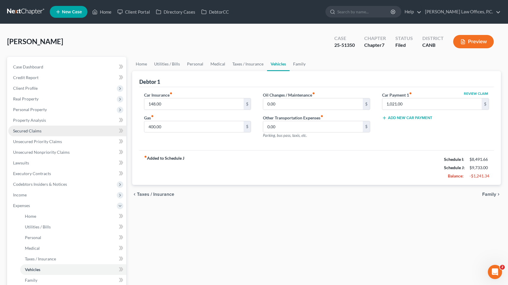
click at [49, 131] on link "Secured Claims" at bounding box center [67, 131] width 118 height 11
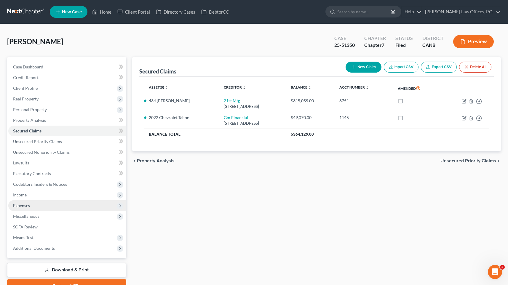
click at [64, 201] on span "Expenses" at bounding box center [67, 205] width 118 height 11
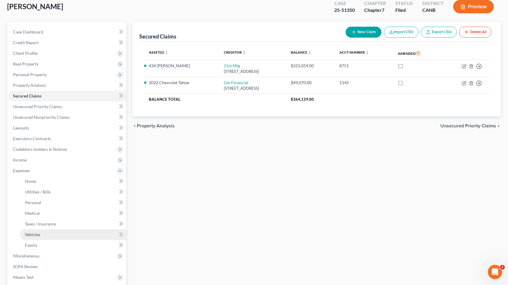
click at [64, 230] on link "Vehicles" at bounding box center [73, 234] width 106 height 11
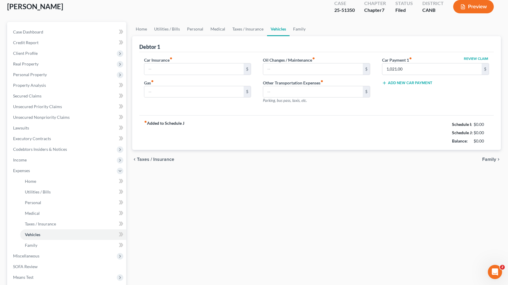
scroll to position [2, 0]
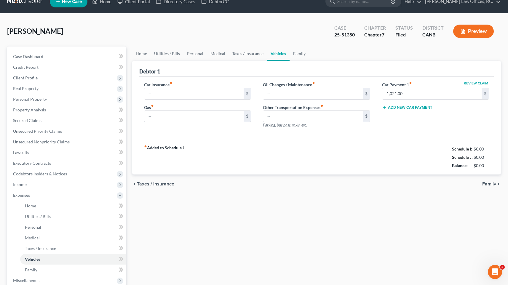
type input "148.00"
type input "400.00"
type input "0.00"
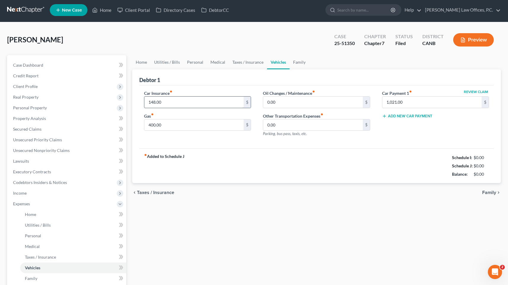
scroll to position [0, 0]
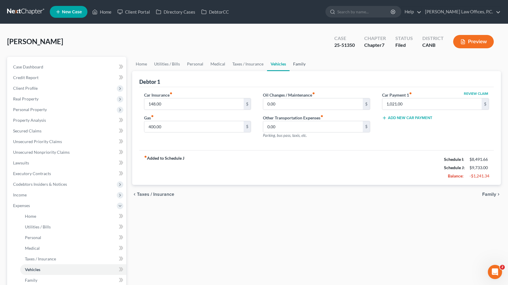
click at [295, 62] on link "Family" at bounding box center [300, 64] width 20 height 14
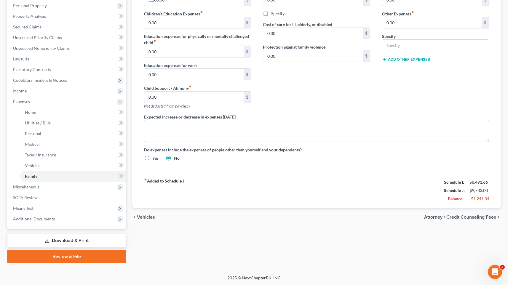
scroll to position [104, 0]
click at [28, 203] on span "Means Test" at bounding box center [67, 208] width 118 height 11
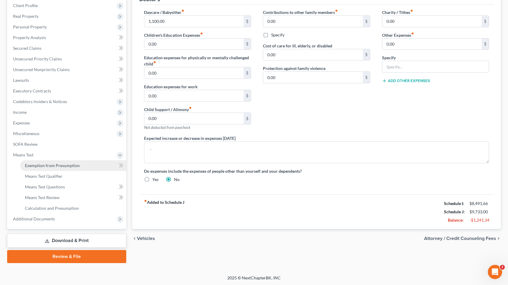
click at [56, 169] on link "Exemption from Presumption" at bounding box center [73, 165] width 106 height 11
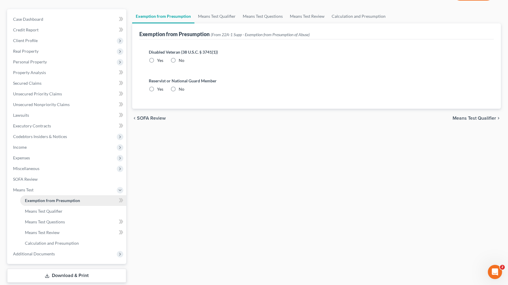
radio input "true"
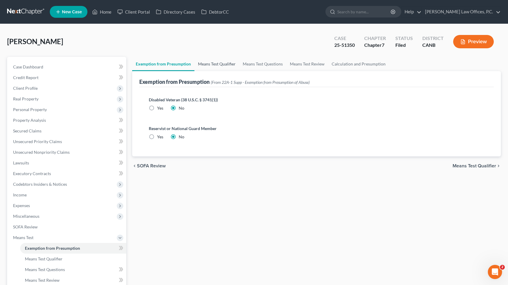
click at [233, 62] on link "Means Test Qualifier" at bounding box center [216, 64] width 45 height 14
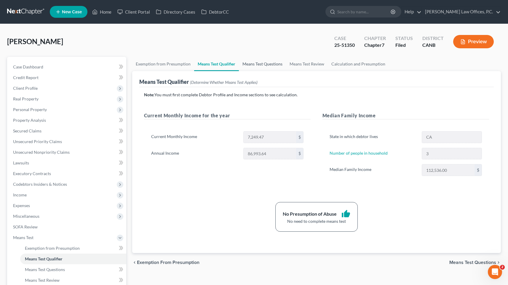
click at [263, 64] on link "Means Test Questions" at bounding box center [262, 64] width 47 height 14
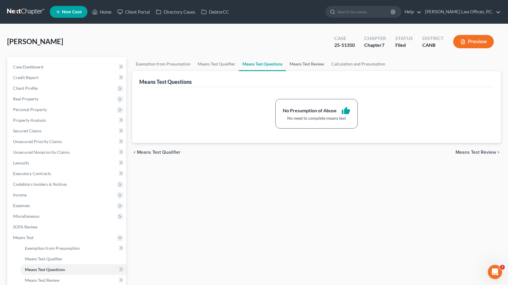
click at [297, 62] on link "Means Test Review" at bounding box center [307, 64] width 42 height 14
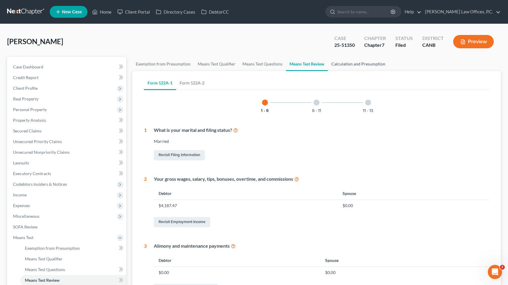
click at [342, 65] on link "Calculation and Presumption" at bounding box center [358, 64] width 61 height 14
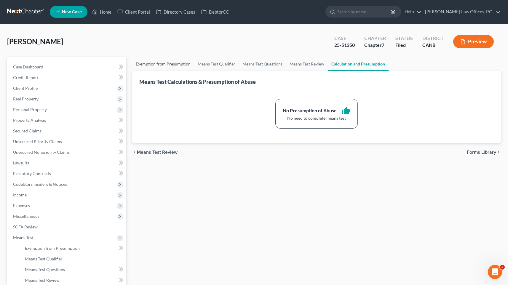
click at [169, 67] on link "Exemption from Presumption" at bounding box center [163, 64] width 62 height 14
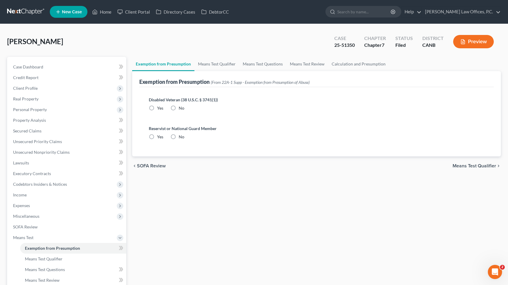
radio input "true"
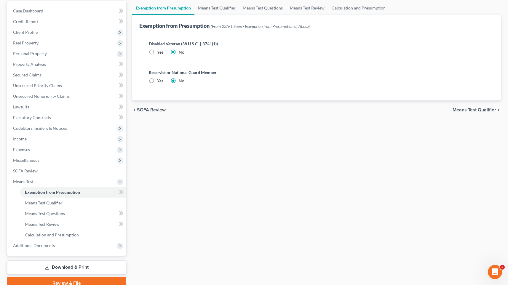
scroll to position [83, 0]
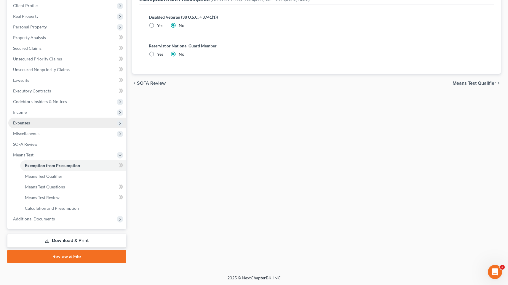
click at [76, 121] on span "Expenses" at bounding box center [67, 123] width 118 height 11
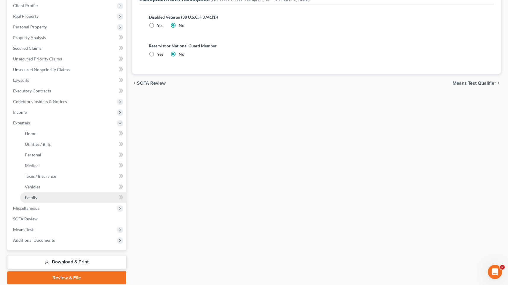
click at [55, 199] on link "Family" at bounding box center [73, 197] width 106 height 11
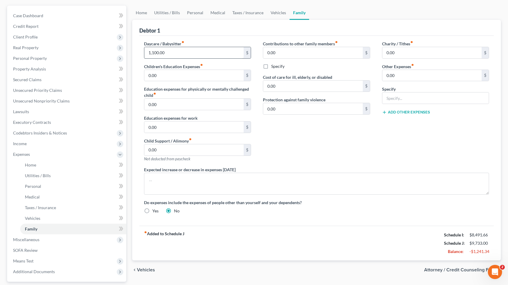
scroll to position [38, 0]
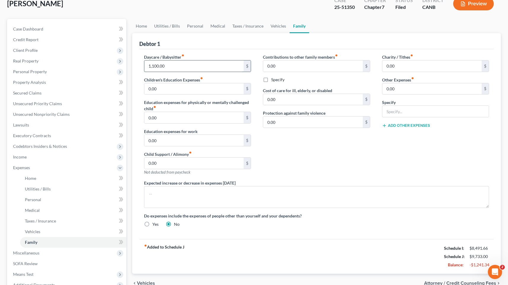
click at [177, 67] on input "1,100.00" at bounding box center [194, 65] width 100 height 11
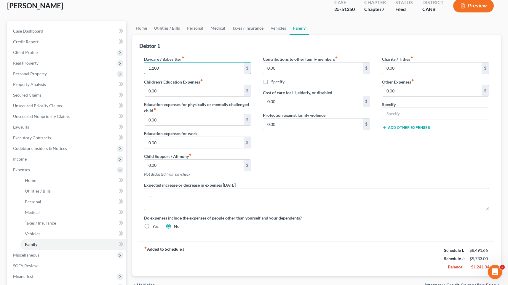
click at [258, 133] on div "Contributions to other family members fiber_manual_record 0.00 $ Specify Cost o…" at bounding box center [316, 119] width 119 height 126
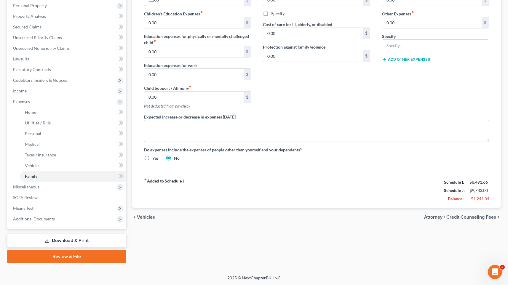
click at [441, 217] on span "Attorney / Credit Counseling Fees" at bounding box center [460, 217] width 72 height 5
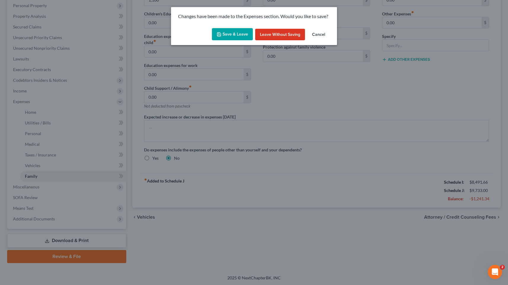
click at [227, 38] on button "Save & Leave" at bounding box center [232, 34] width 41 height 12
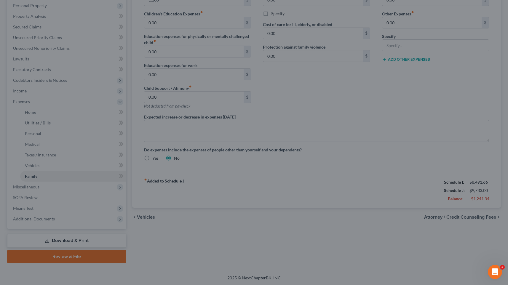
type input "1,100.00"
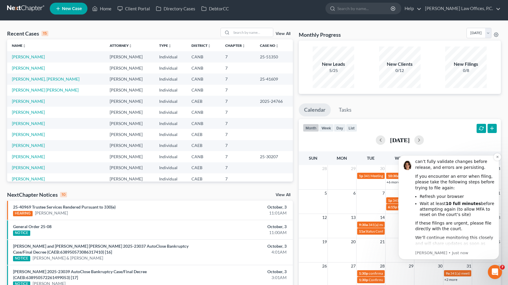
scroll to position [42, 0]
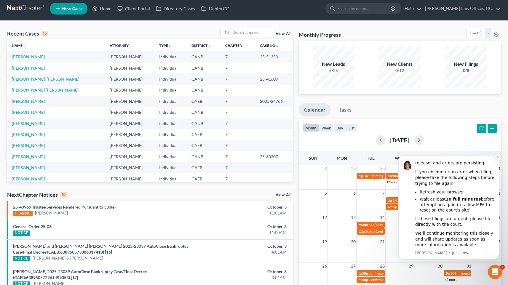
click at [496, 157] on icon "Dismiss notification" at bounding box center [497, 156] width 3 height 3
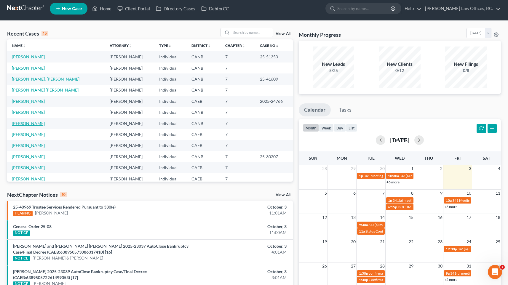
click at [23, 124] on link "[PERSON_NAME]" at bounding box center [28, 123] width 33 height 5
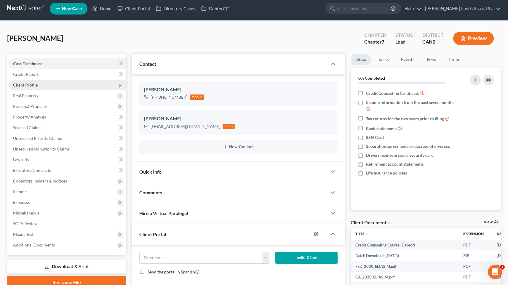
click at [55, 81] on span "Client Profile" at bounding box center [67, 85] width 118 height 11
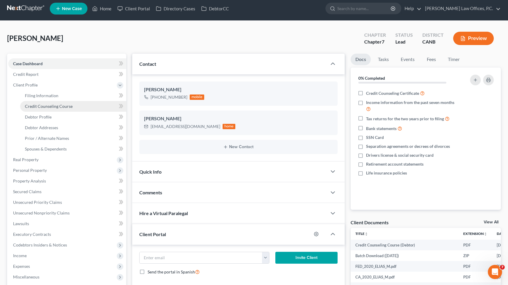
click at [55, 105] on span "Credit Counseling Course" at bounding box center [49, 106] width 48 height 5
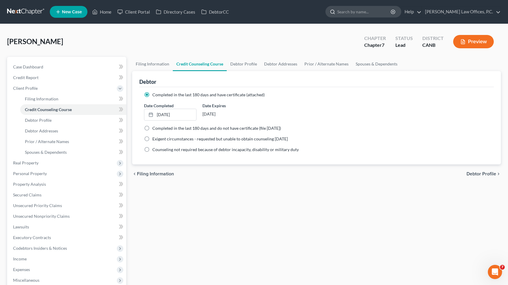
click at [363, 14] on input "search" at bounding box center [364, 11] width 54 height 11
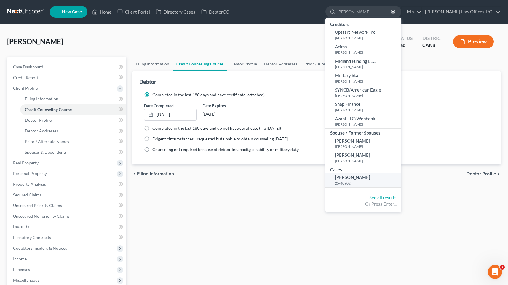
type input "[PERSON_NAME]"
click at [370, 178] on span "[PERSON_NAME]" at bounding box center [352, 177] width 35 height 5
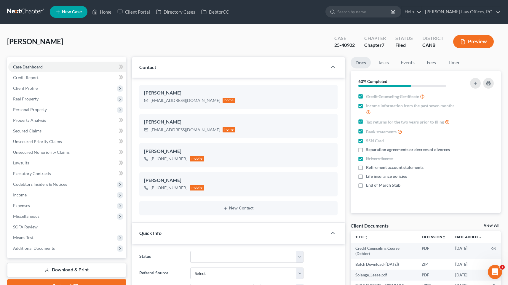
scroll to position [127, 0]
drag, startPoint x: 358, startPoint y: 44, endPoint x: 331, endPoint y: 44, distance: 27.0
click at [331, 44] on div "Case 25-40902" at bounding box center [345, 41] width 30 height 17
copy div "25-40902"
click at [80, 92] on span "Client Profile" at bounding box center [67, 88] width 118 height 11
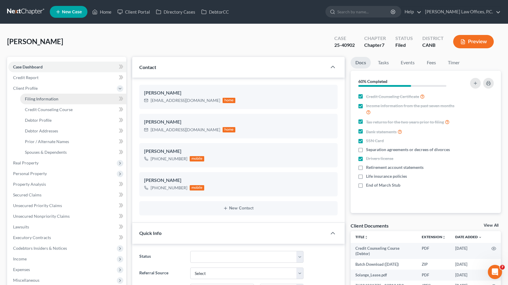
click at [77, 97] on link "Filing Information" at bounding box center [73, 99] width 106 height 11
select select "1"
select select "0"
select select "4"
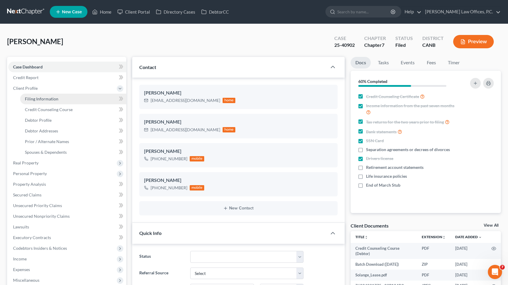
select select "0"
